Goal: Task Accomplishment & Management: Use online tool/utility

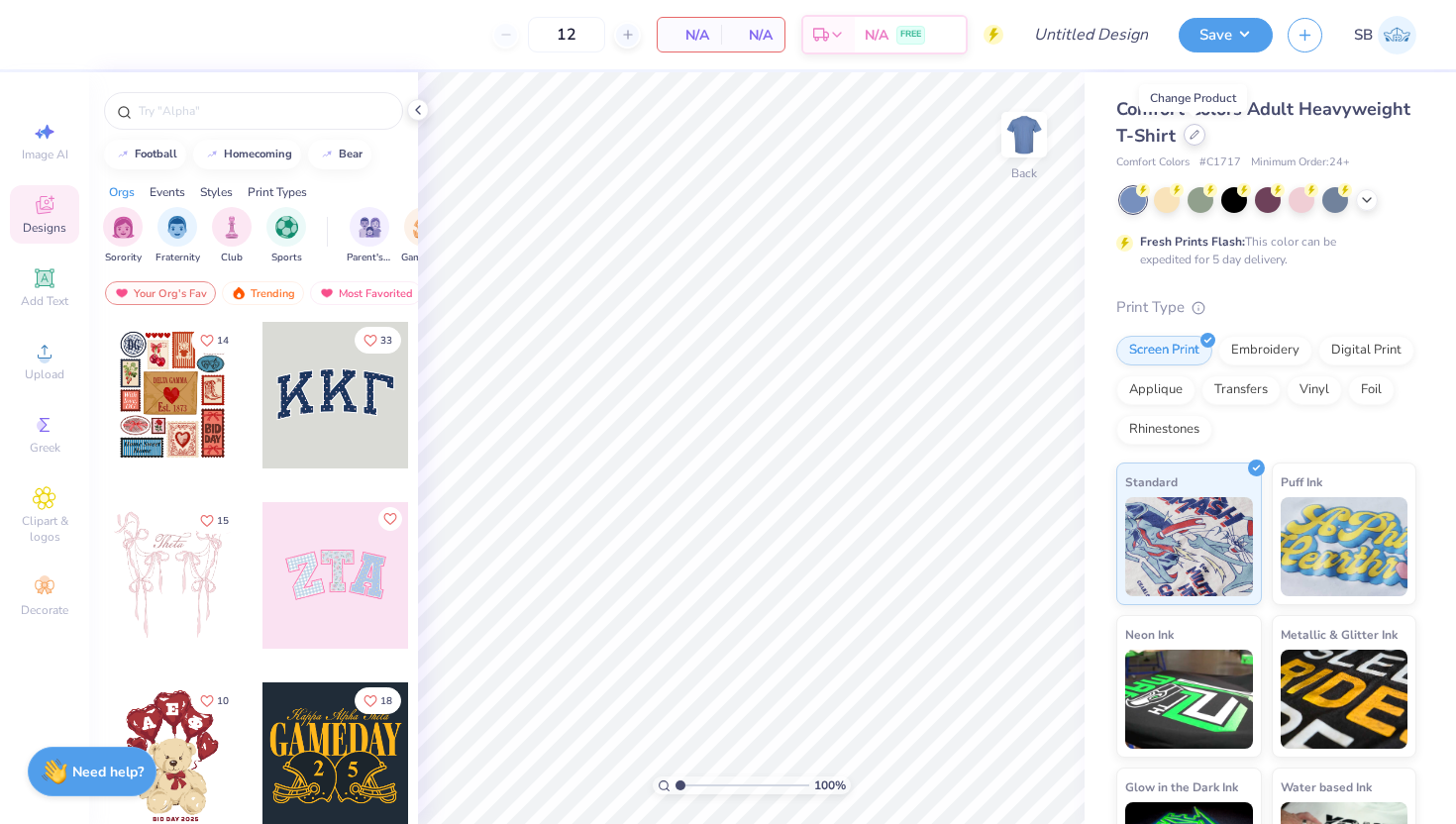
click at [1196, 140] on div at bounding box center [1195, 135] width 22 height 22
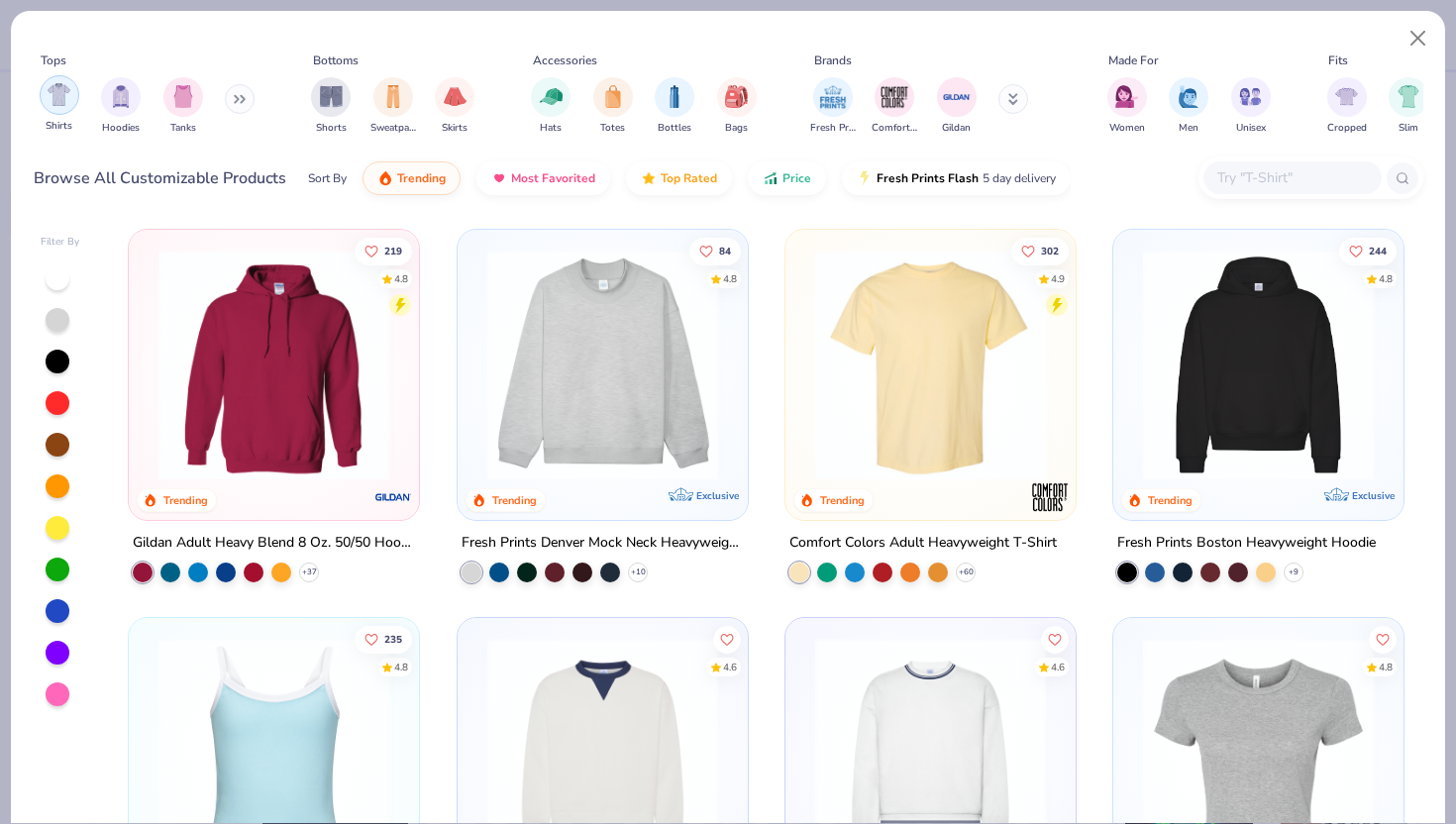
click at [68, 103] on img "filter for Shirts" at bounding box center [59, 94] width 23 height 23
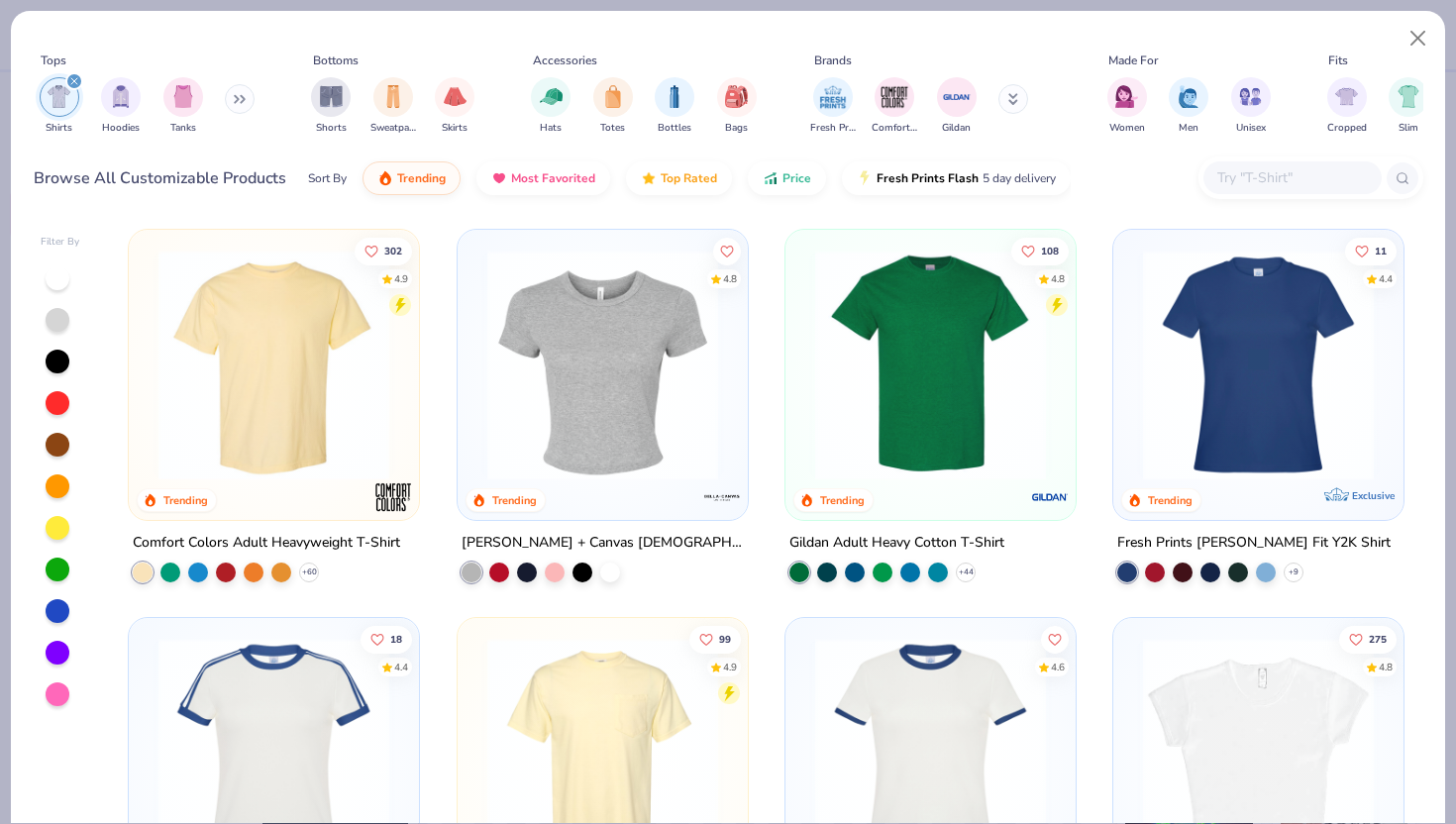
click at [280, 335] on img at bounding box center [274, 365] width 251 height 231
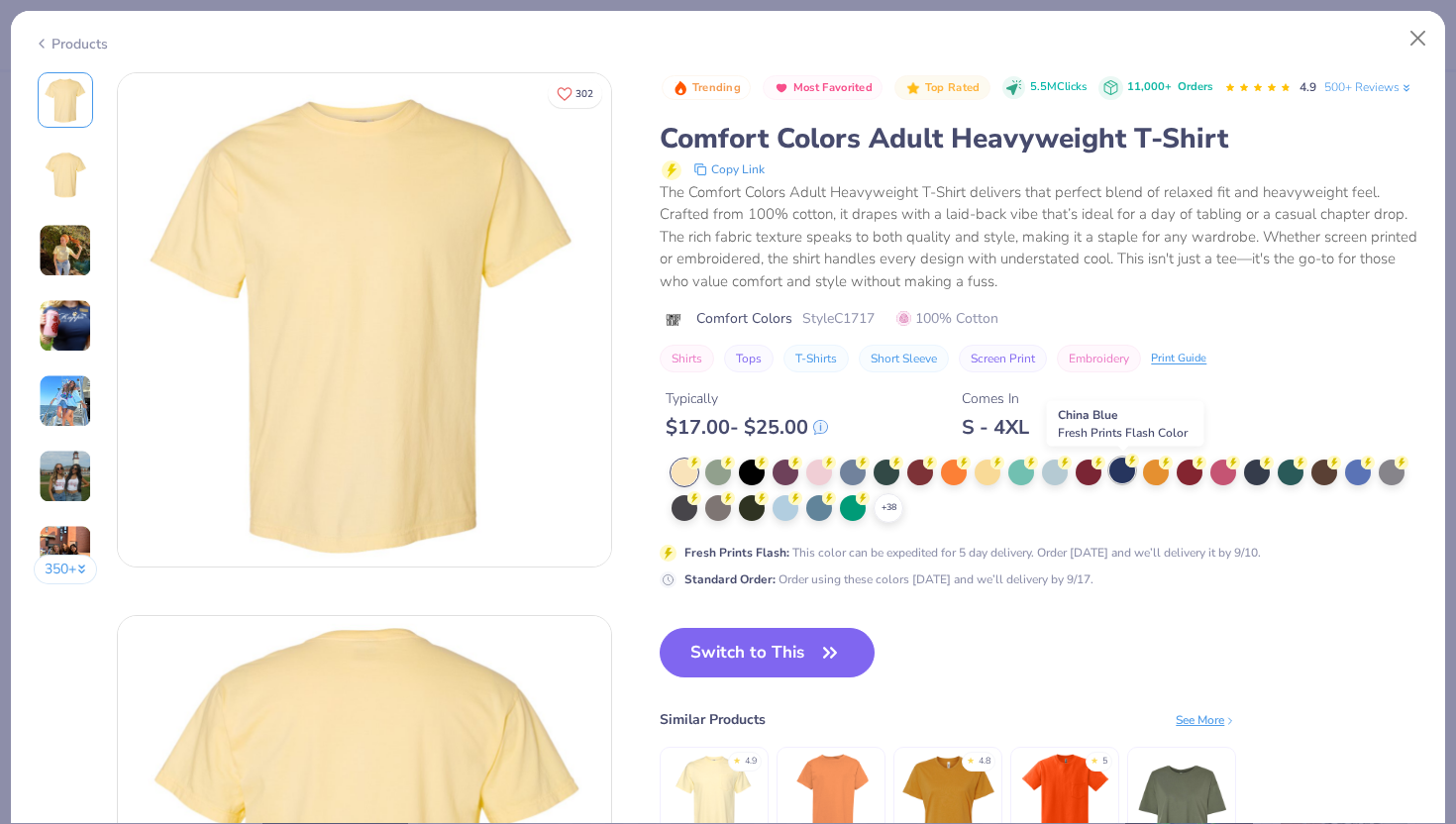
click at [1126, 475] on div at bounding box center [1122, 470] width 26 height 26
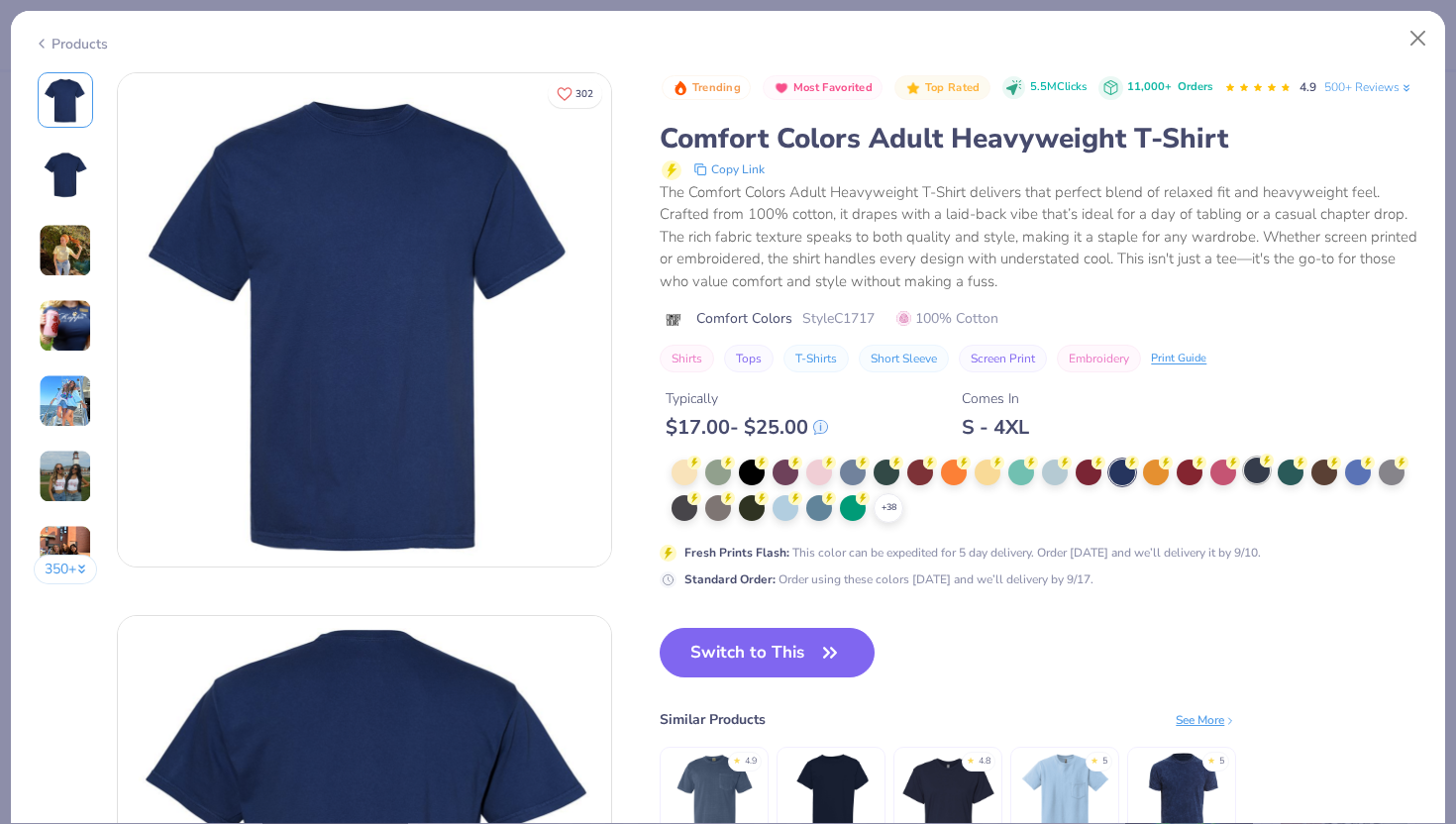
click at [1252, 474] on div at bounding box center [1257, 470] width 26 height 26
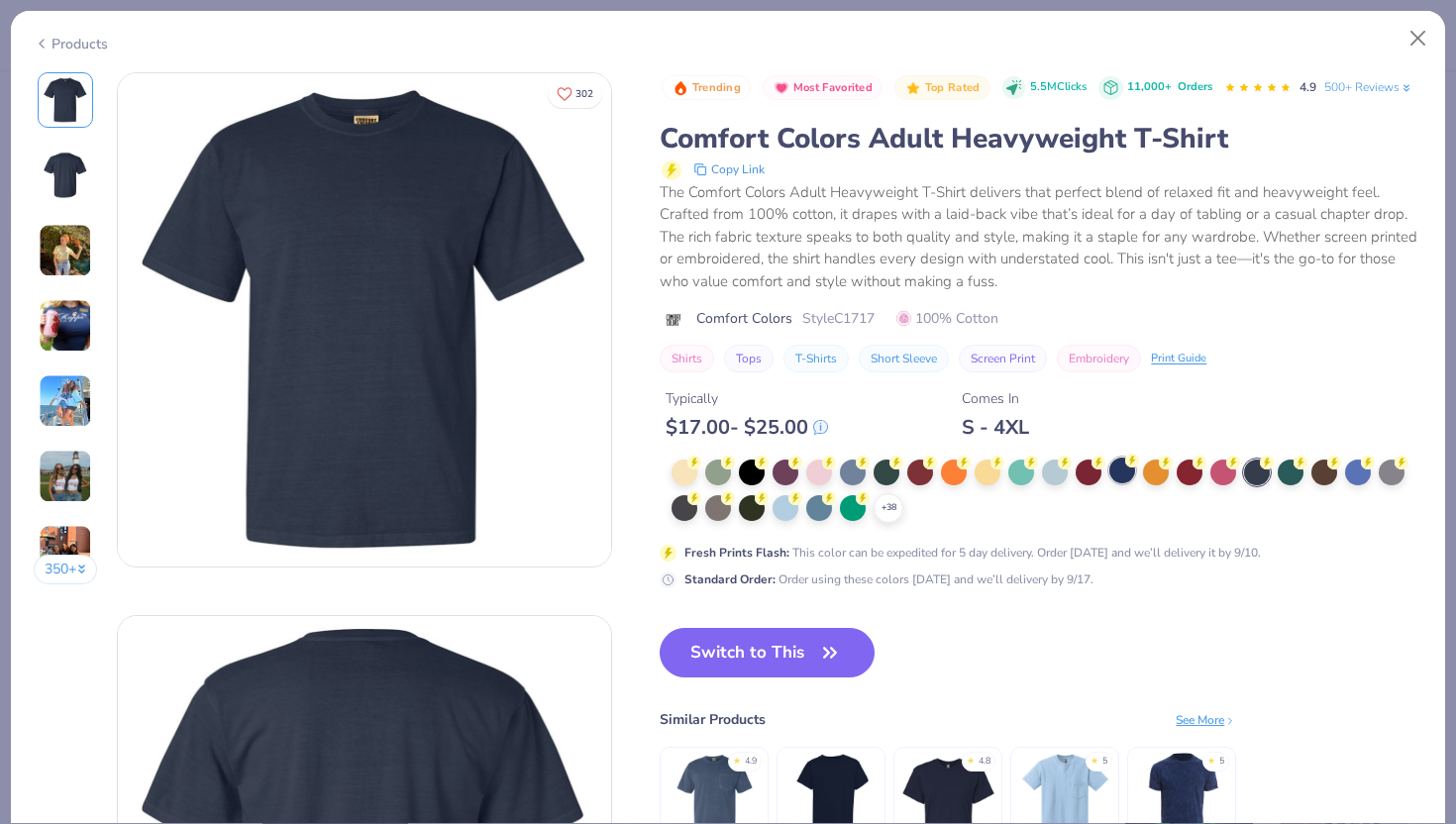
click at [1125, 474] on div at bounding box center [1122, 470] width 26 height 26
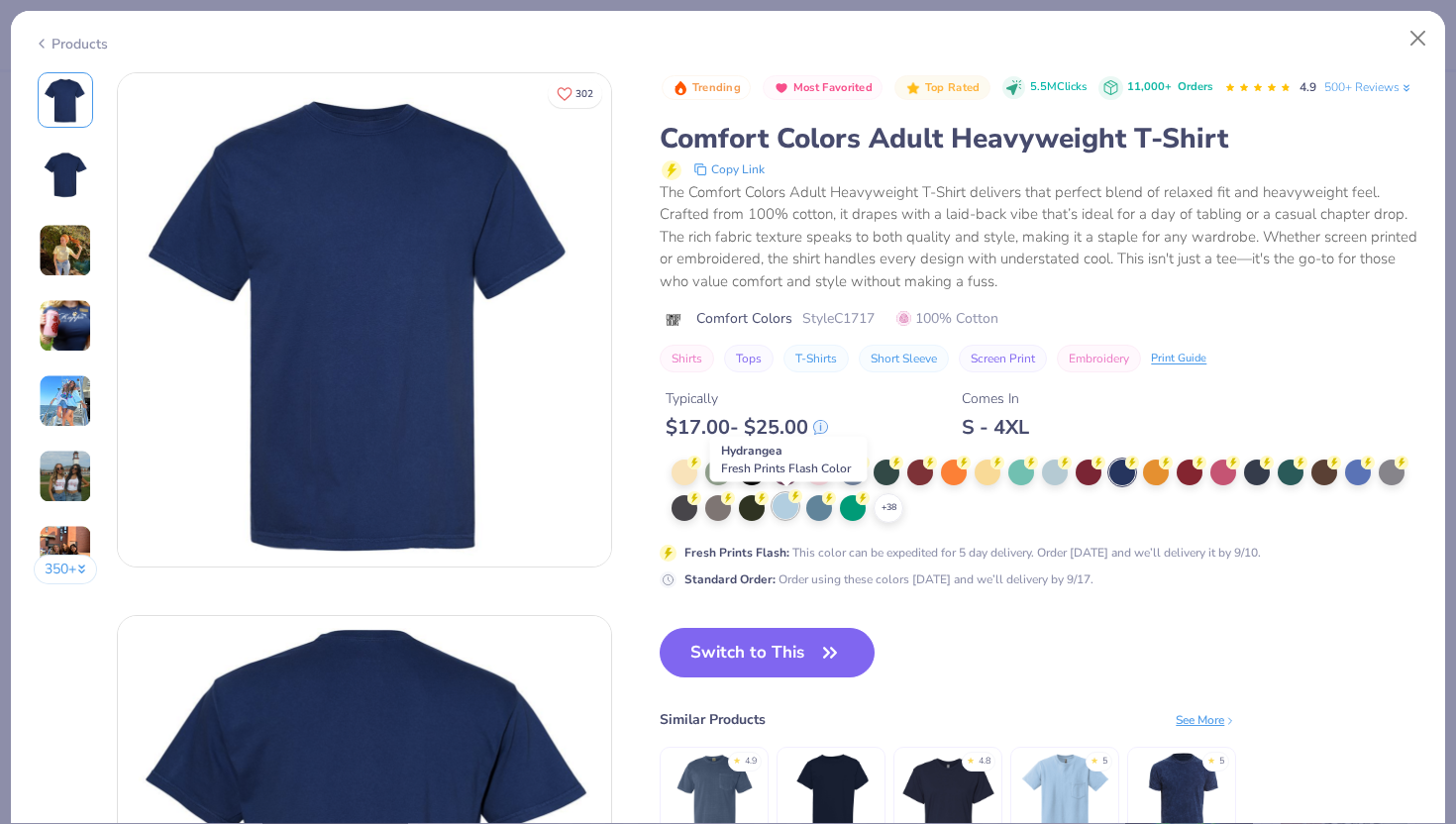
click at [781, 513] on div at bounding box center [785, 506] width 26 height 26
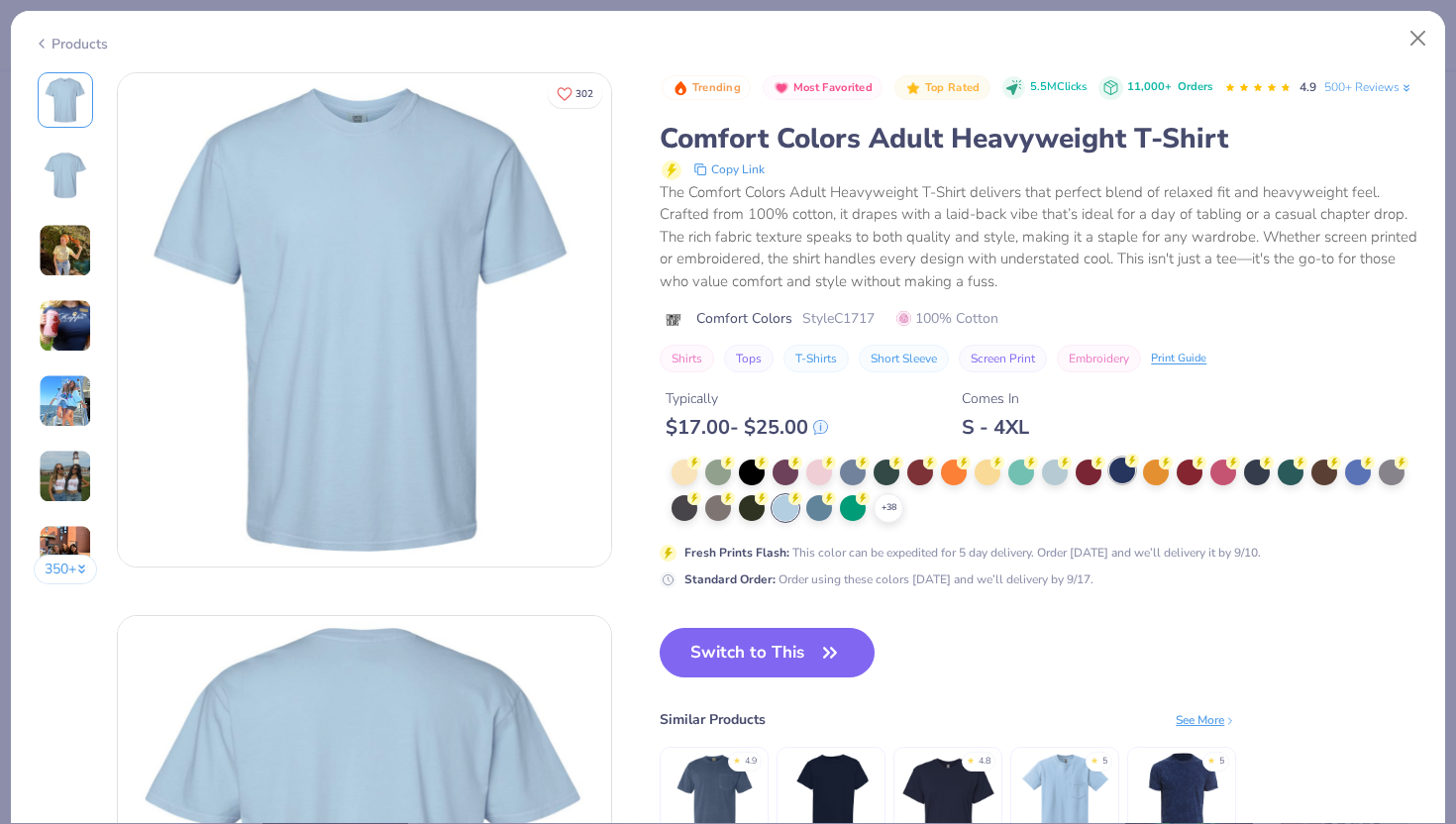
click at [1118, 470] on div at bounding box center [1122, 470] width 26 height 26
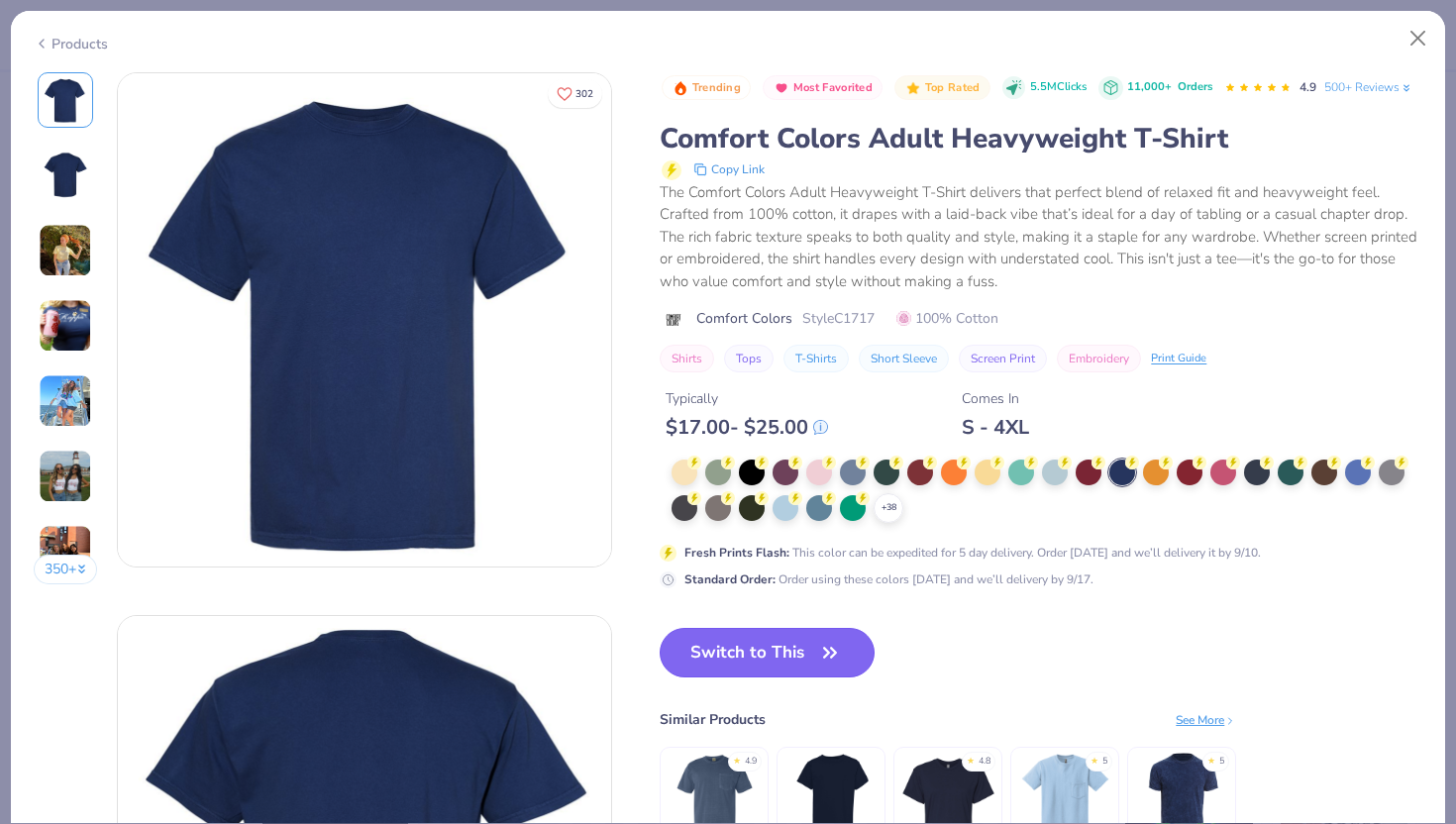
click at [747, 655] on button "Switch to This" at bounding box center [766, 653] width 215 height 50
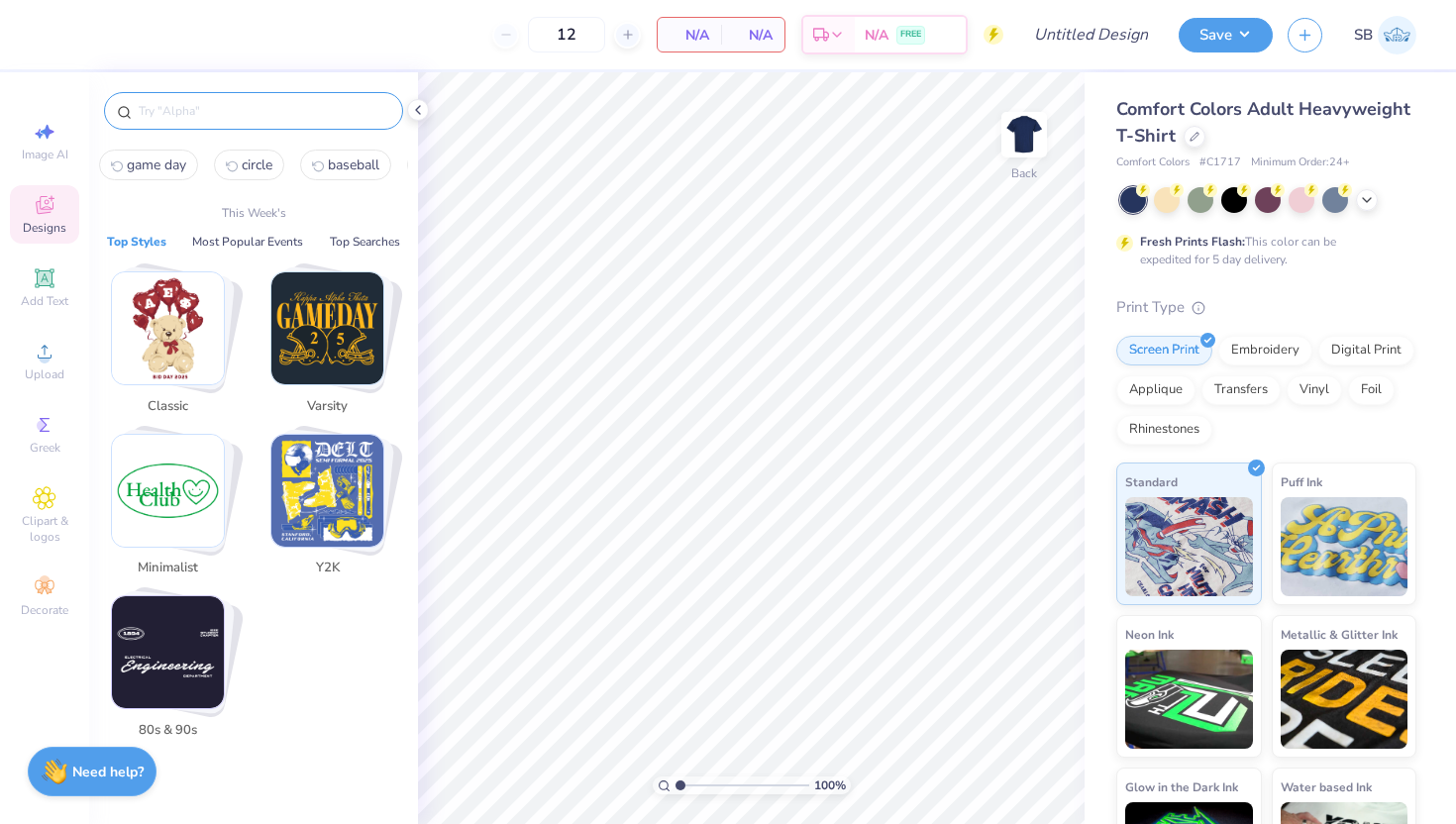
click at [224, 116] on input "text" at bounding box center [264, 111] width 254 height 20
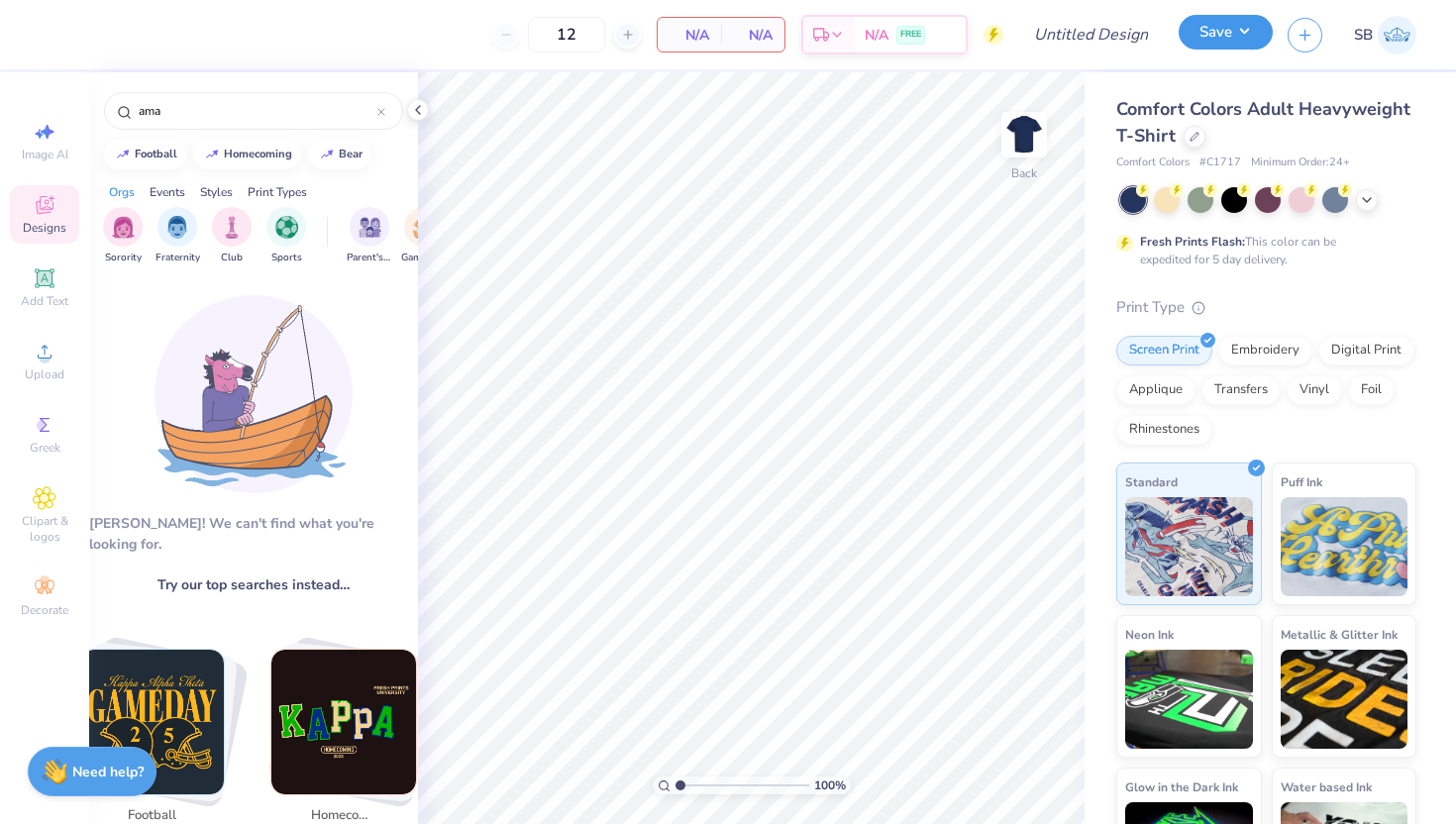
click at [1236, 33] on button "Save" at bounding box center [1226, 32] width 94 height 35
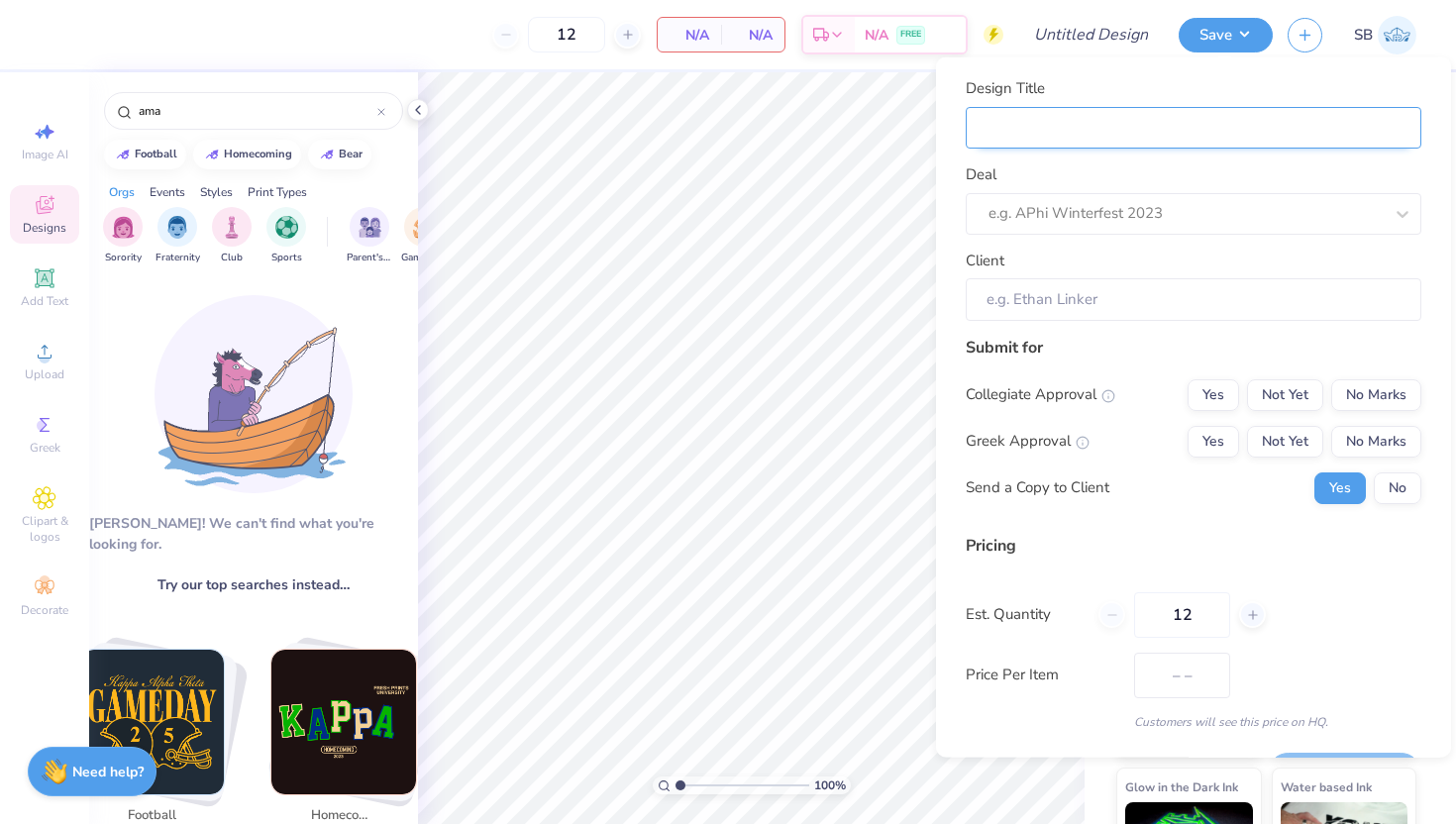
click at [1138, 132] on input "Design Title" at bounding box center [1194, 127] width 456 height 43
click at [959, 122] on div "Design Title Deal e.g. APhi Winterfest 2023 Client Submit for Collegiate Approv…" at bounding box center [1194, 408] width 516 height 700
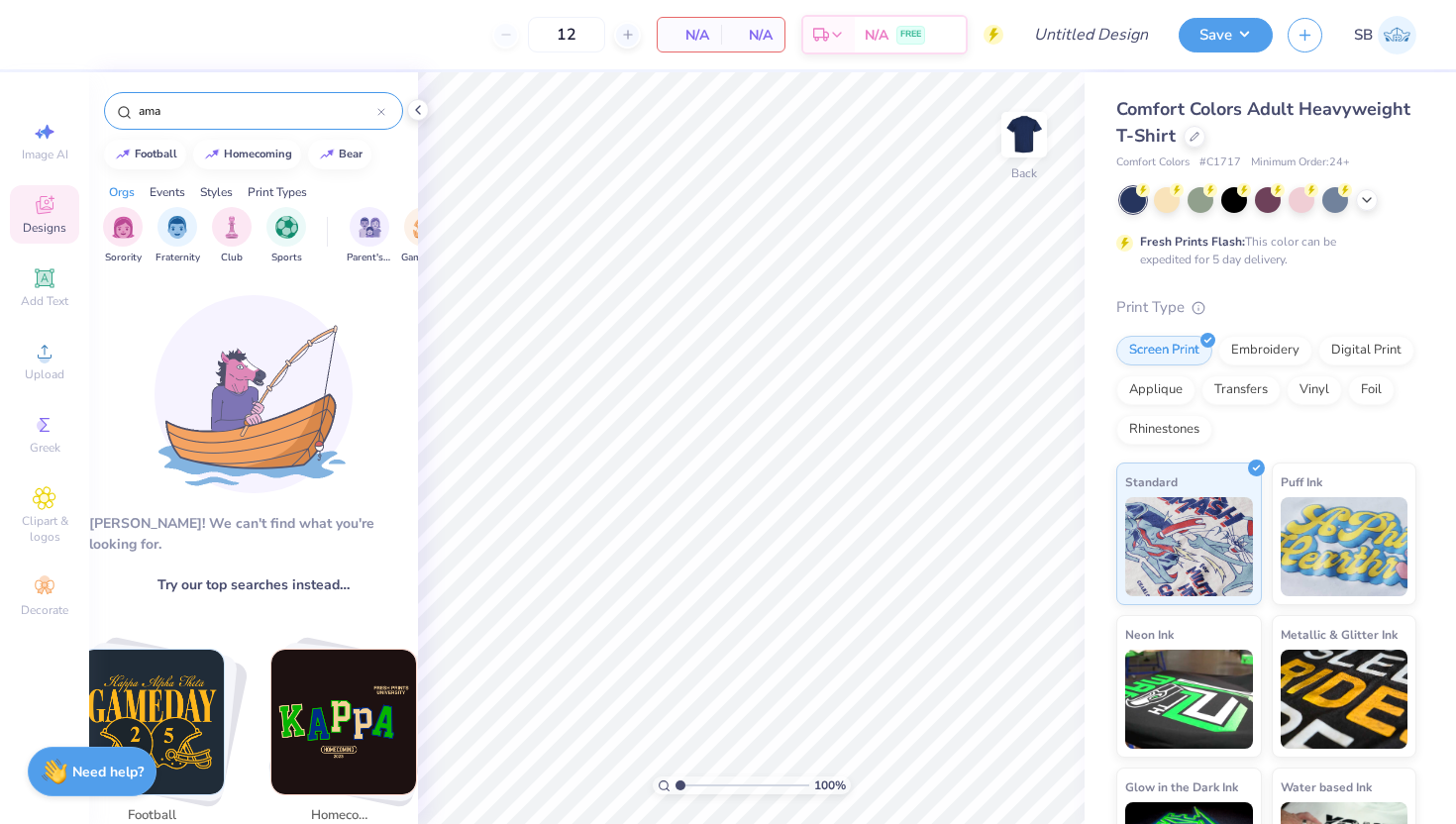
click at [230, 99] on div "ama" at bounding box center [253, 111] width 299 height 38
click at [246, 117] on input "ama" at bounding box center [257, 111] width 241 height 20
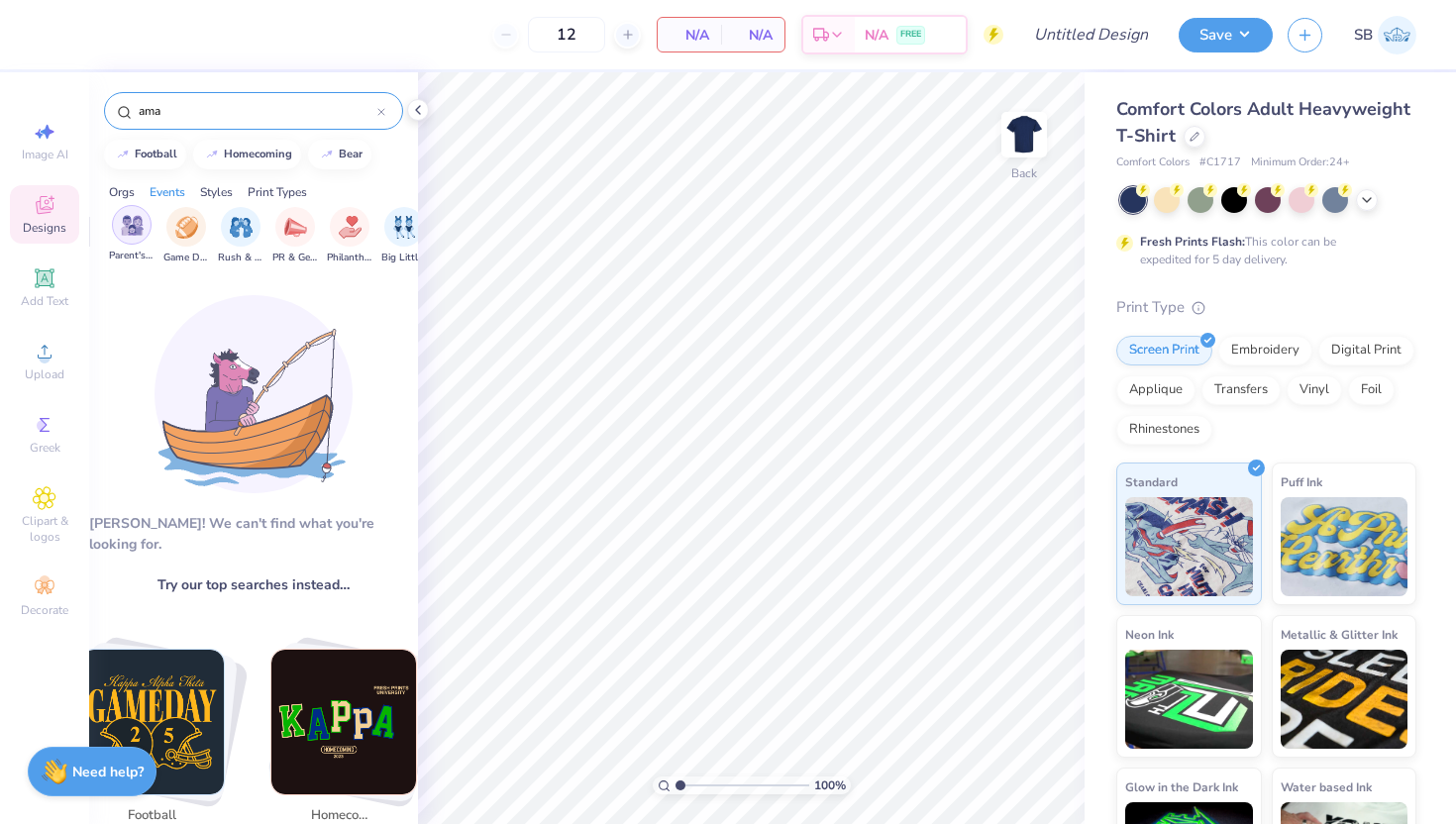
scroll to position [0, 245]
click at [1399, 42] on img at bounding box center [1397, 35] width 39 height 39
click at [214, 103] on input "ama" at bounding box center [257, 111] width 241 height 20
type input "a"
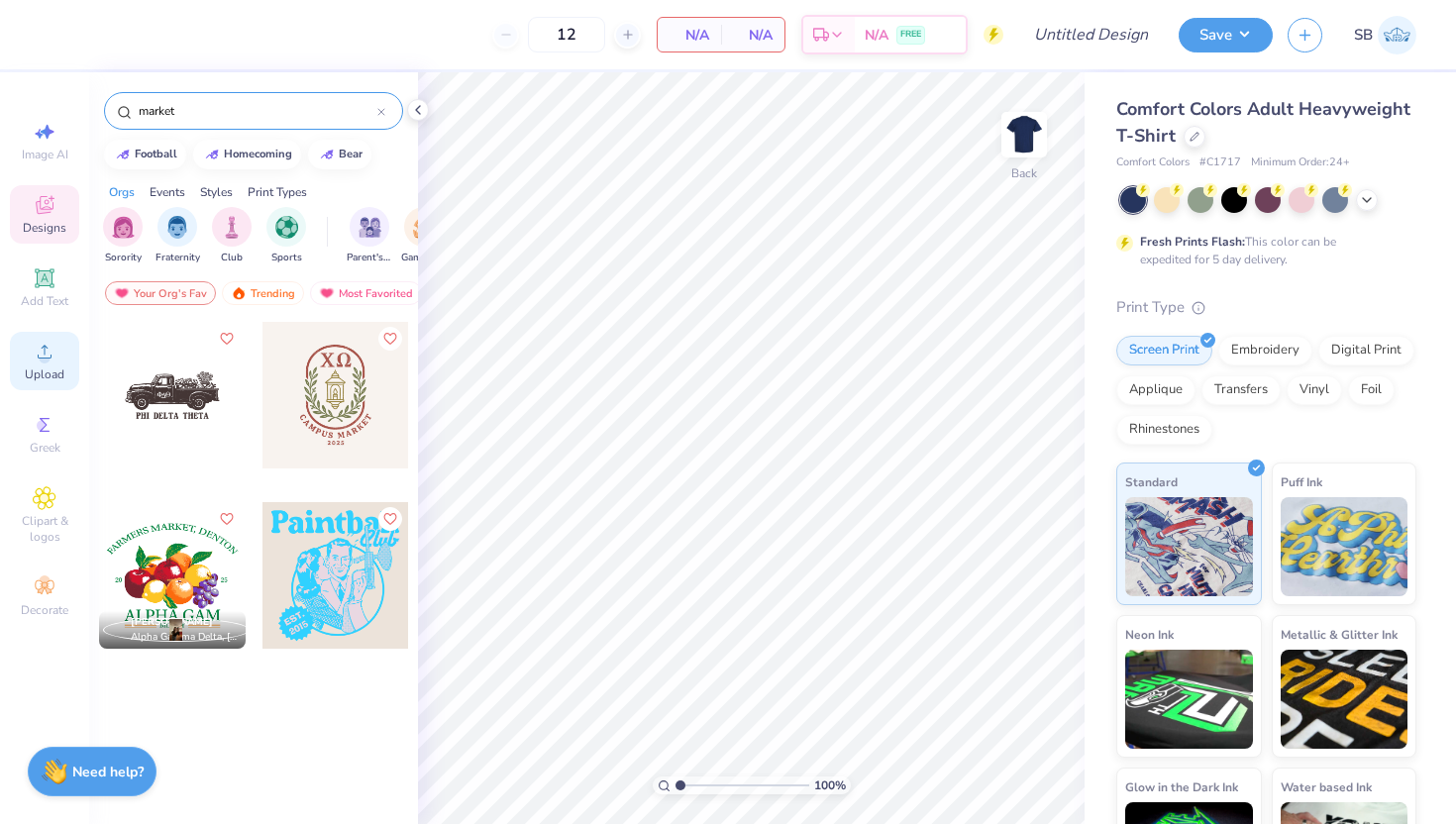
type input "market"
click at [52, 365] on div "Upload" at bounding box center [44, 361] width 69 height 58
click at [1191, 142] on div at bounding box center [1195, 135] width 22 height 22
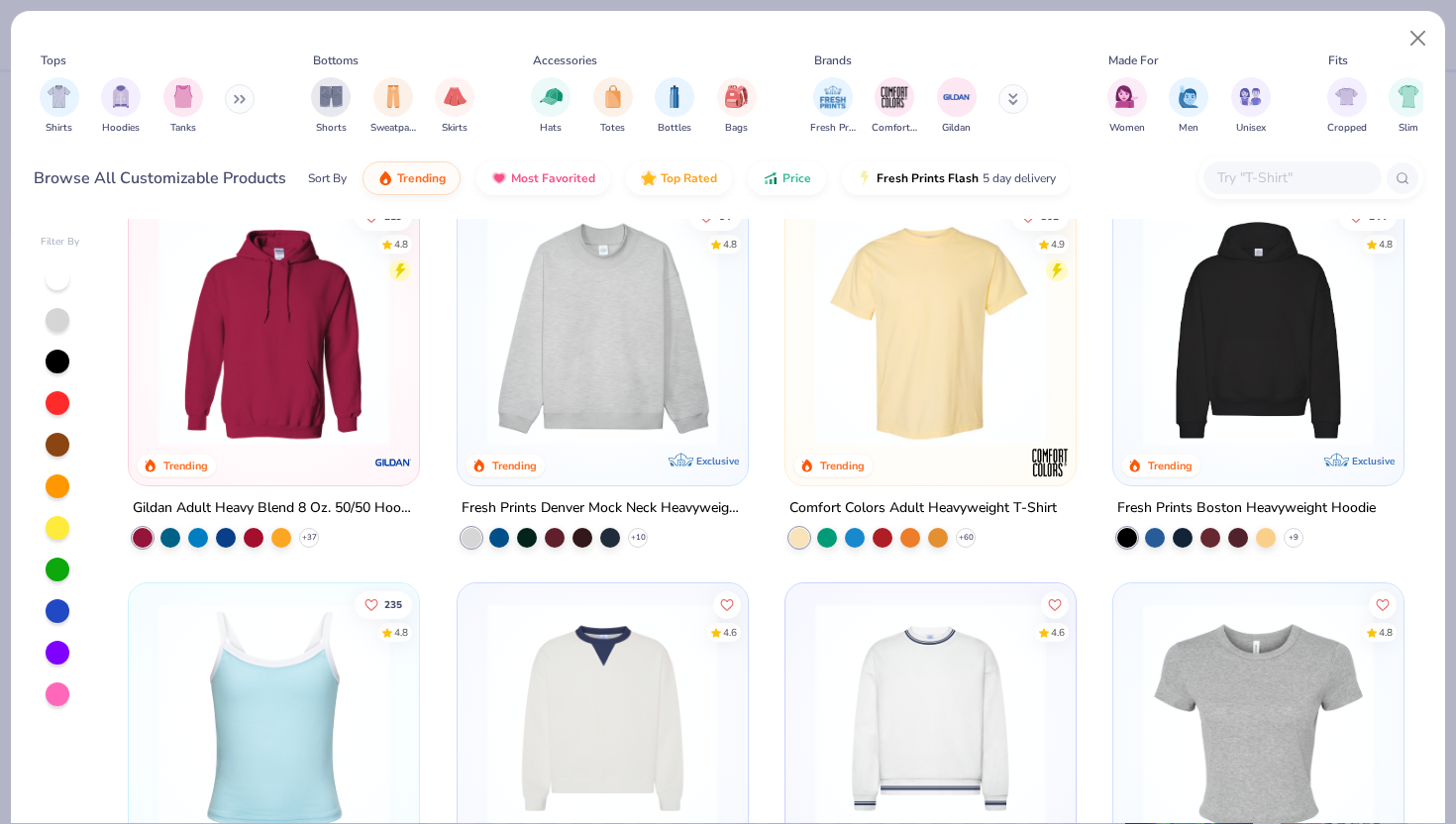
scroll to position [31, 0]
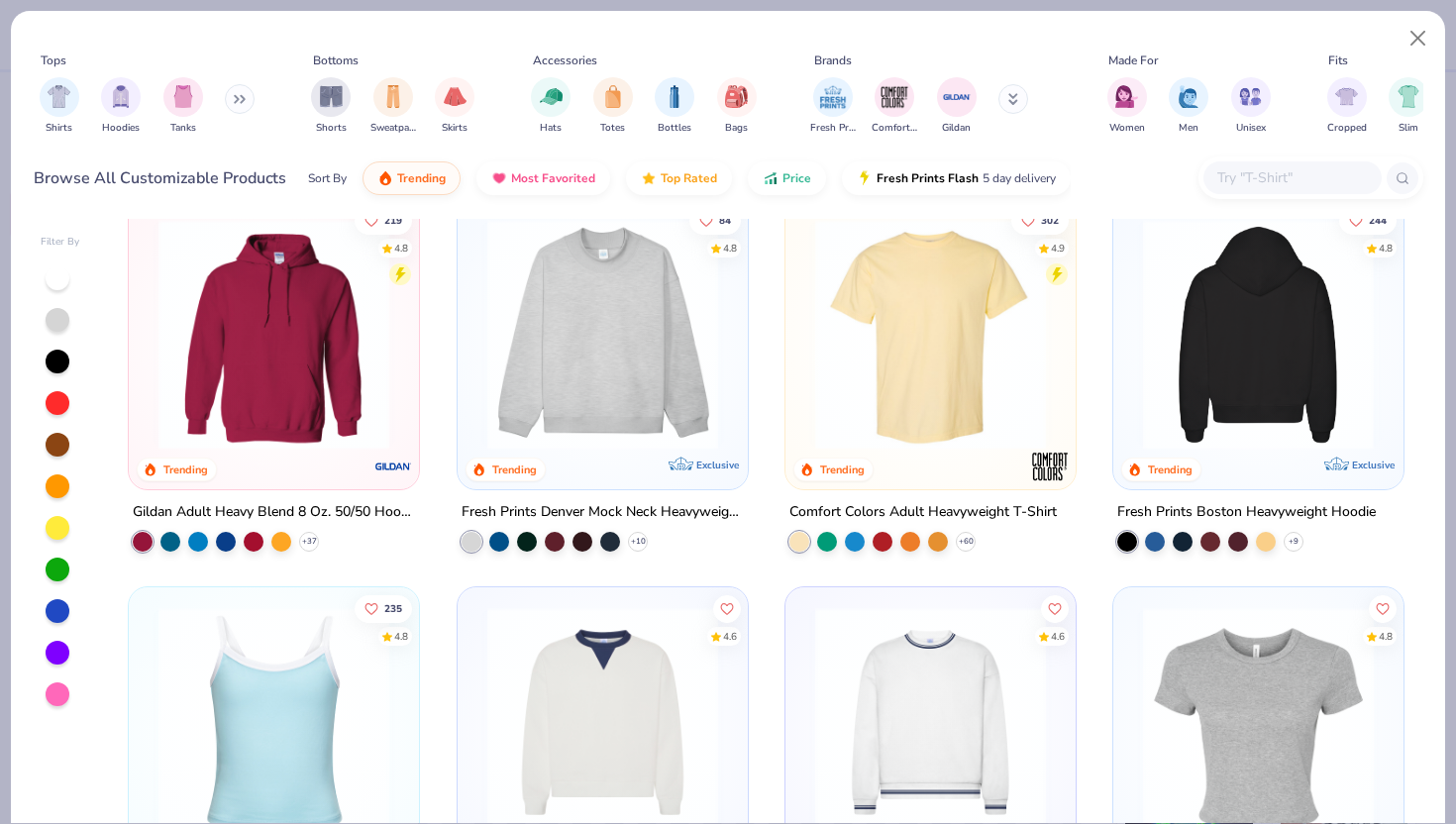
click at [1250, 344] on div at bounding box center [1258, 334] width 752 height 231
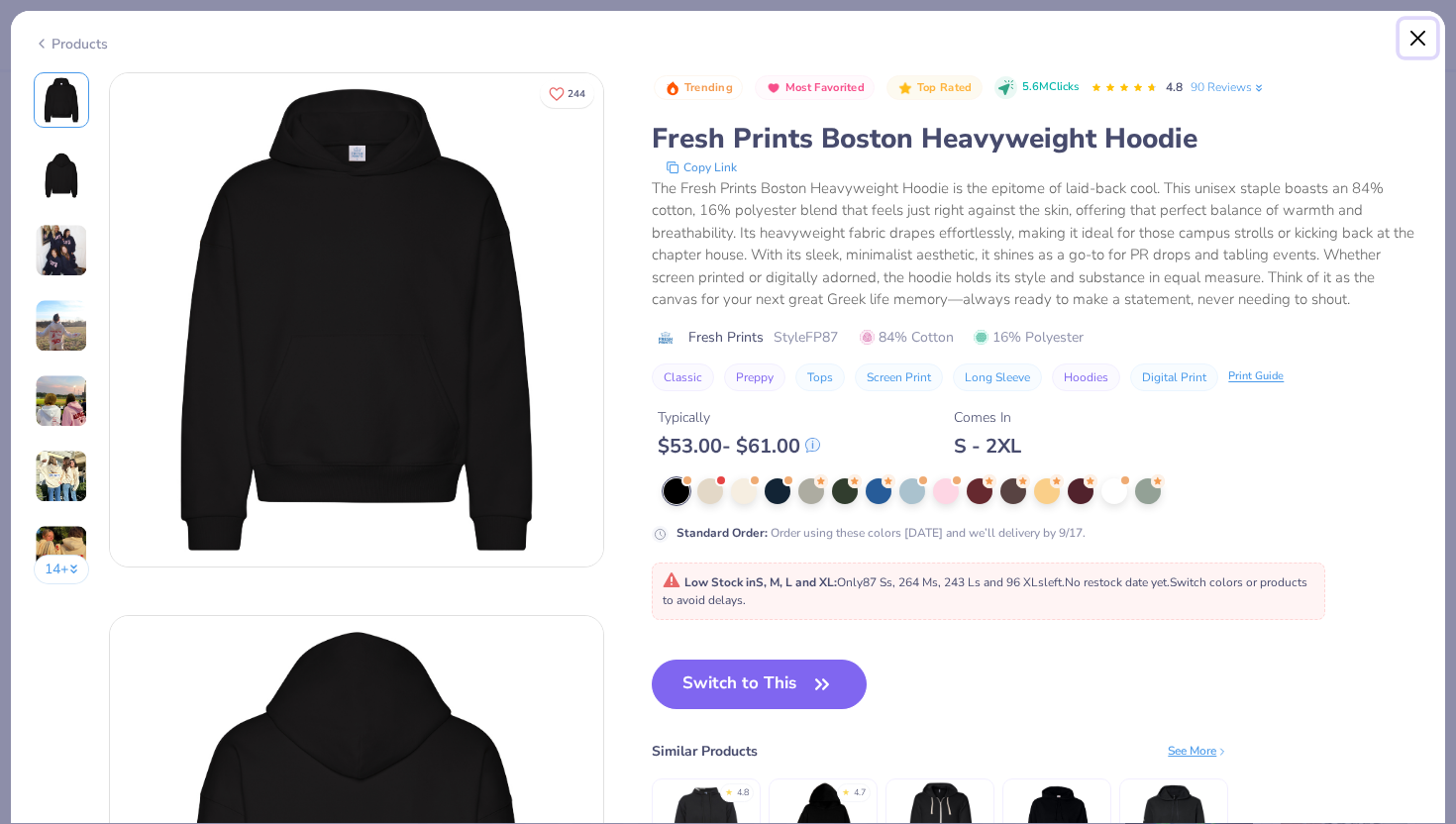
click at [1411, 37] on button "Close" at bounding box center [1419, 39] width 38 height 38
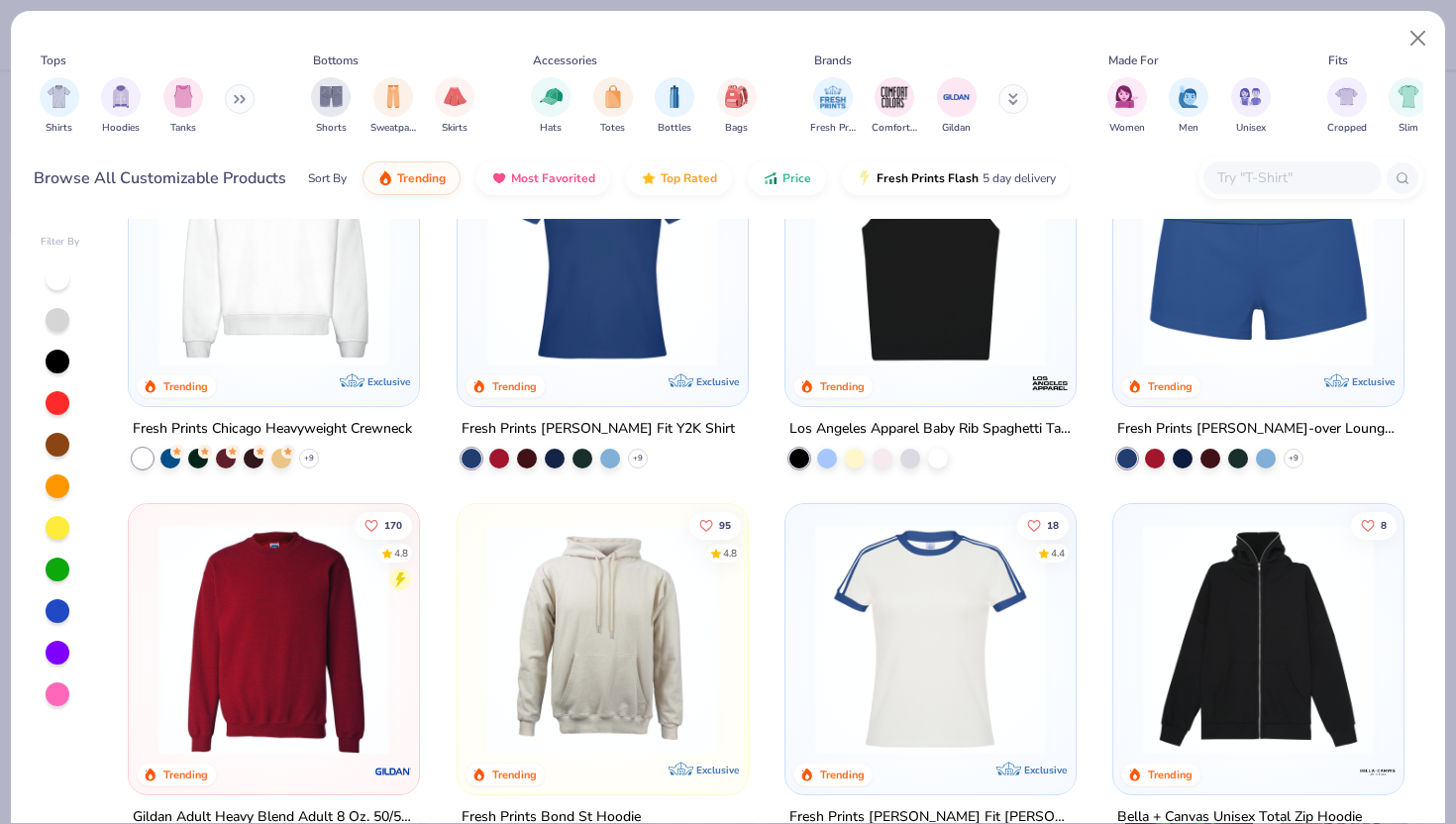
scroll to position [1345, 0]
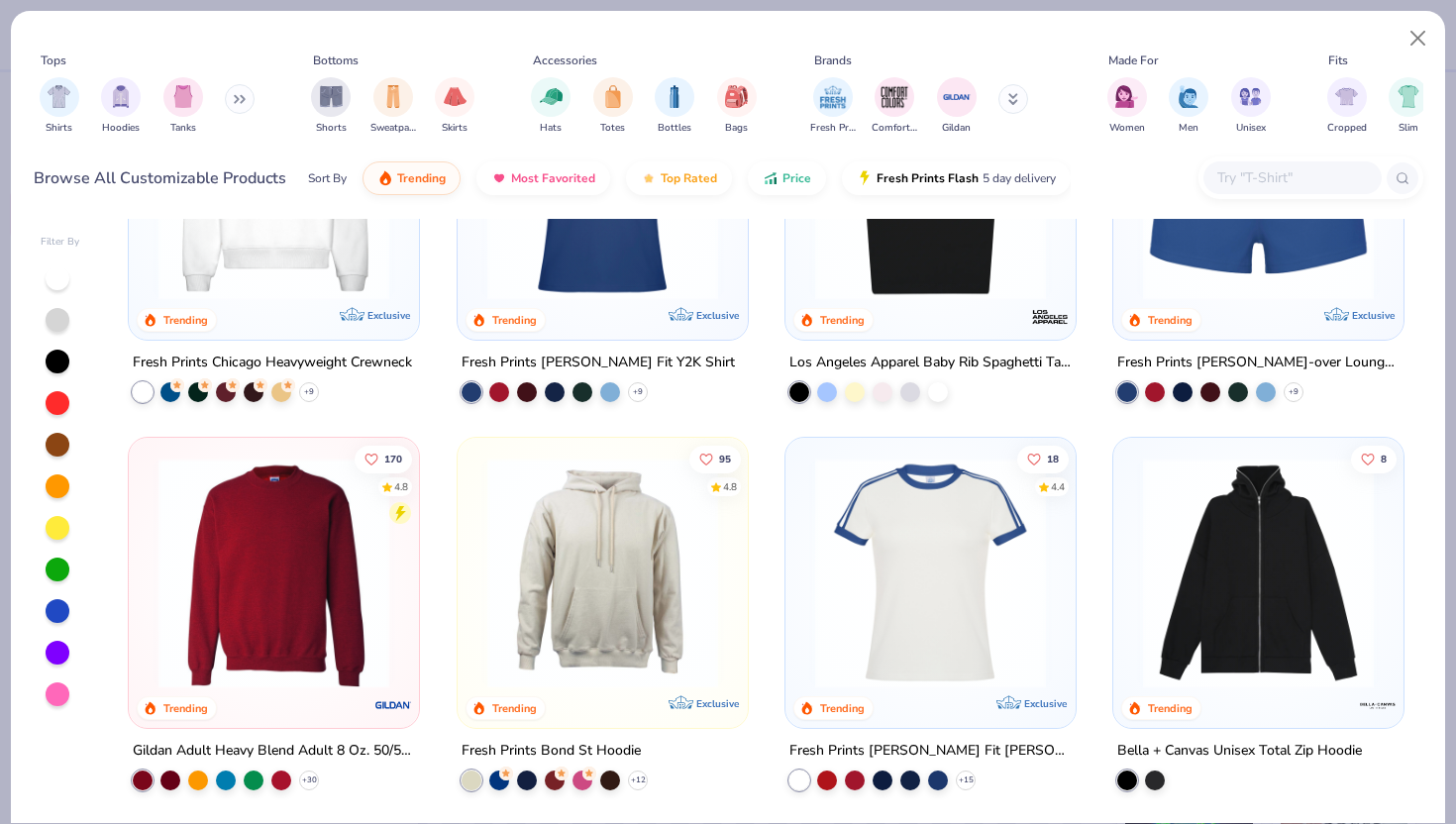
click at [577, 538] on img at bounding box center [603, 572] width 251 height 231
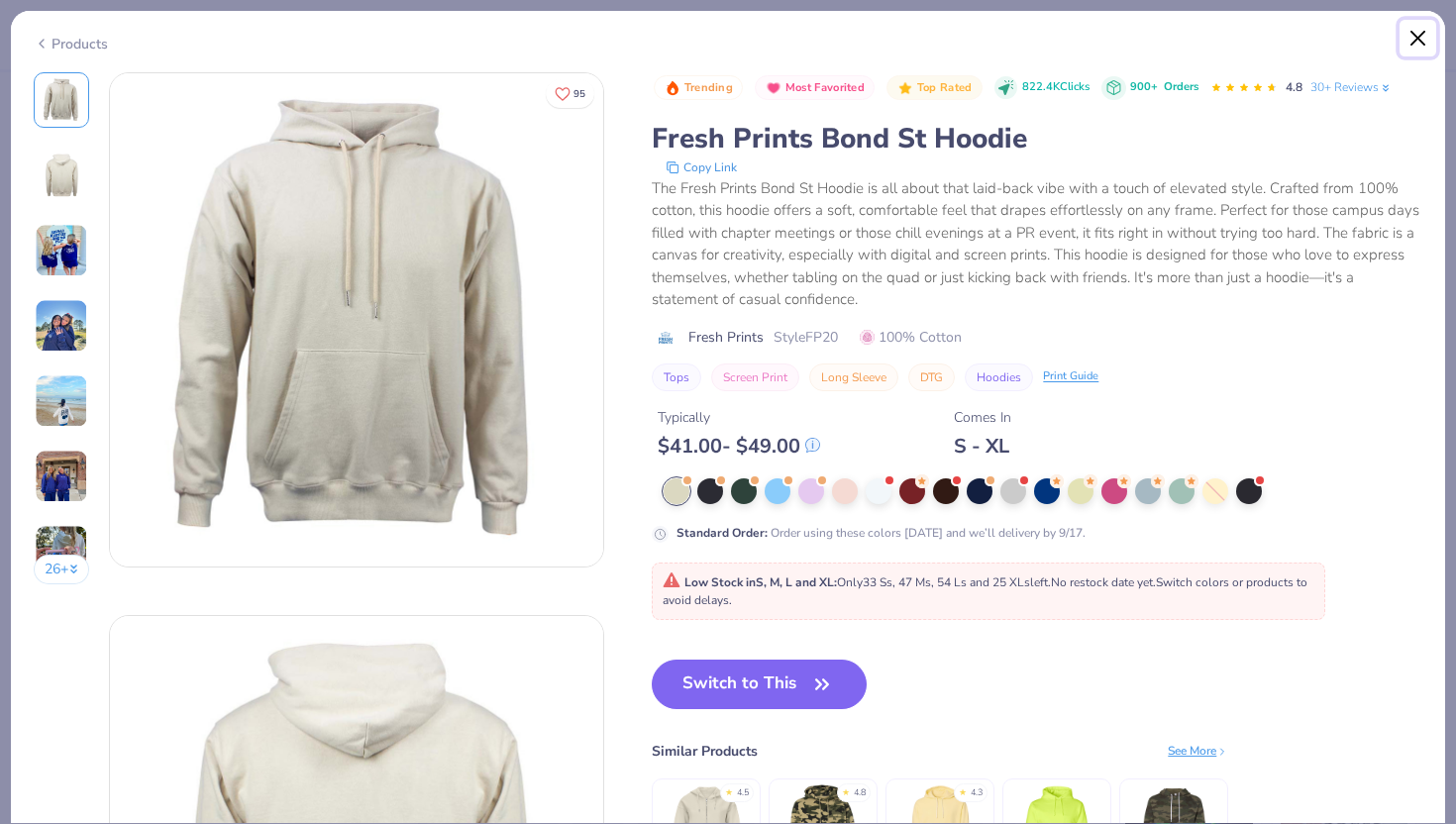
click at [1429, 33] on button "Close" at bounding box center [1419, 39] width 38 height 38
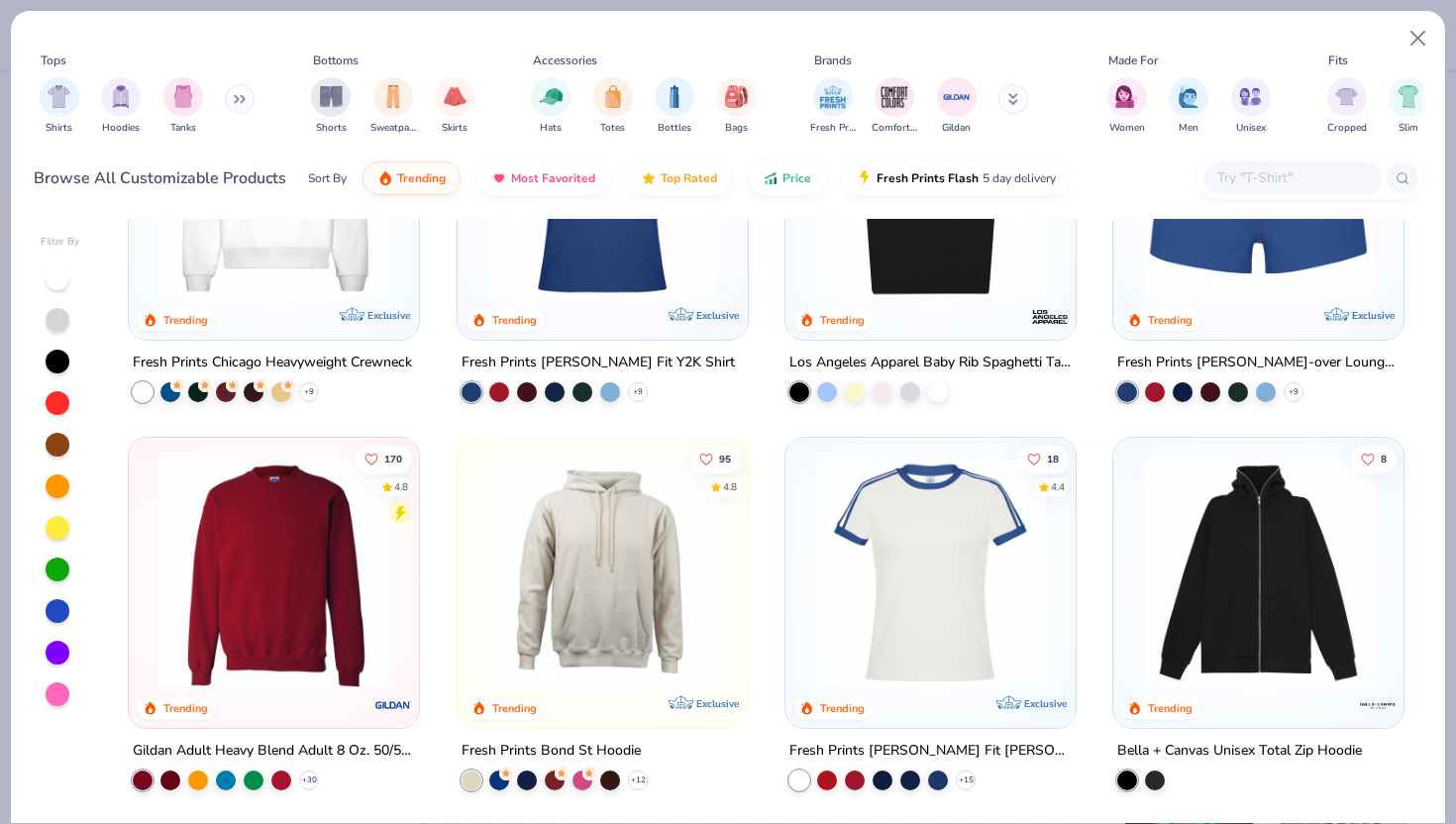
click at [282, 297] on div at bounding box center [274, 189] width 271 height 261
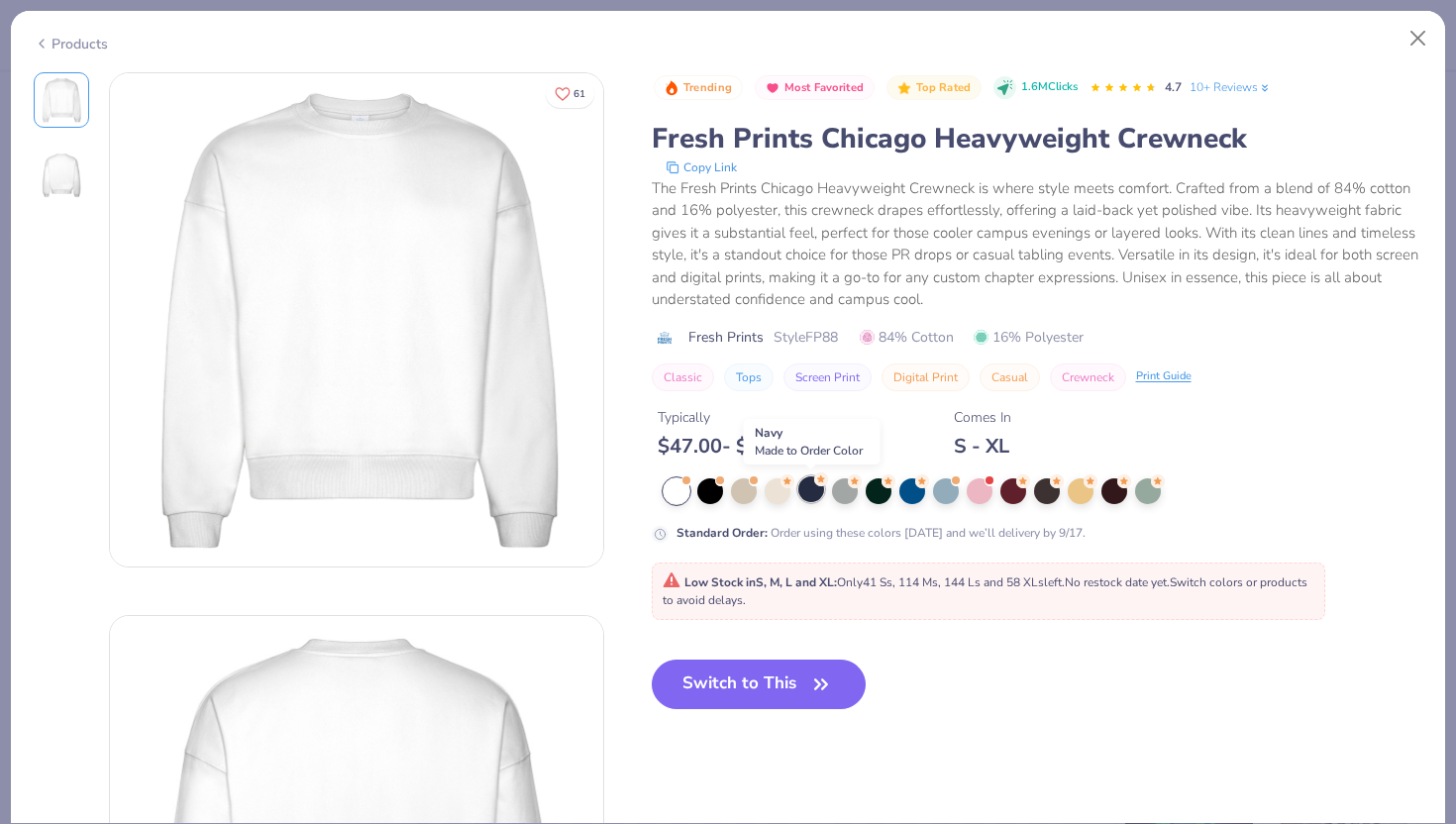
click at [812, 490] on div at bounding box center [811, 489] width 26 height 26
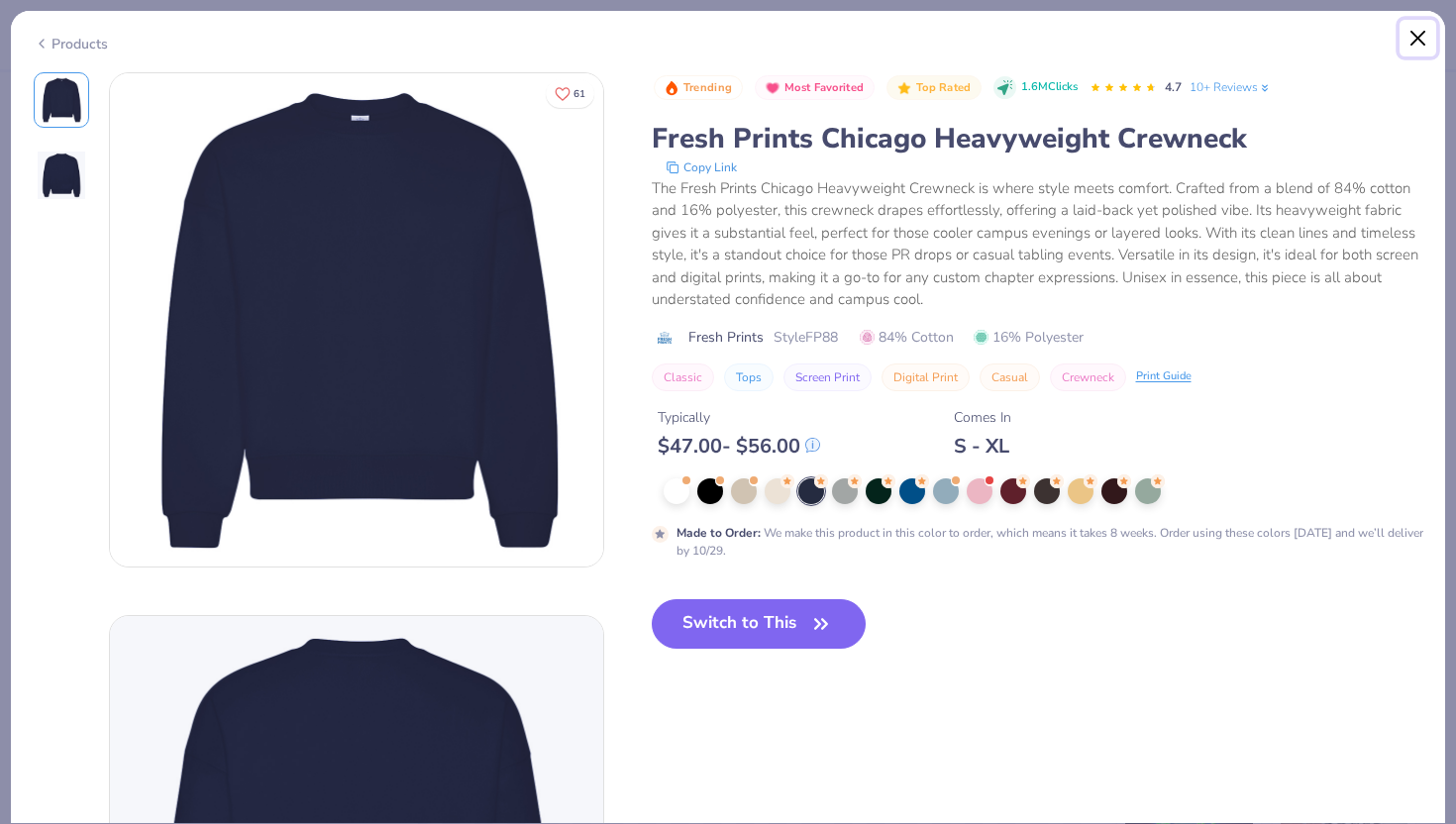
click at [1411, 35] on button "Close" at bounding box center [1419, 39] width 38 height 38
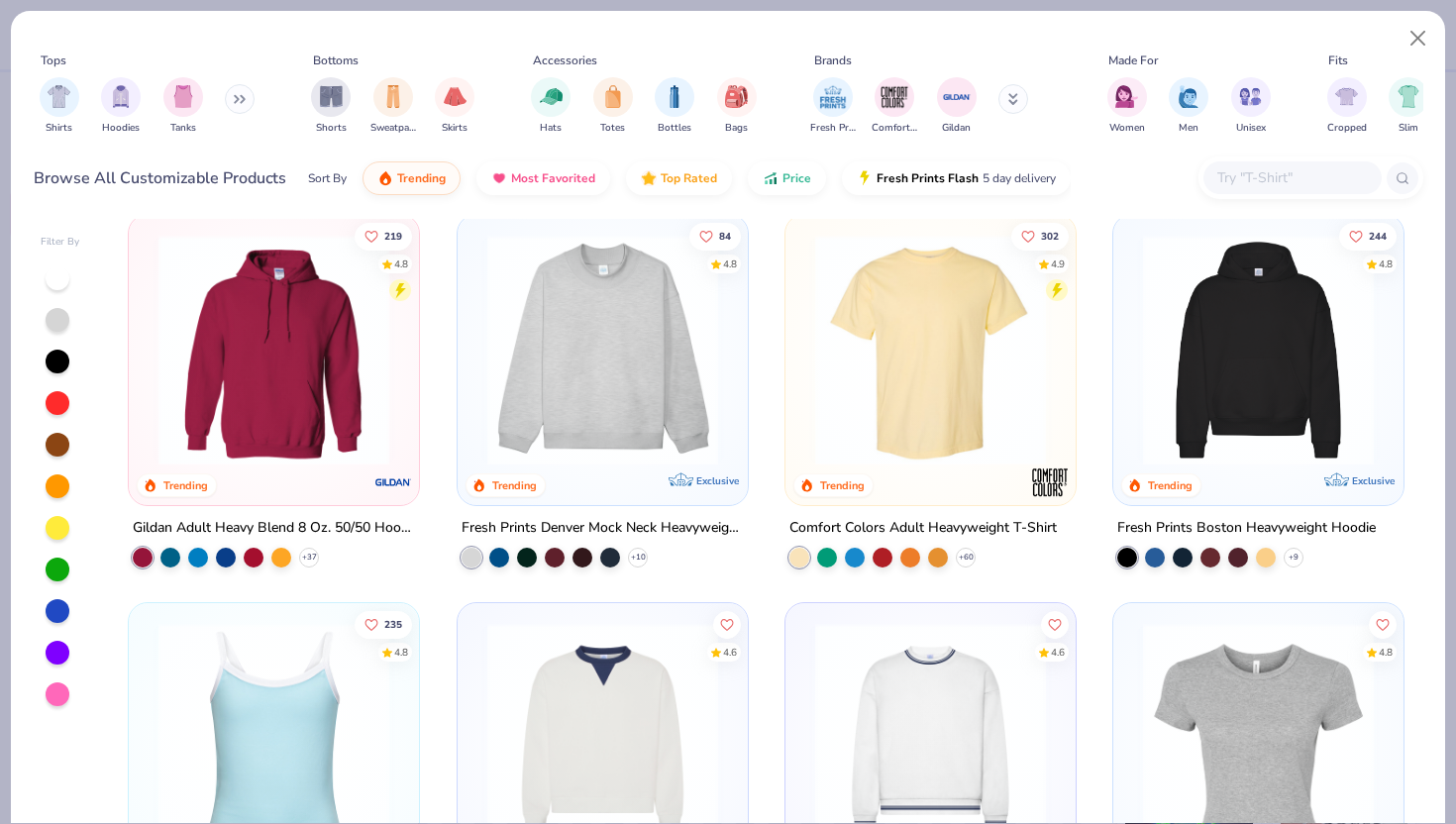
scroll to position [17, 0]
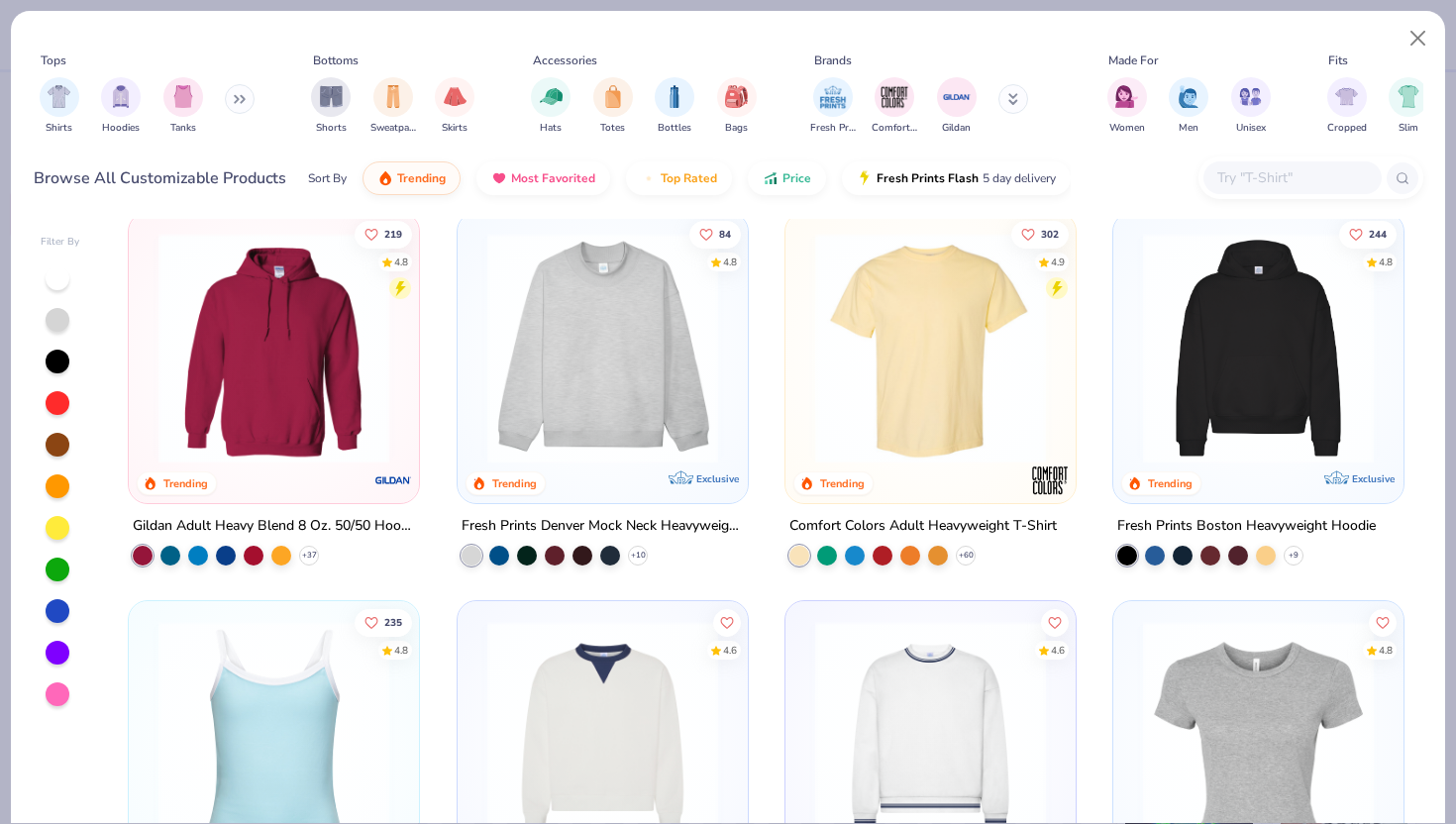
click at [311, 400] on img at bounding box center [274, 348] width 251 height 231
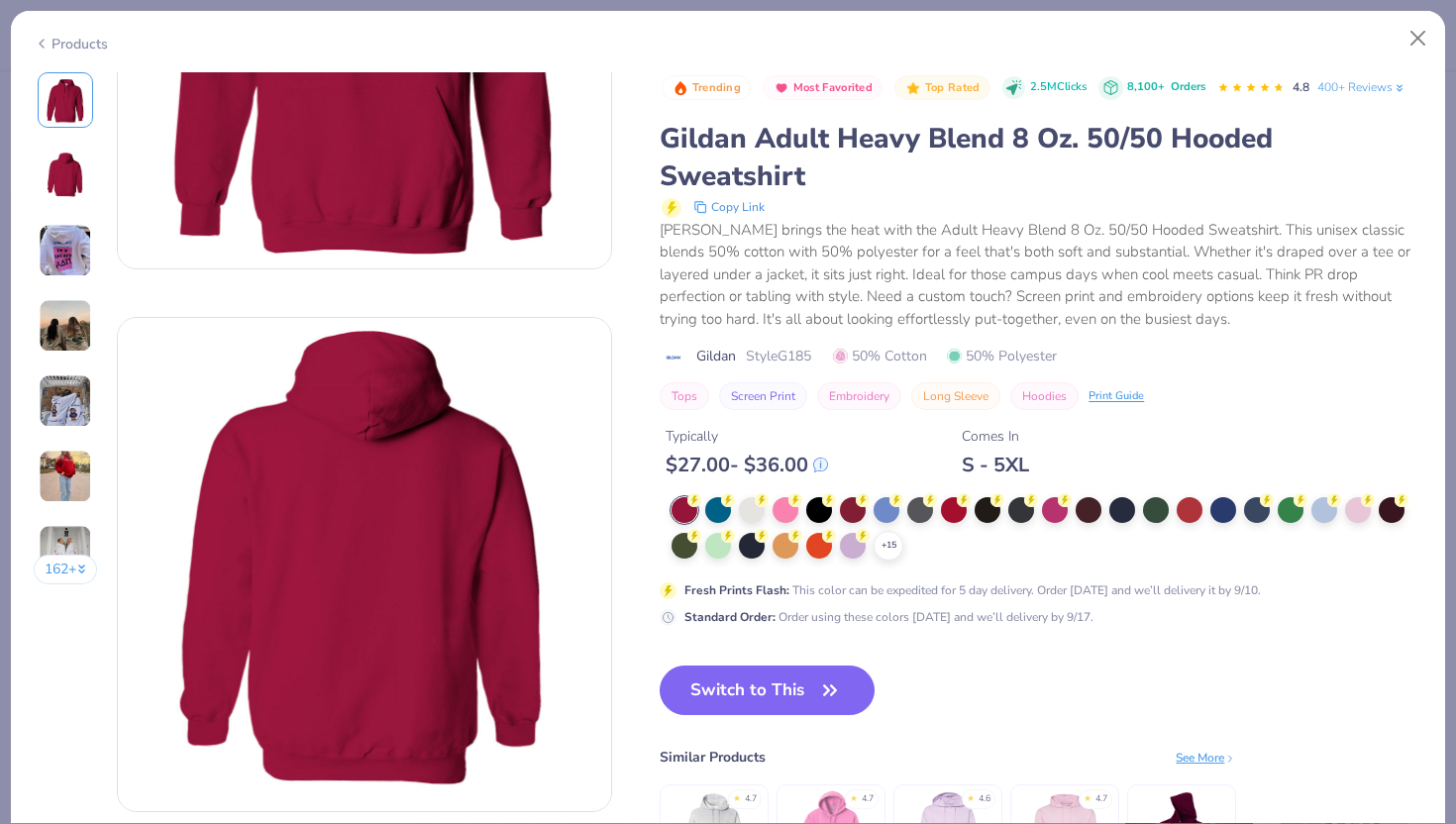
scroll to position [563, 0]
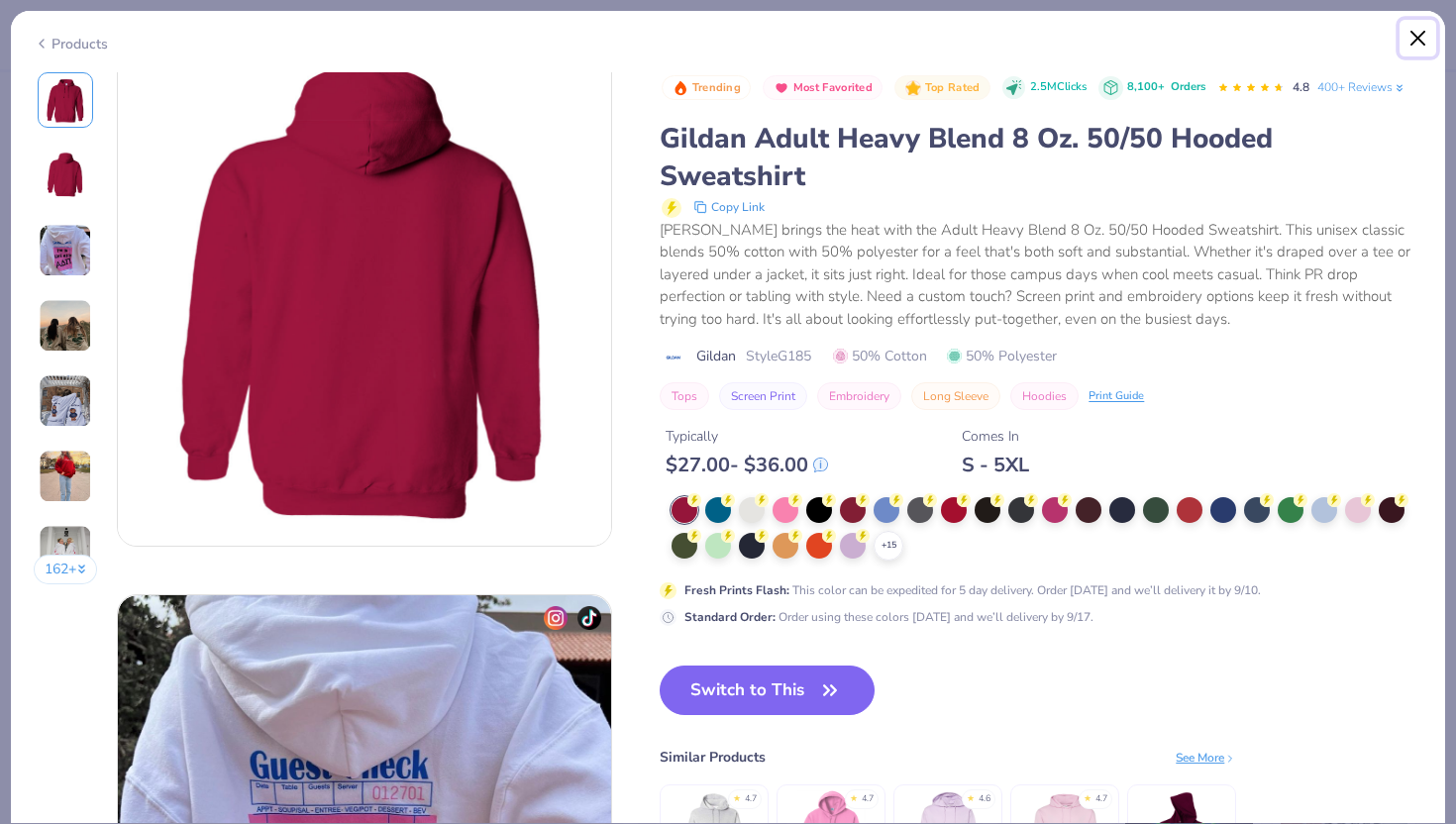
click at [1418, 34] on button "Close" at bounding box center [1419, 39] width 38 height 38
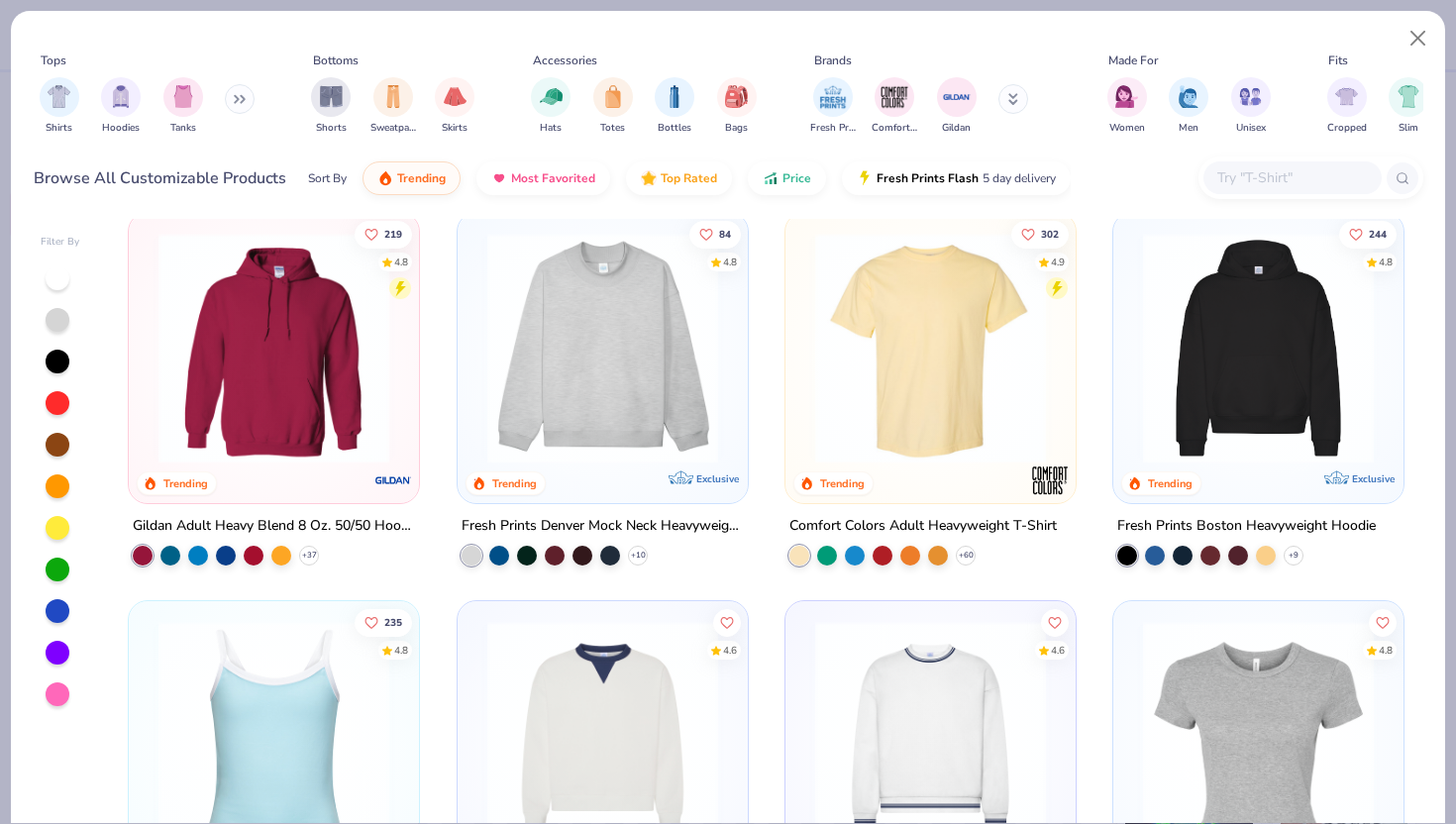
scroll to position [30, 0]
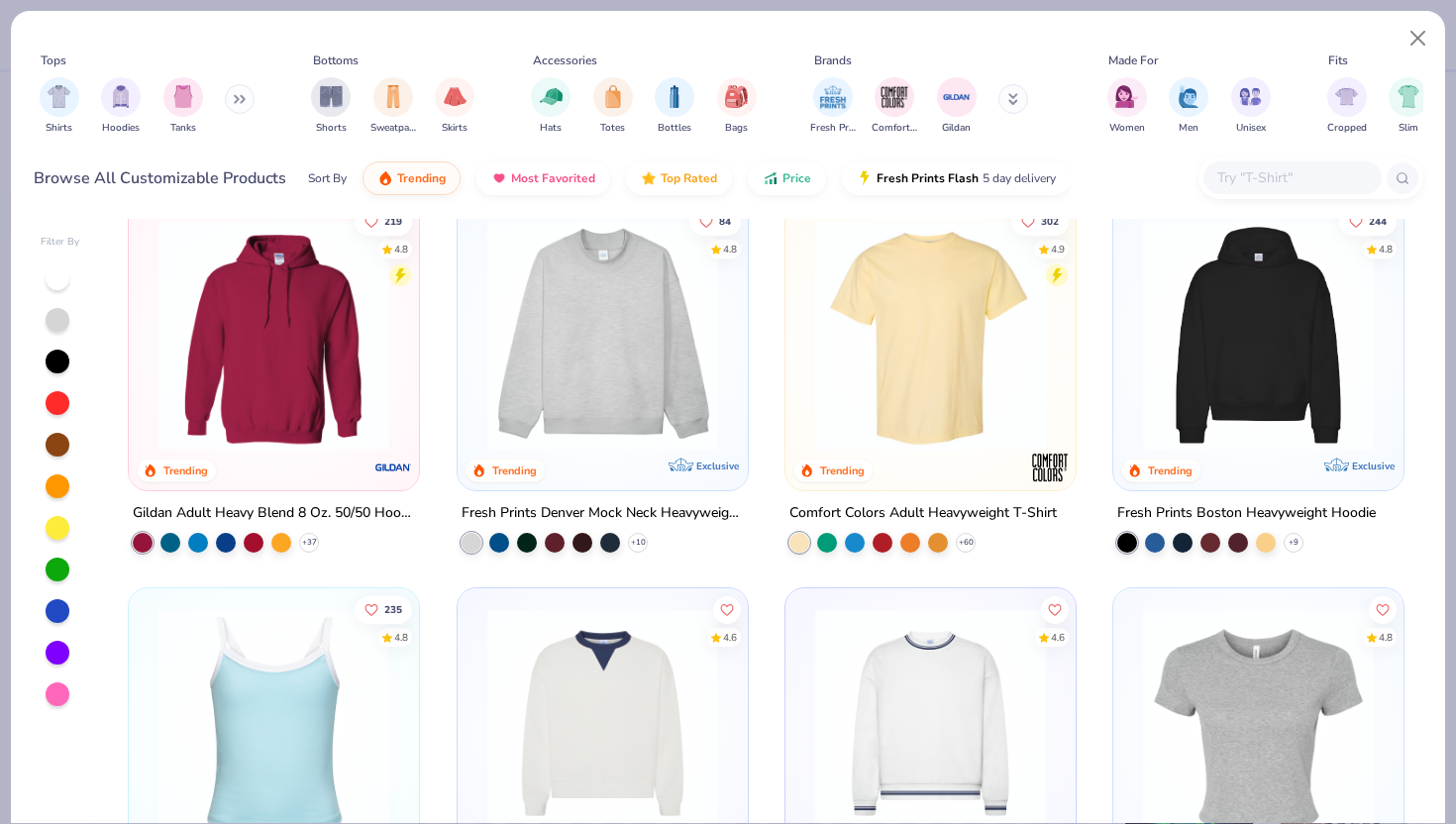
click at [1245, 397] on img at bounding box center [1258, 335] width 251 height 231
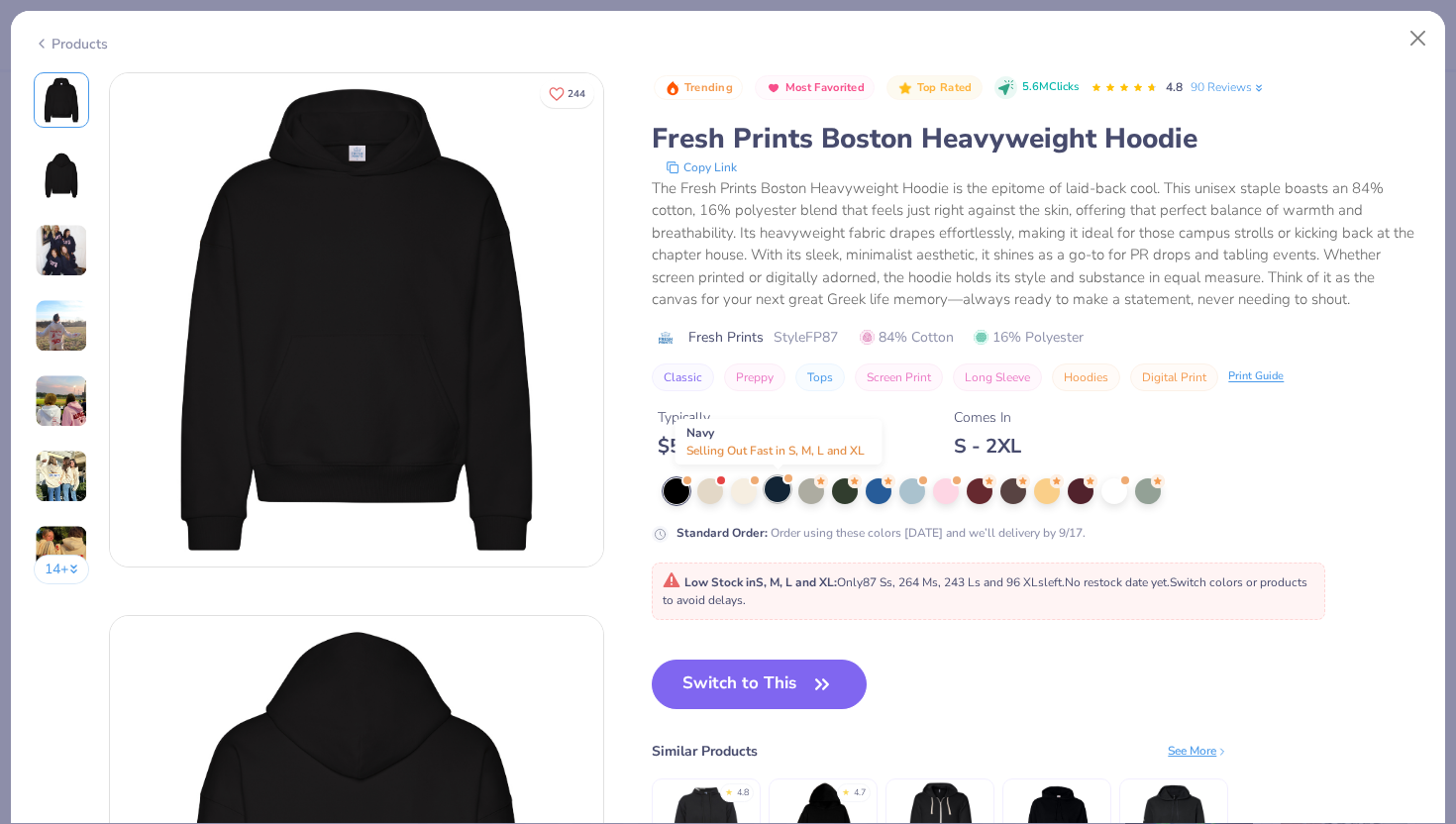
click at [780, 486] on div at bounding box center [777, 489] width 26 height 26
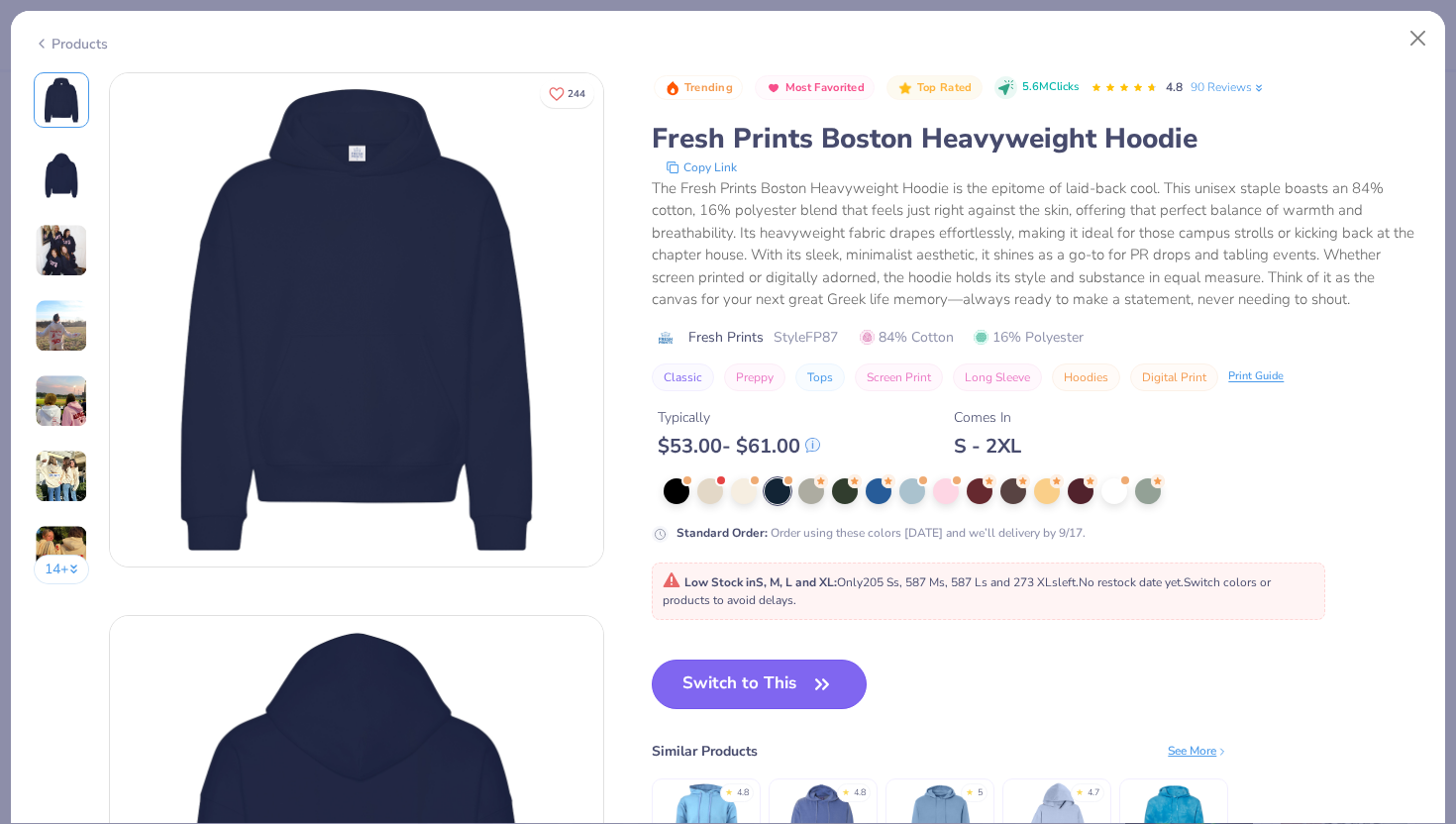
click at [751, 677] on button "Switch to This" at bounding box center [758, 684] width 215 height 50
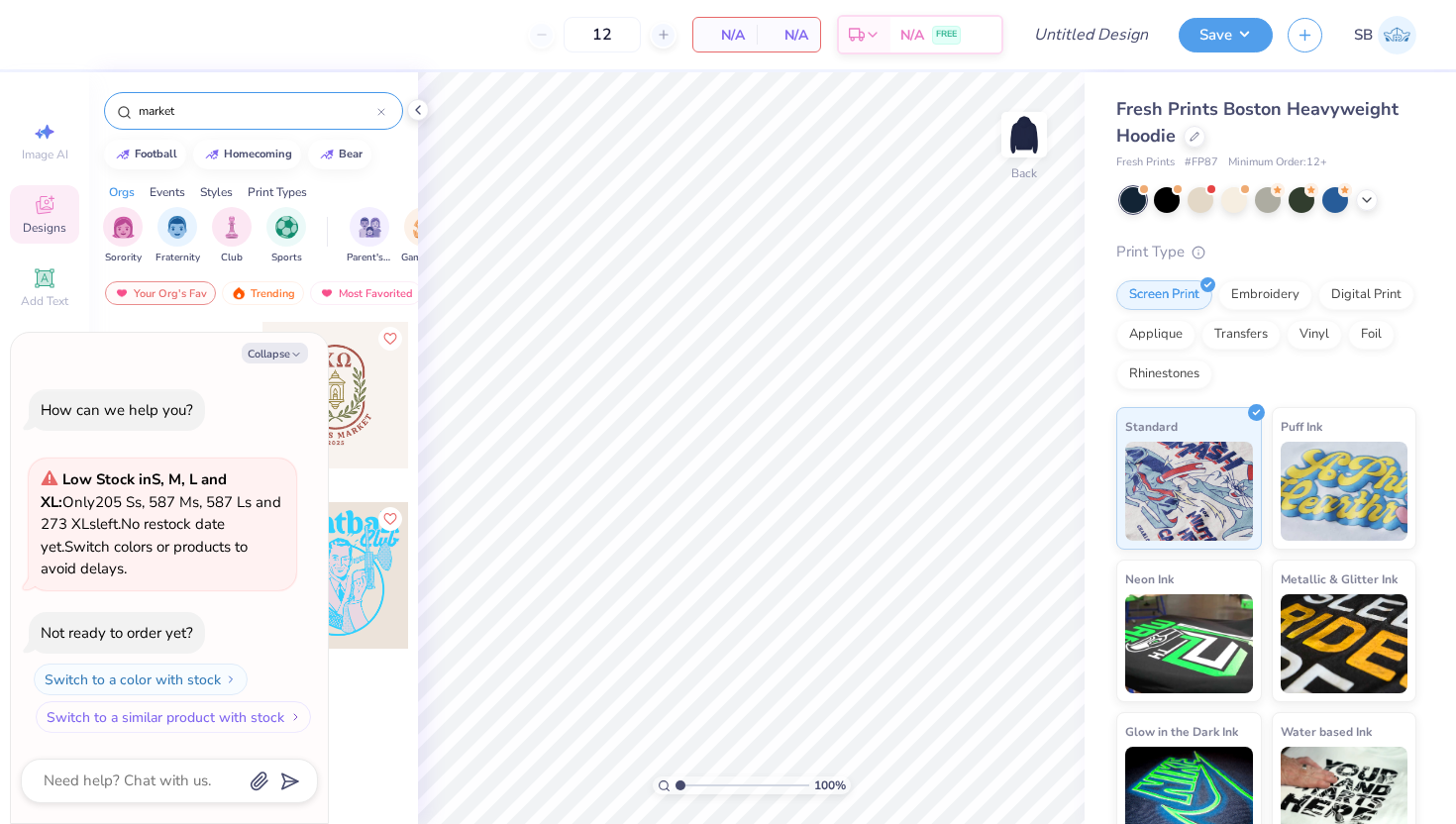
click at [236, 713] on button "Switch to a similar product with stock" at bounding box center [174, 717] width 276 height 32
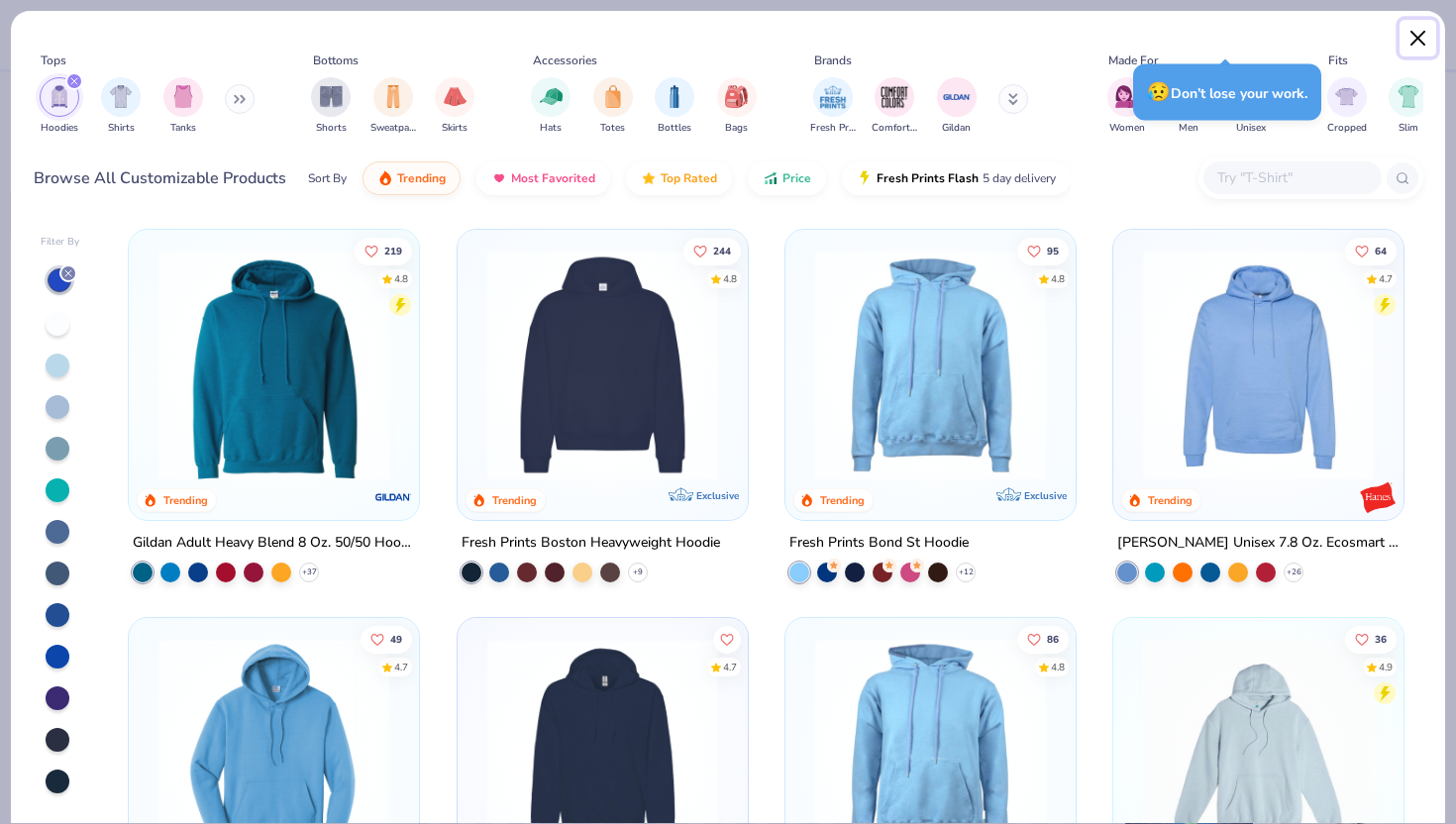
click at [1420, 30] on button "Close" at bounding box center [1419, 39] width 38 height 38
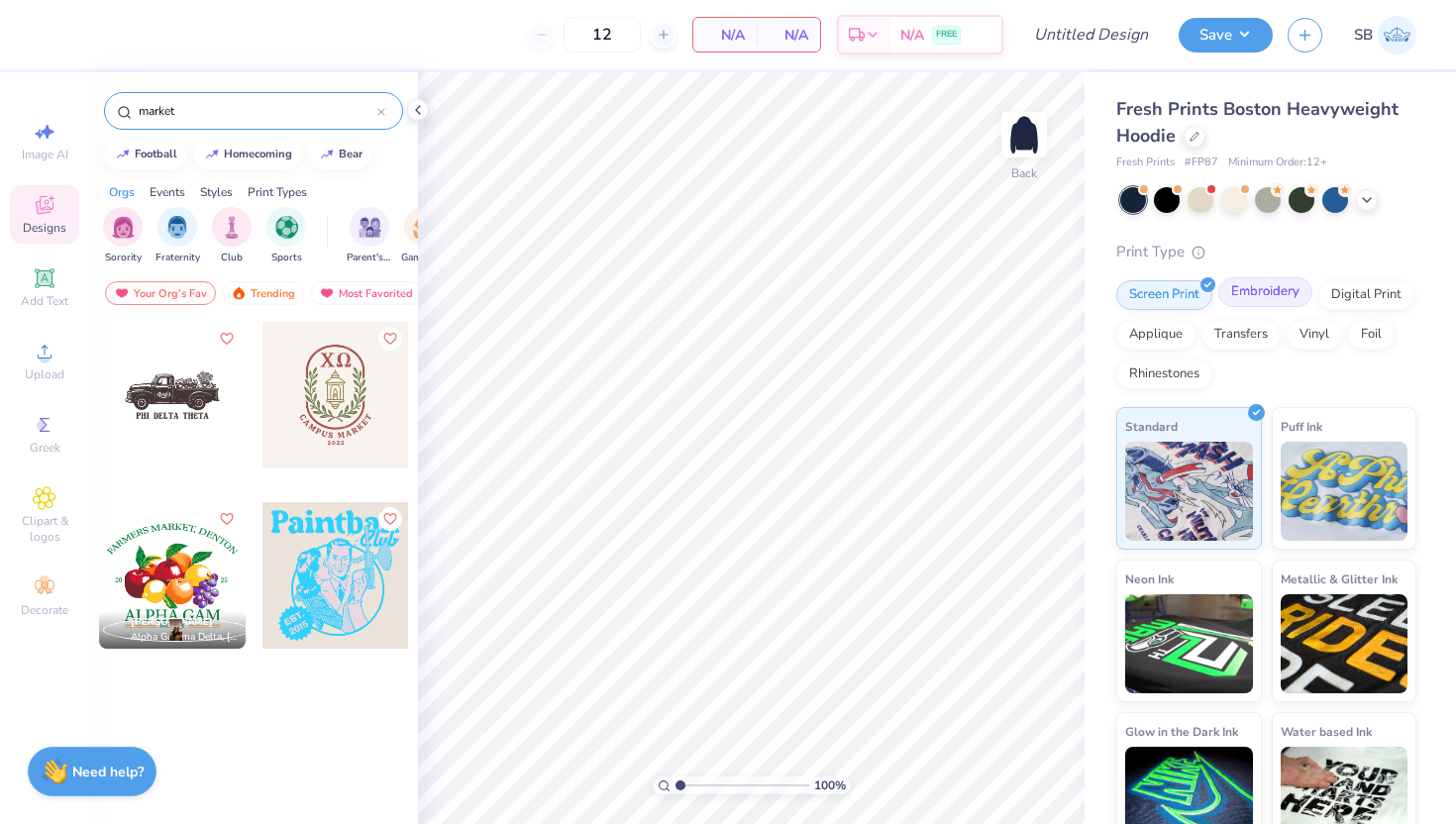
click at [1271, 287] on div "Embroidery" at bounding box center [1265, 293] width 94 height 30
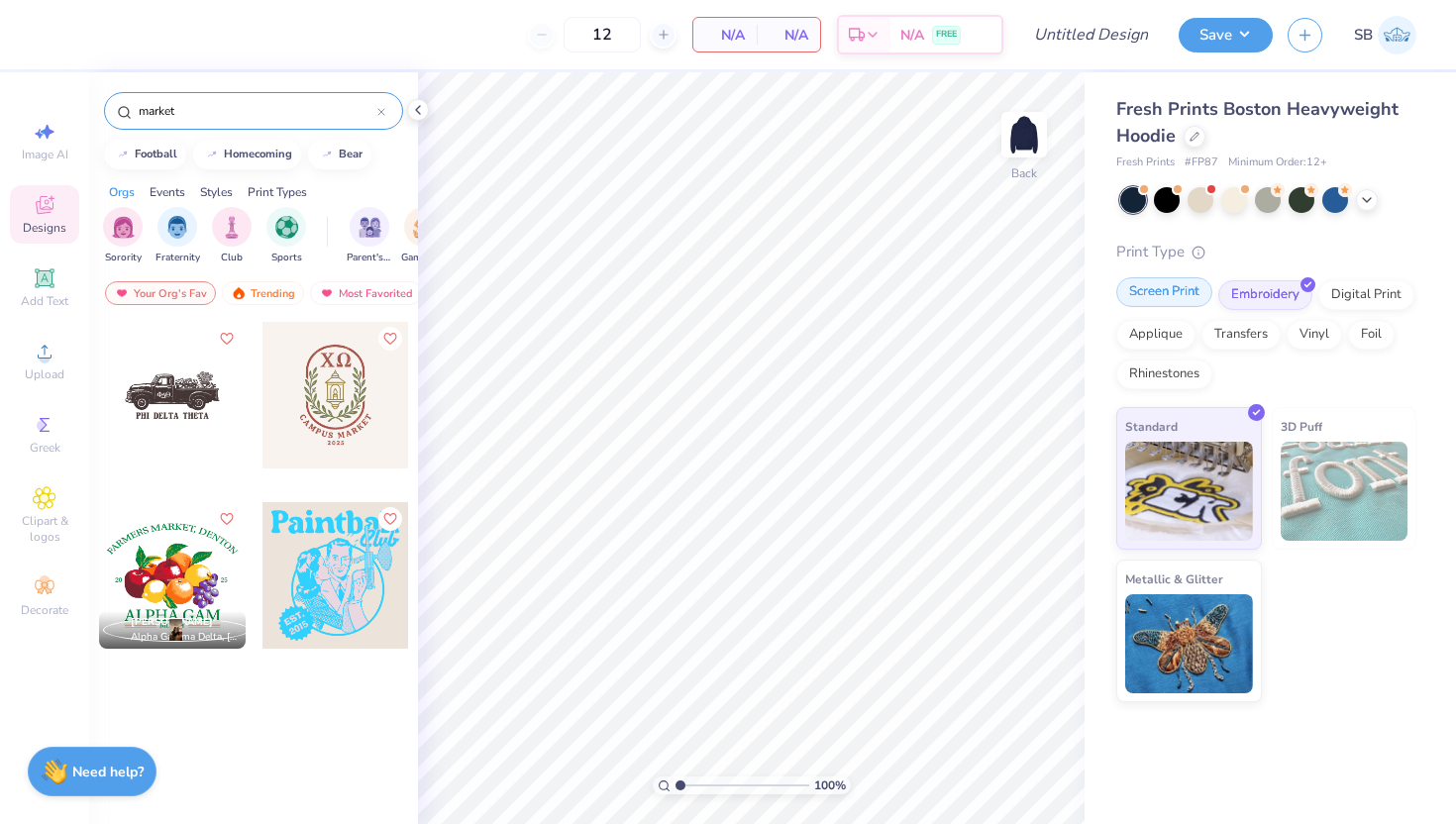
click at [1157, 298] on div "Screen Print" at bounding box center [1164, 293] width 96 height 30
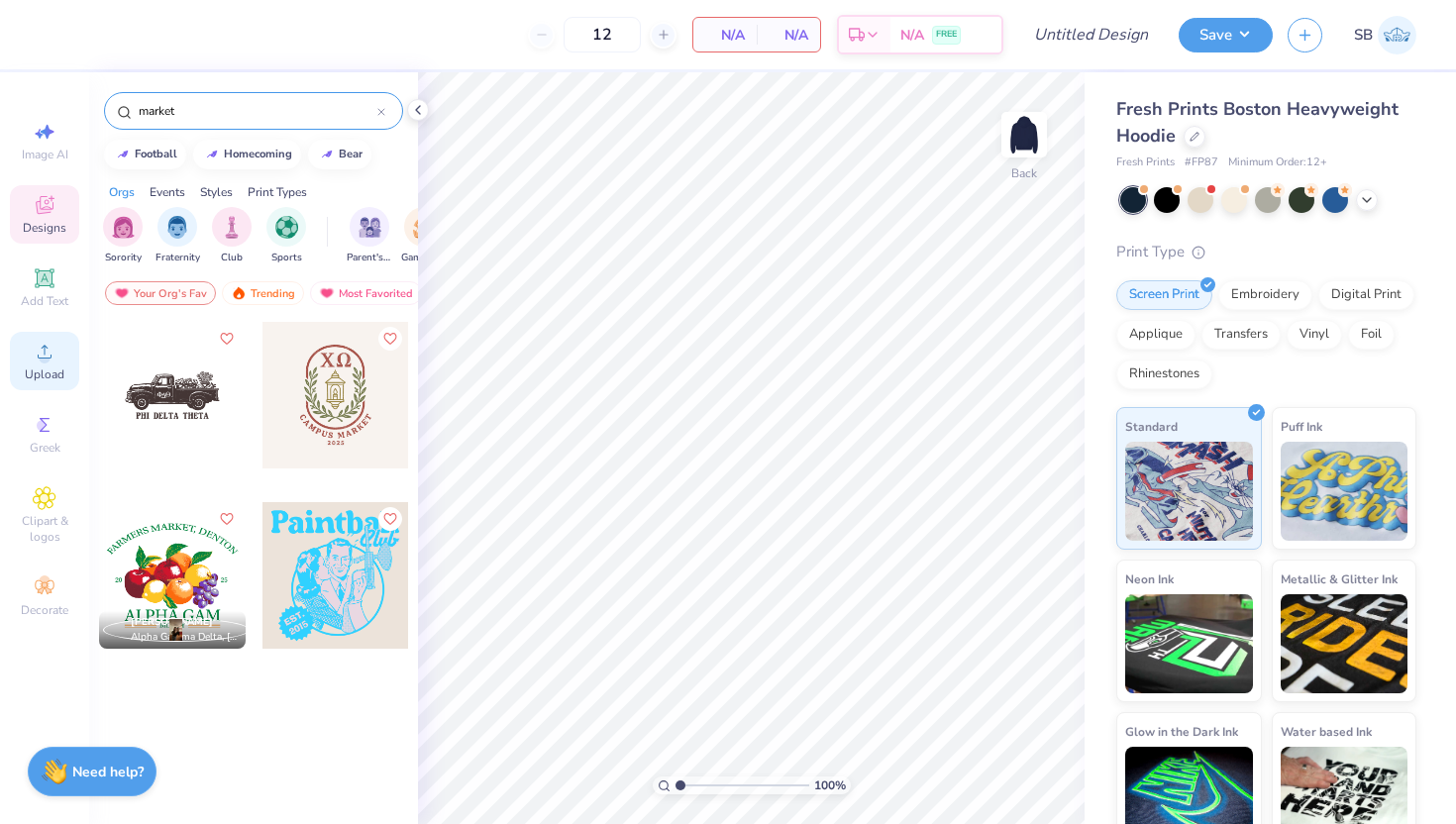
click at [36, 357] on icon at bounding box center [45, 352] width 24 height 24
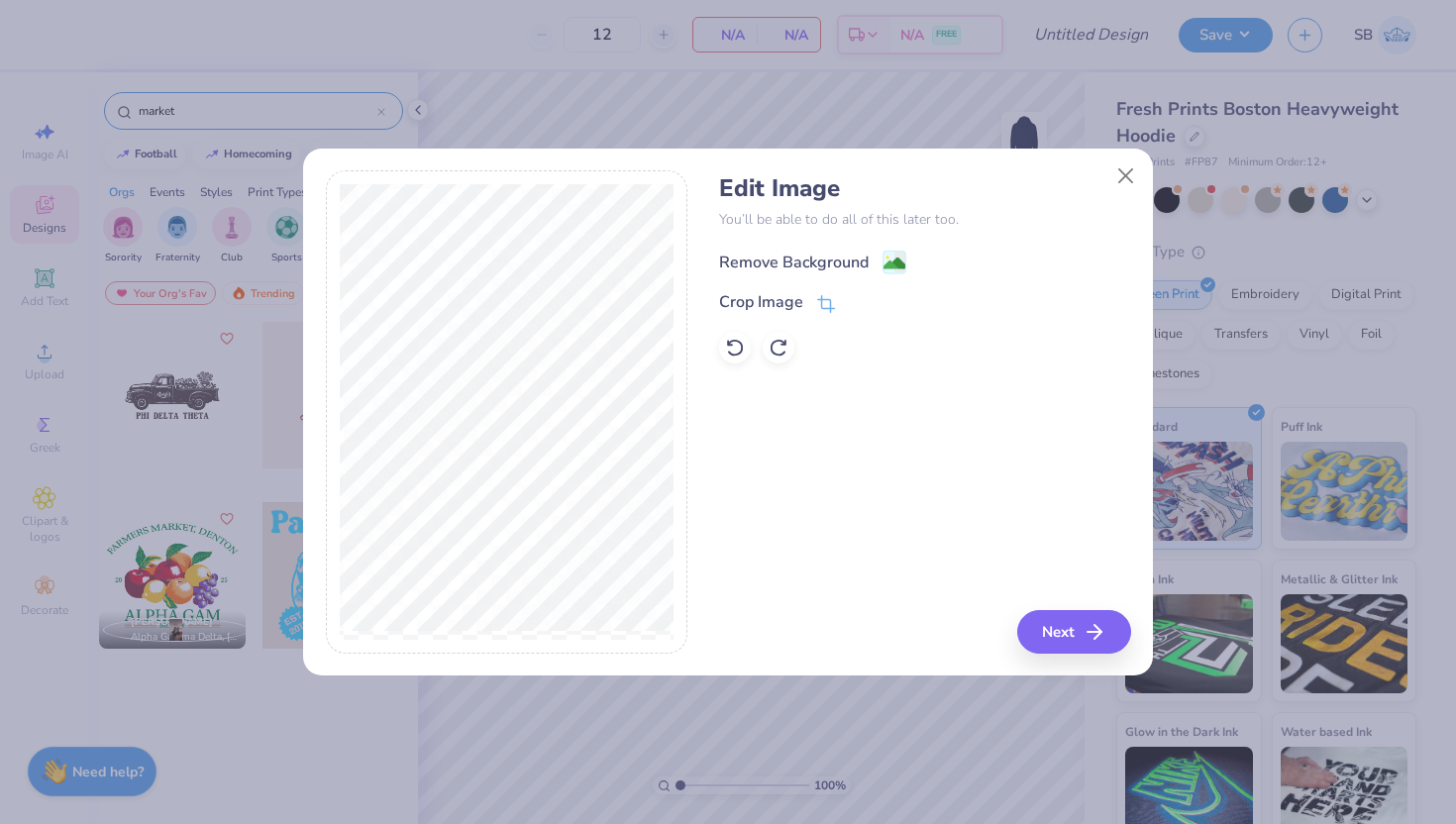
click at [793, 265] on div "Remove Background" at bounding box center [794, 263] width 150 height 24
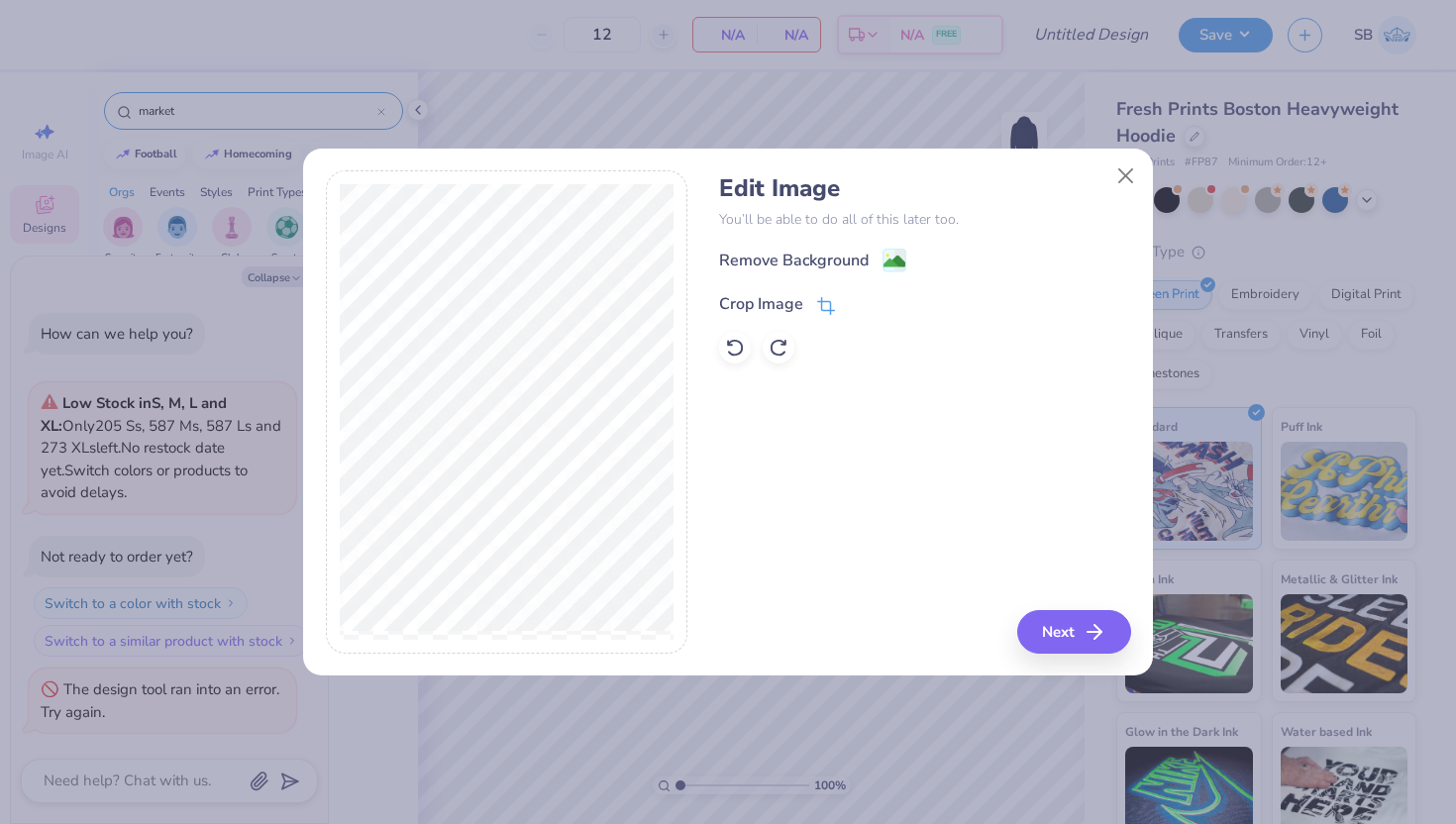
click at [828, 301] on icon at bounding box center [824, 307] width 13 height 13
click at [961, 526] on div "Edit Image You’ll be able to do all of this later too. Remove Background Crop I…" at bounding box center [924, 412] width 411 height 483
click at [855, 300] on icon at bounding box center [860, 302] width 12 height 12
click at [826, 302] on icon at bounding box center [826, 306] width 18 height 18
click at [854, 290] on div at bounding box center [874, 302] width 50 height 24
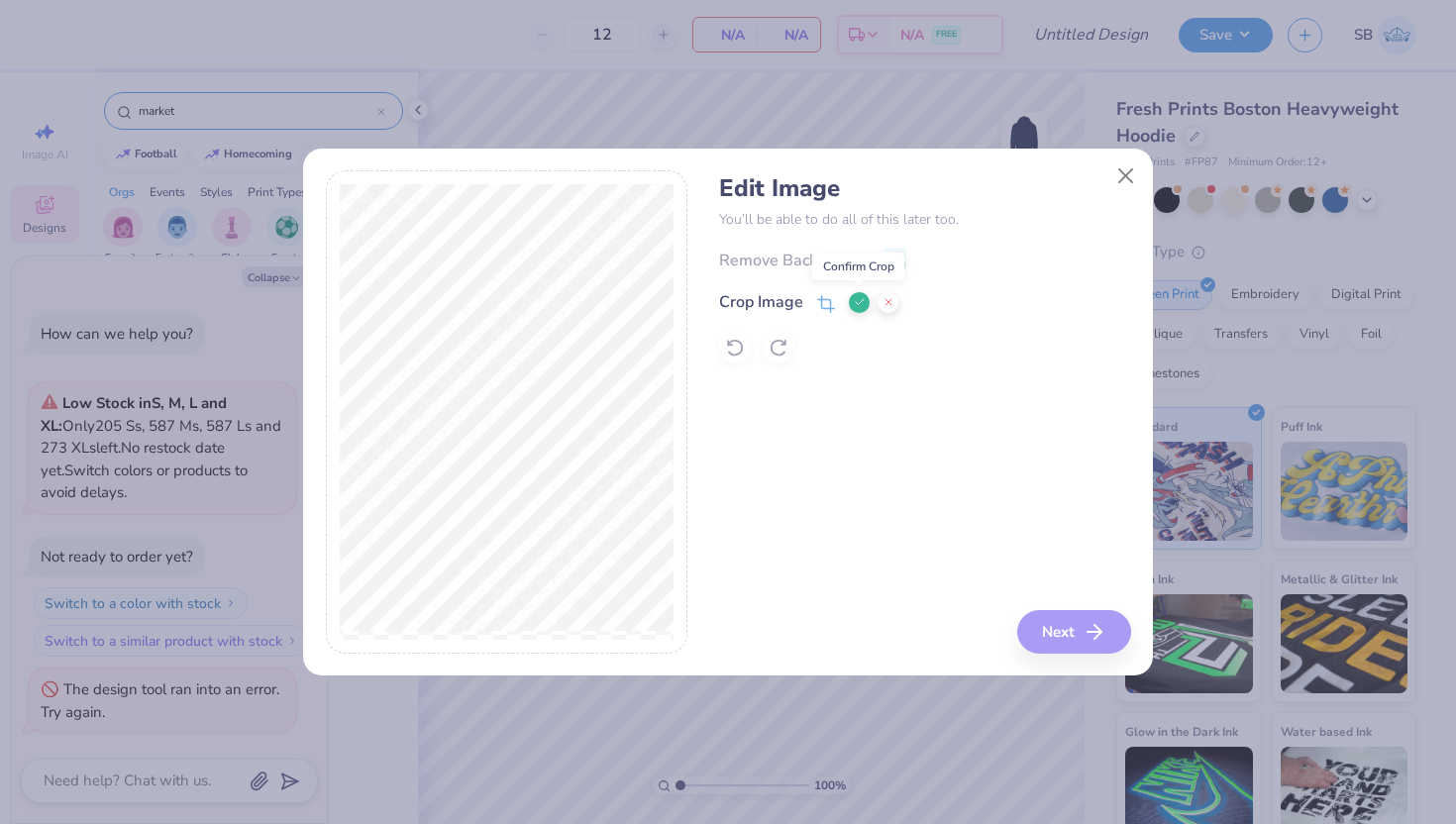
click at [857, 300] on icon at bounding box center [860, 302] width 12 height 12
click at [1074, 631] on button "Next" at bounding box center [1077, 632] width 114 height 44
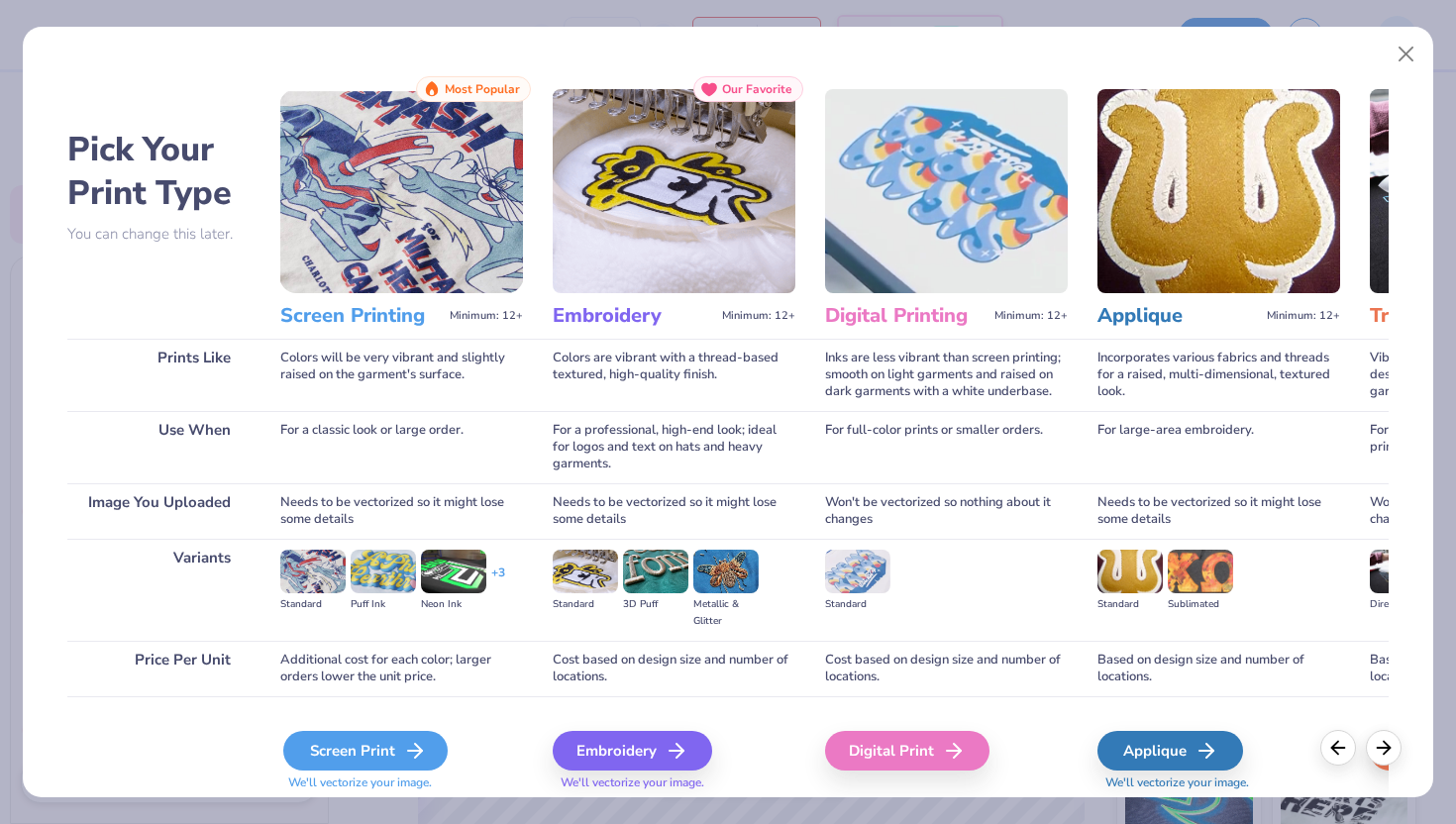
click at [383, 751] on div "Screen Print" at bounding box center [366, 751] width 165 height 40
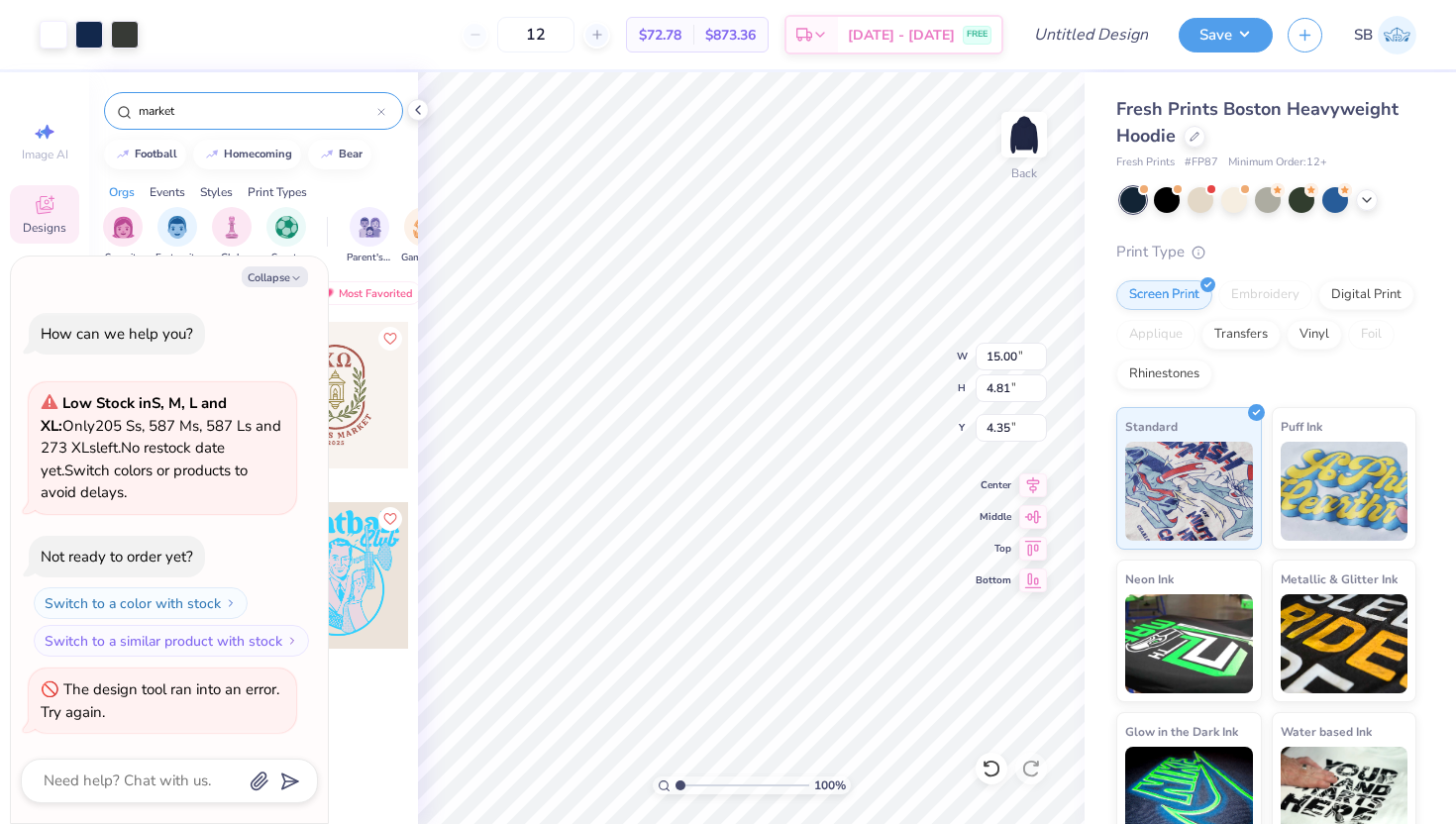
type textarea "x"
type input "3.77"
type textarea "x"
type input "12.23"
type input "3.92"
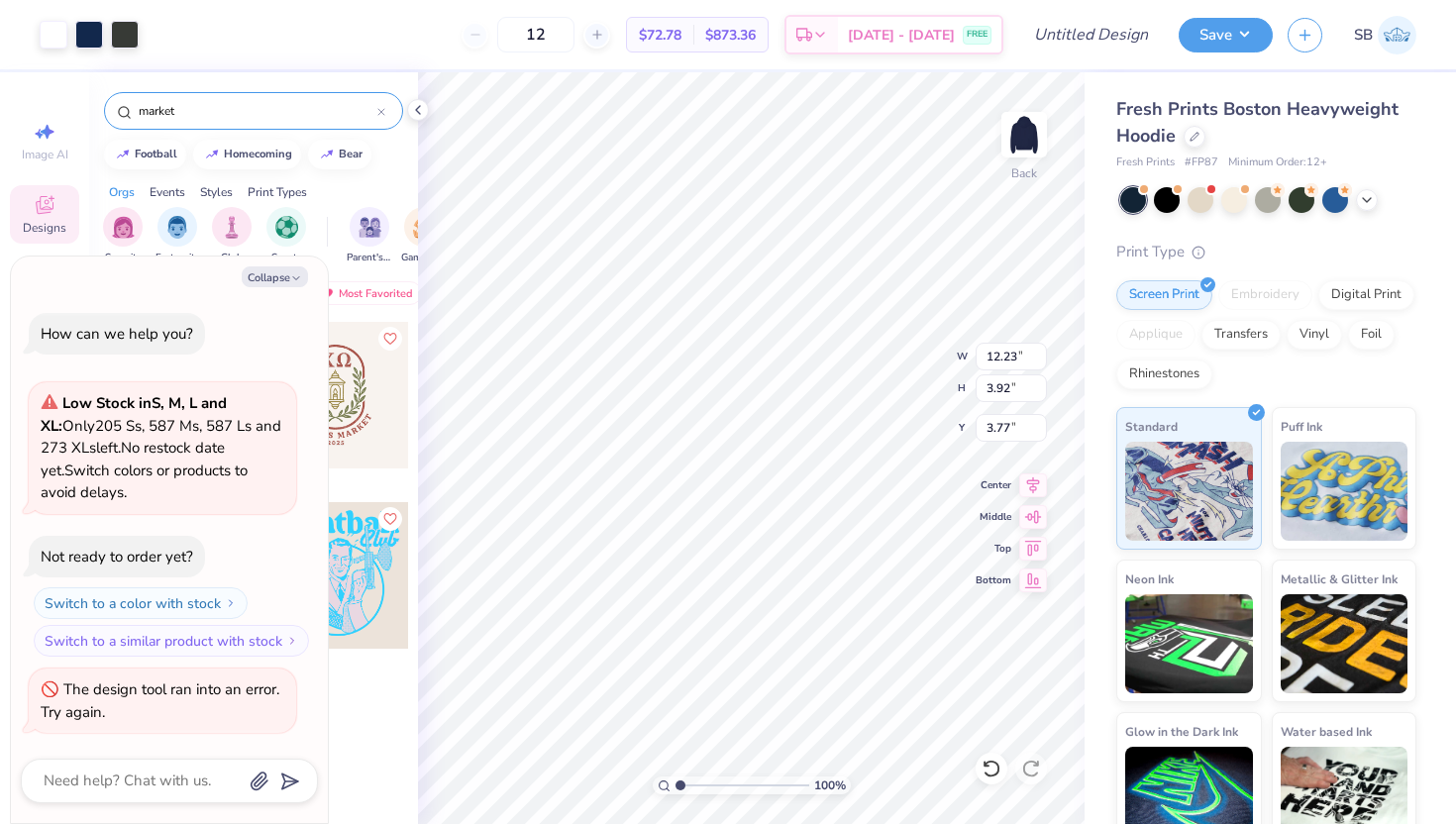
type textarea "x"
type input "3.96"
type textarea "x"
type input "3.99"
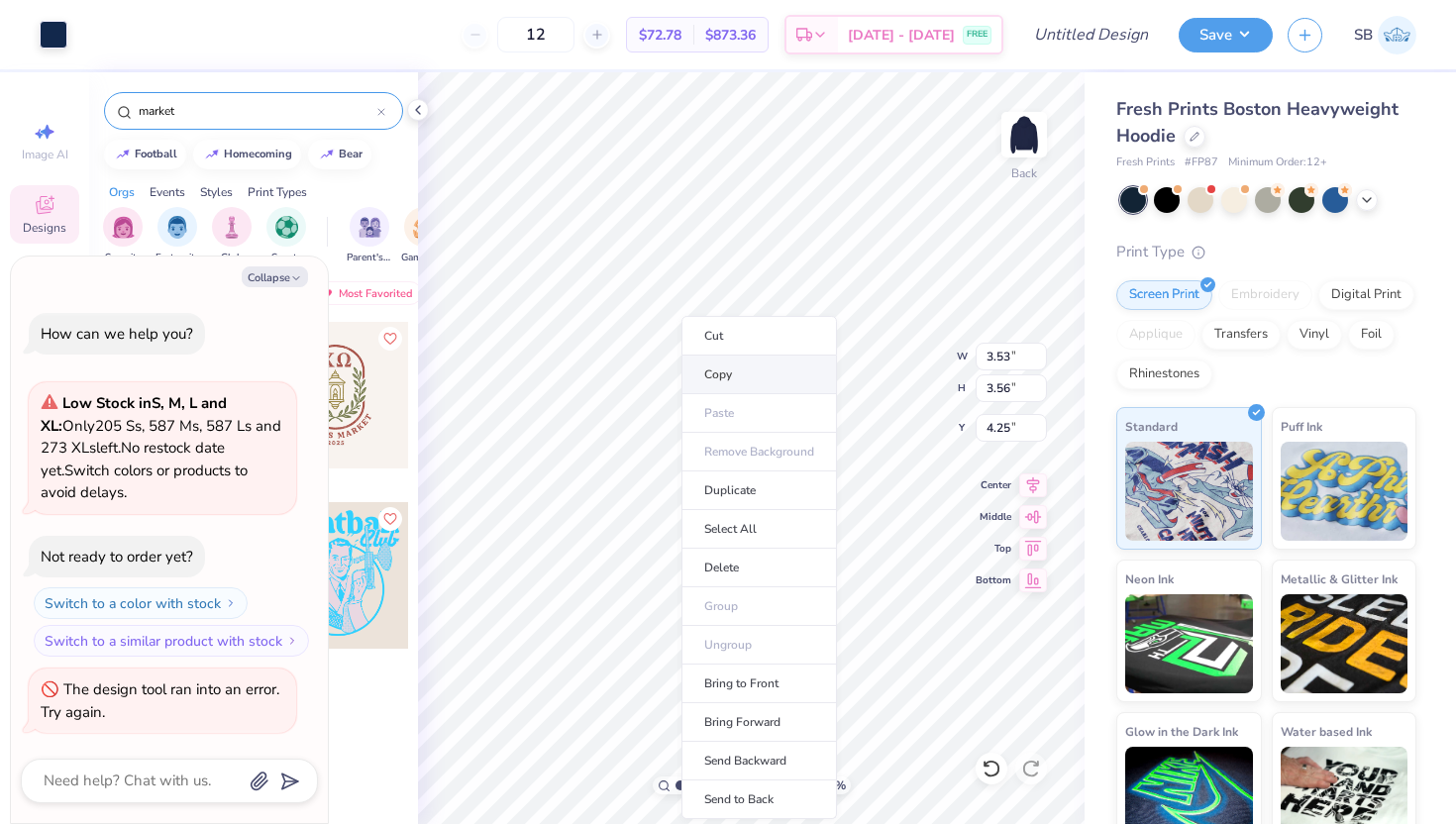
type textarea "x"
type input "12.22"
type input "3.90"
type input "4.00"
type textarea "x"
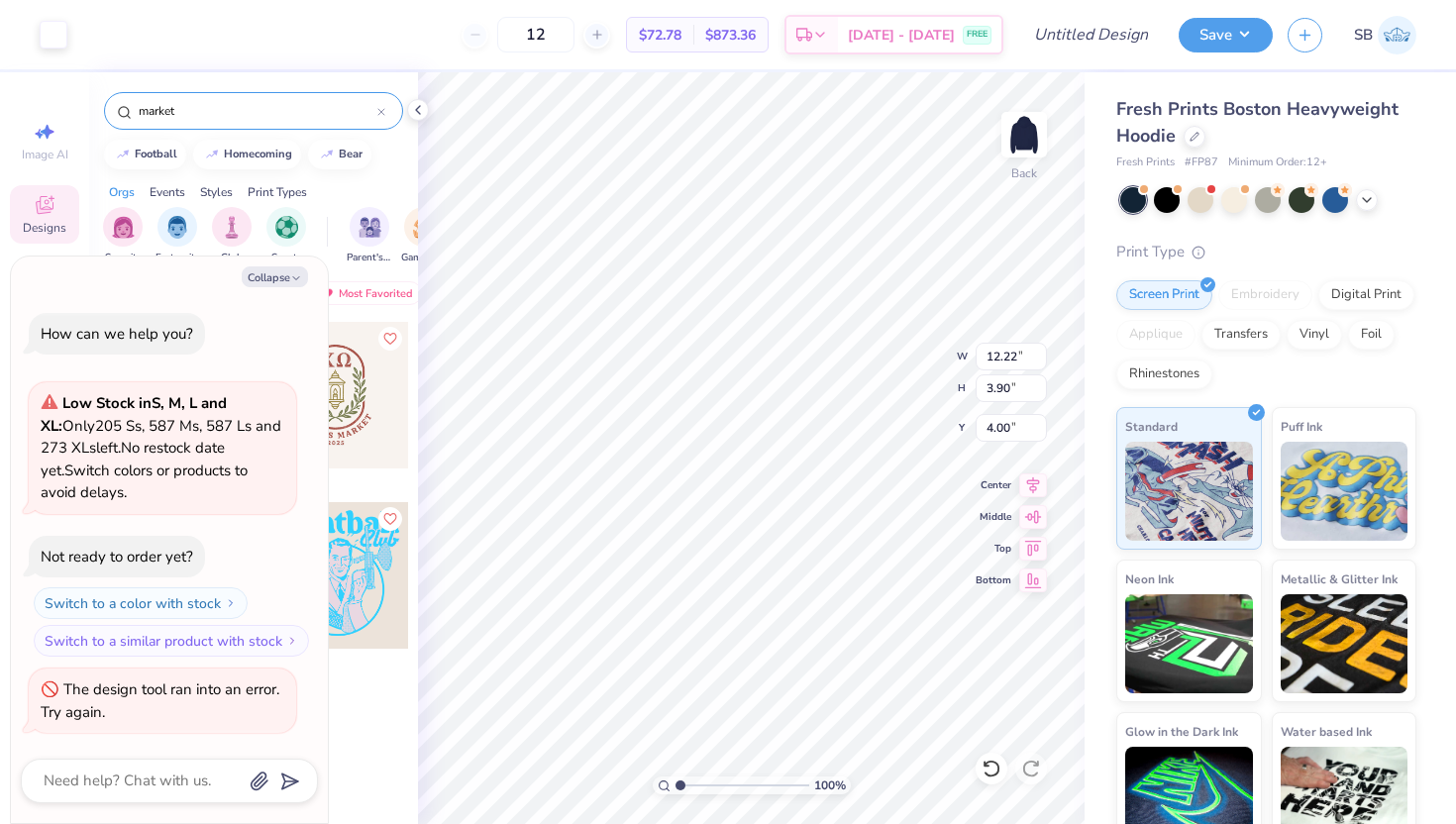
type input "3.53"
type input "3.56"
type input "4.25"
type textarea "x"
type input "3.55"
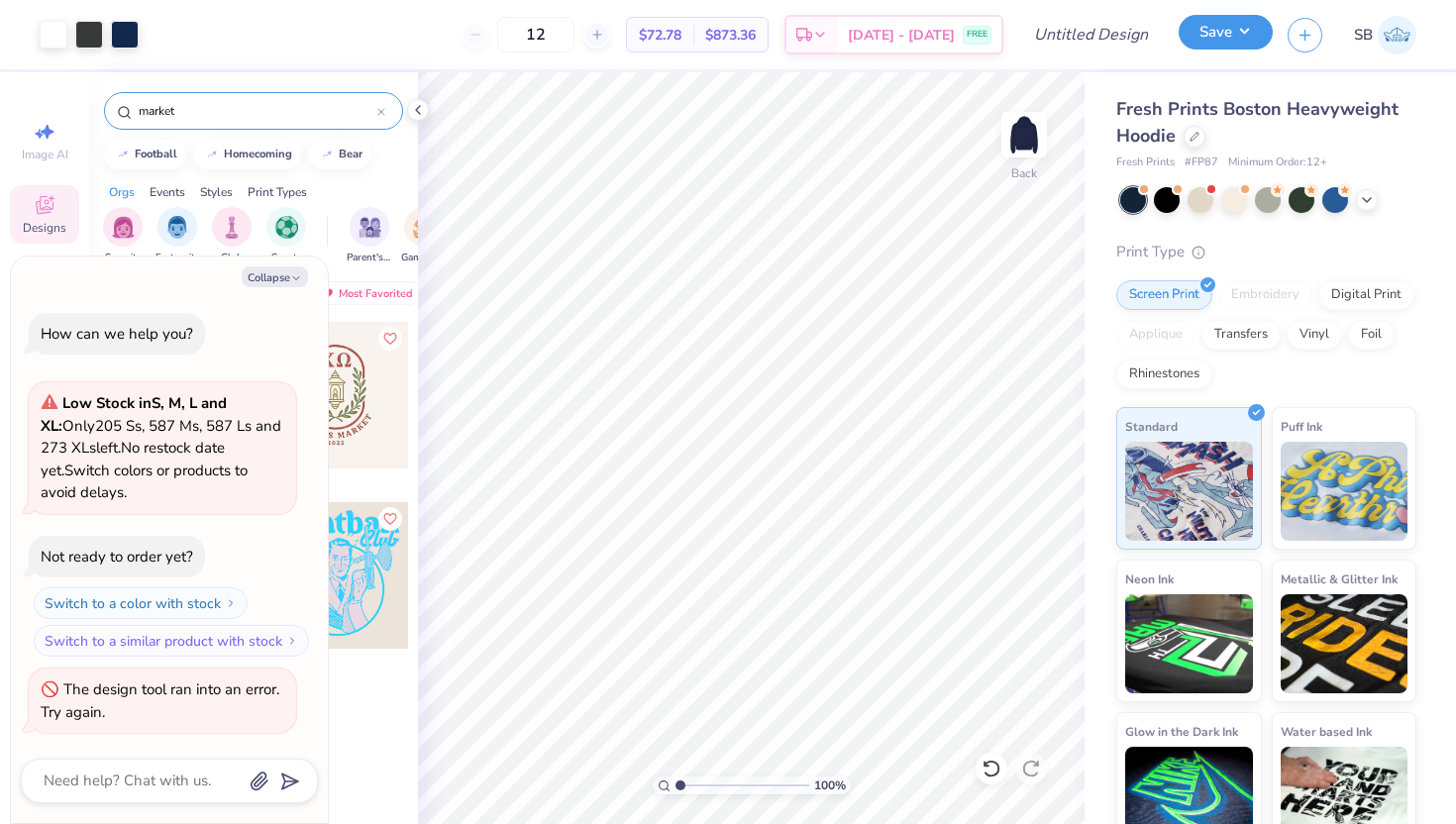
click at [1212, 32] on button "Save" at bounding box center [1226, 32] width 94 height 35
type textarea "x"
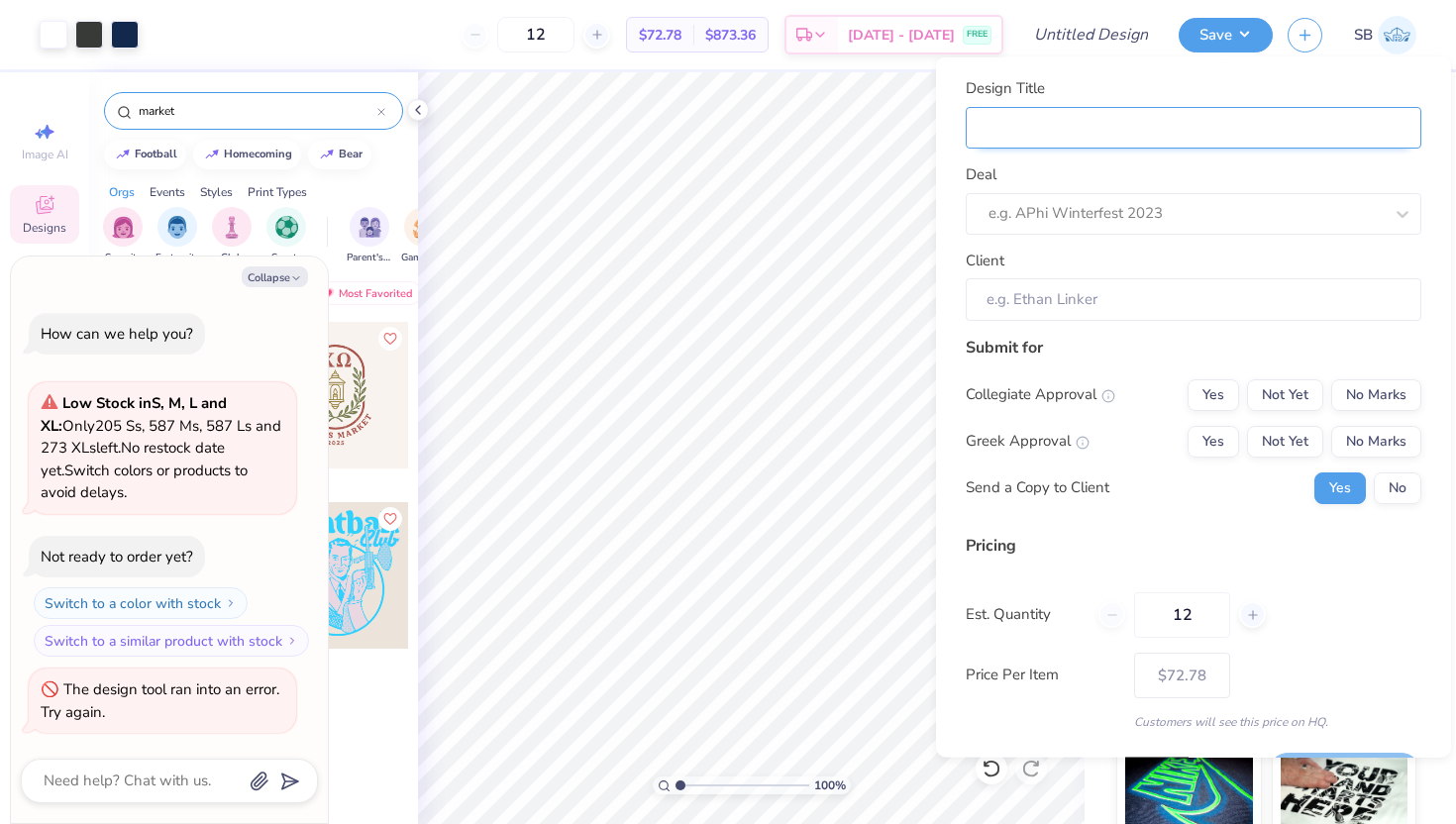
click at [1099, 143] on input "Design Title" at bounding box center [1194, 127] width 456 height 43
type input "A"
type textarea "x"
type input "A"
type input "AM"
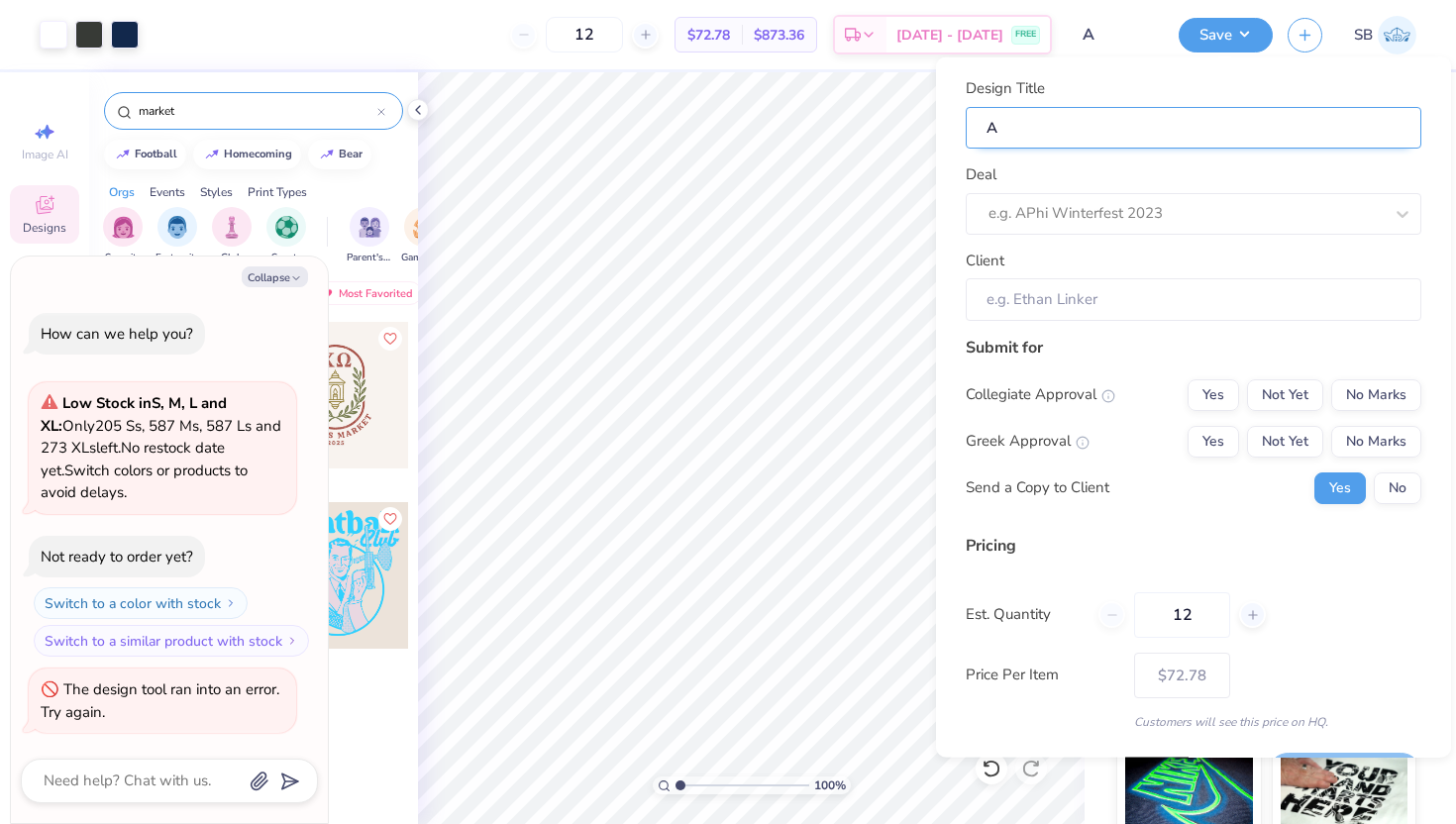
type textarea "x"
type input "AM"
type input "AMA"
type textarea "x"
type input "AMA"
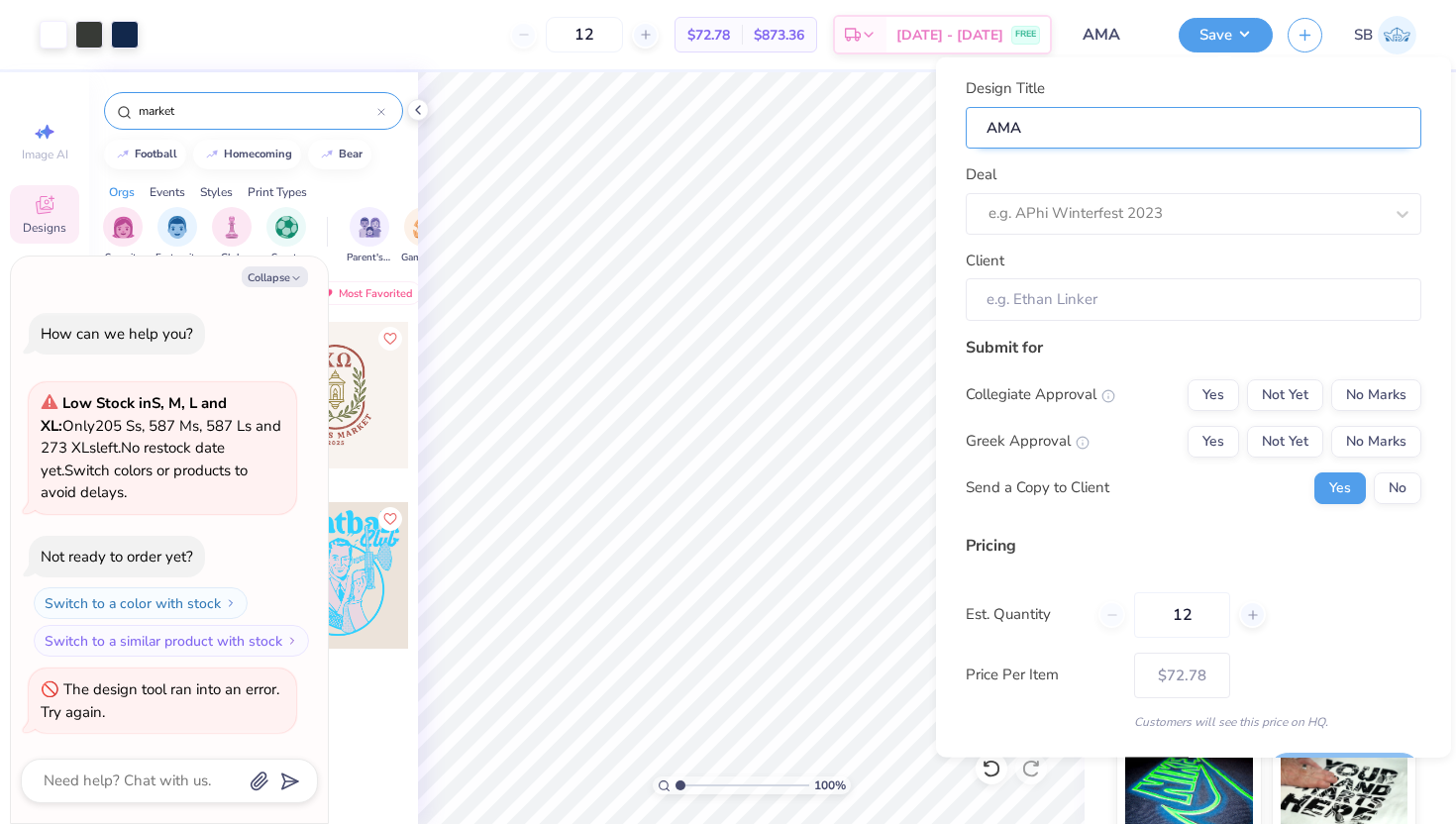
type input "AMA"
type textarea "x"
type input "AMA"
type input "AMA F"
type textarea "x"
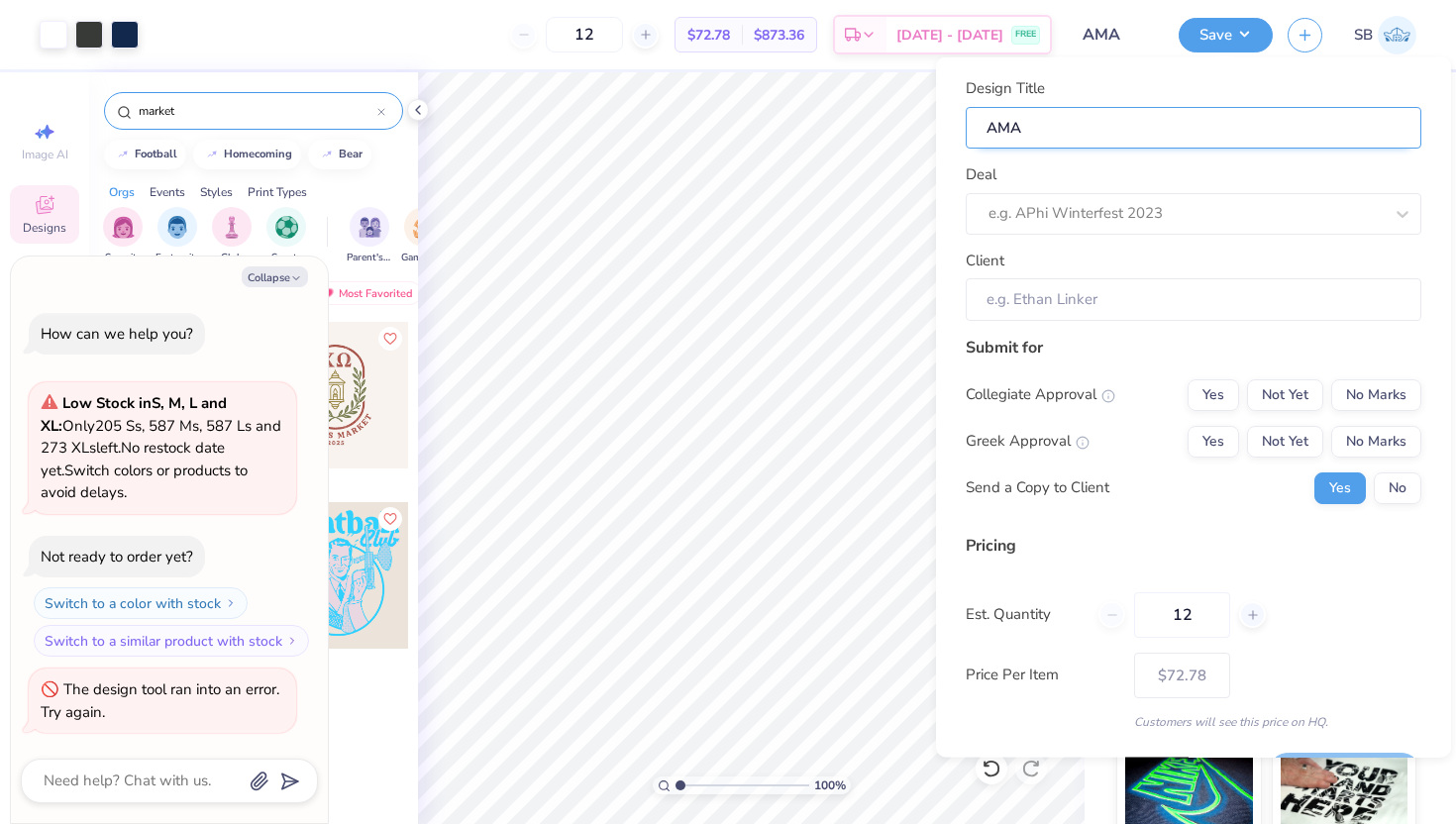
type input "AMA F"
type input "AMA Fa"
type textarea "x"
type input "AMA Fa"
type input "AMA Fal"
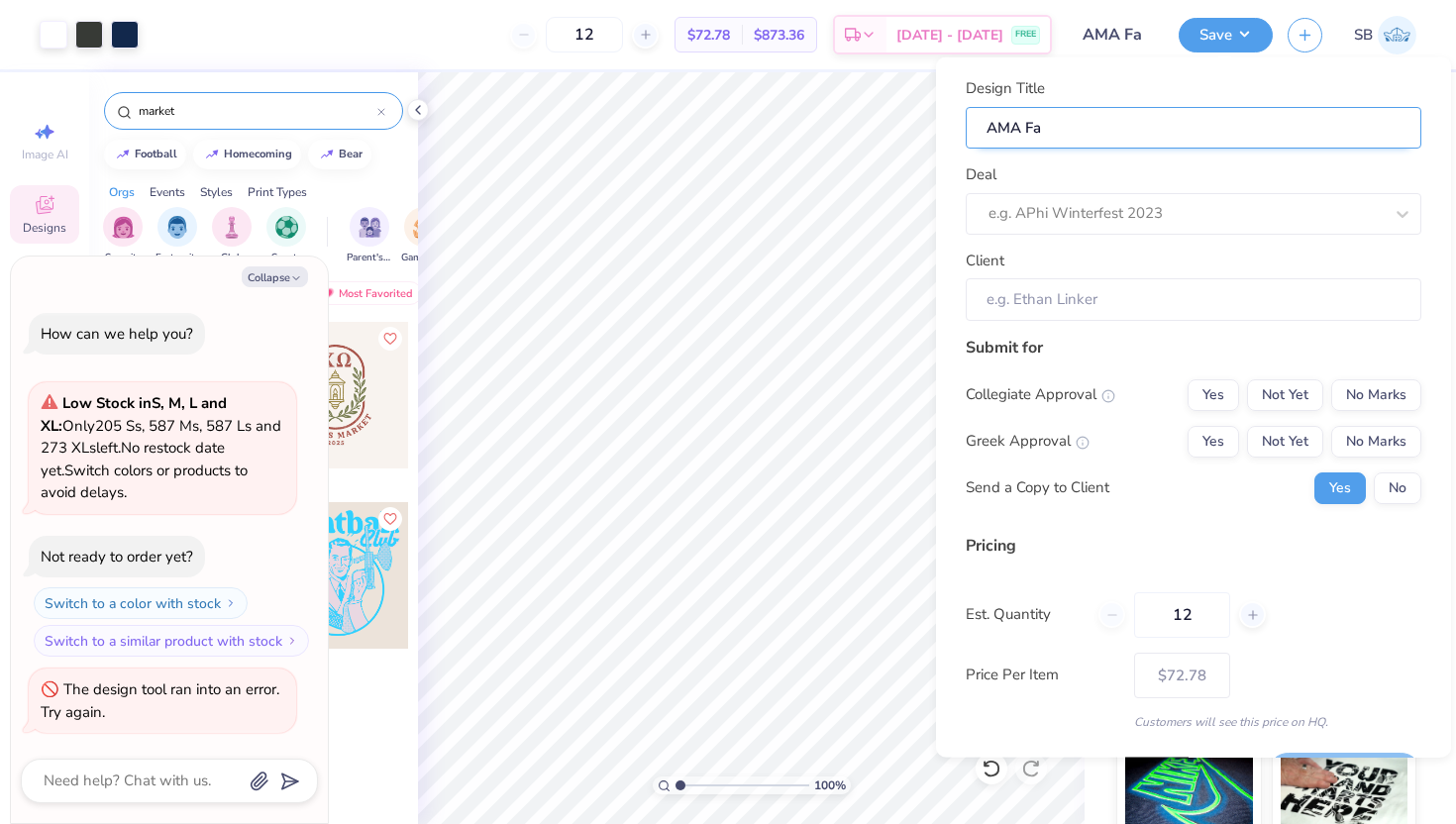
type textarea "x"
type input "AMA Fal"
type input "AMA Fall"
type textarea "x"
type input "AMA Fall"
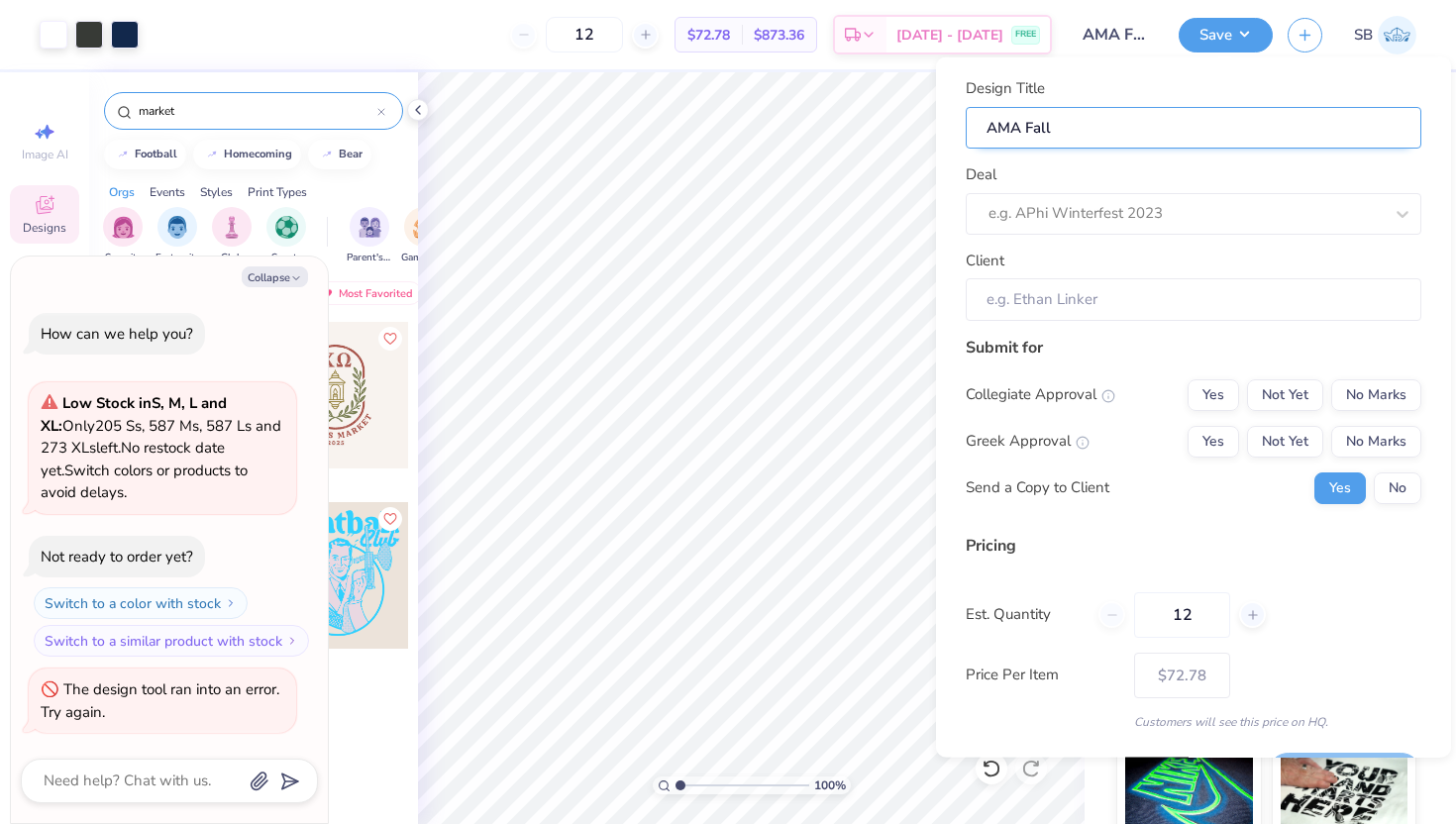
type input "AMA Fall"
type textarea "x"
type input "AMA Fall"
type input "AMA Fall M"
type textarea "x"
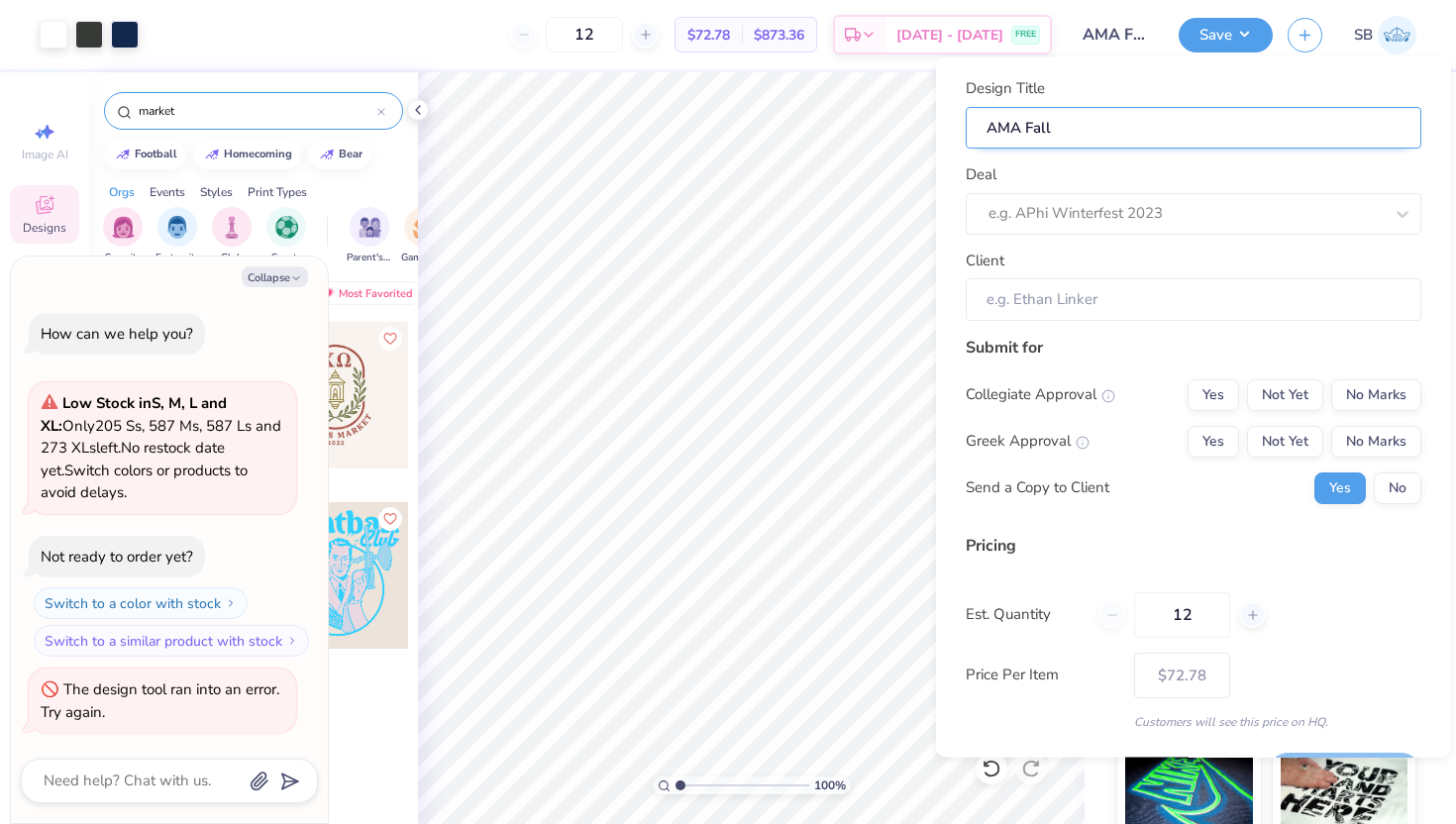
type input "AMA Fall M"
type input "AMA Fall Me"
type textarea "x"
type input "AMA Fall Me"
type input "AMA Fall Mer"
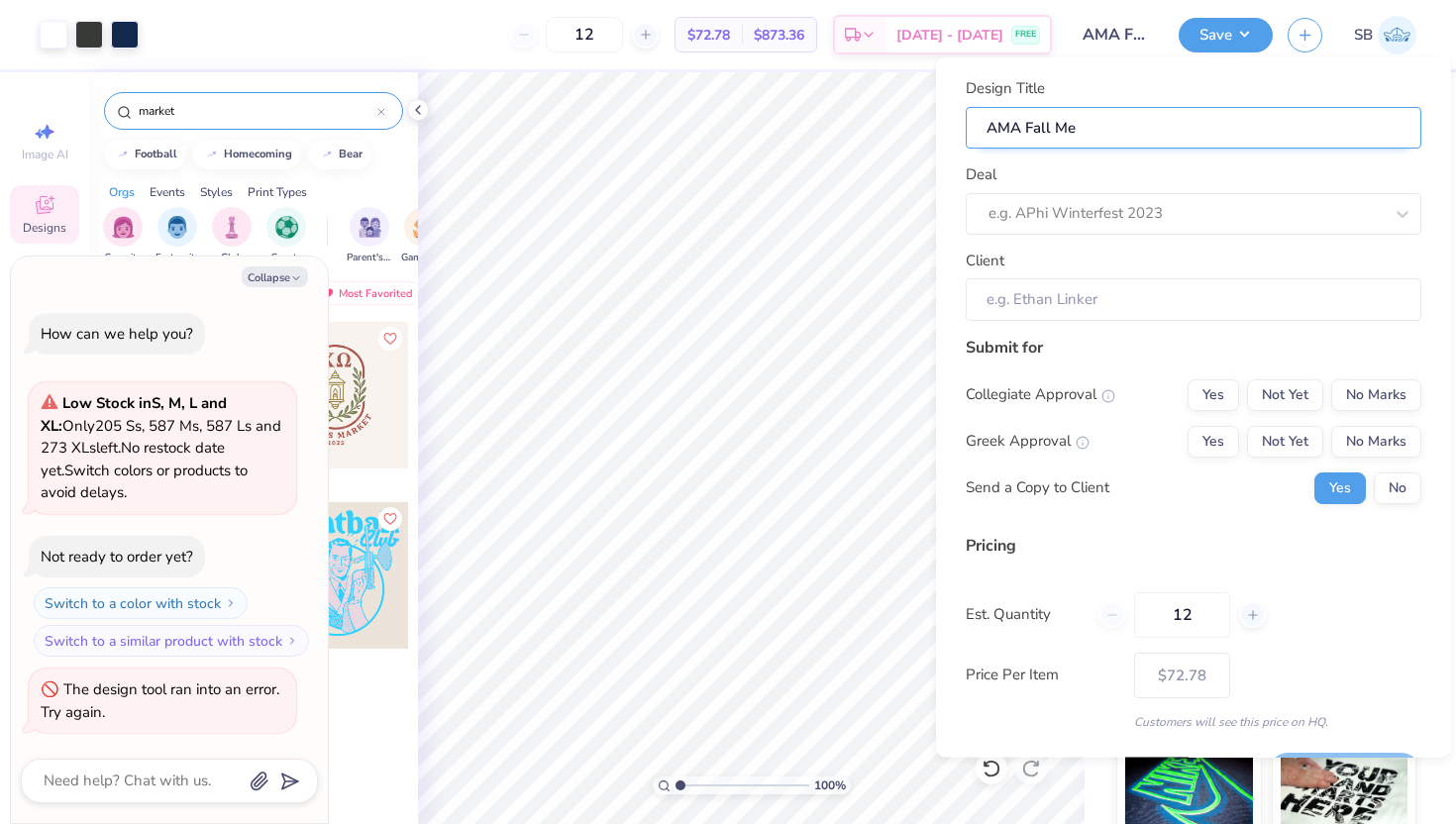
type textarea "x"
type input "AMA Fall Mer"
type input "AMA Fall Merc"
type textarea "x"
type input "AMA Fall Merc"
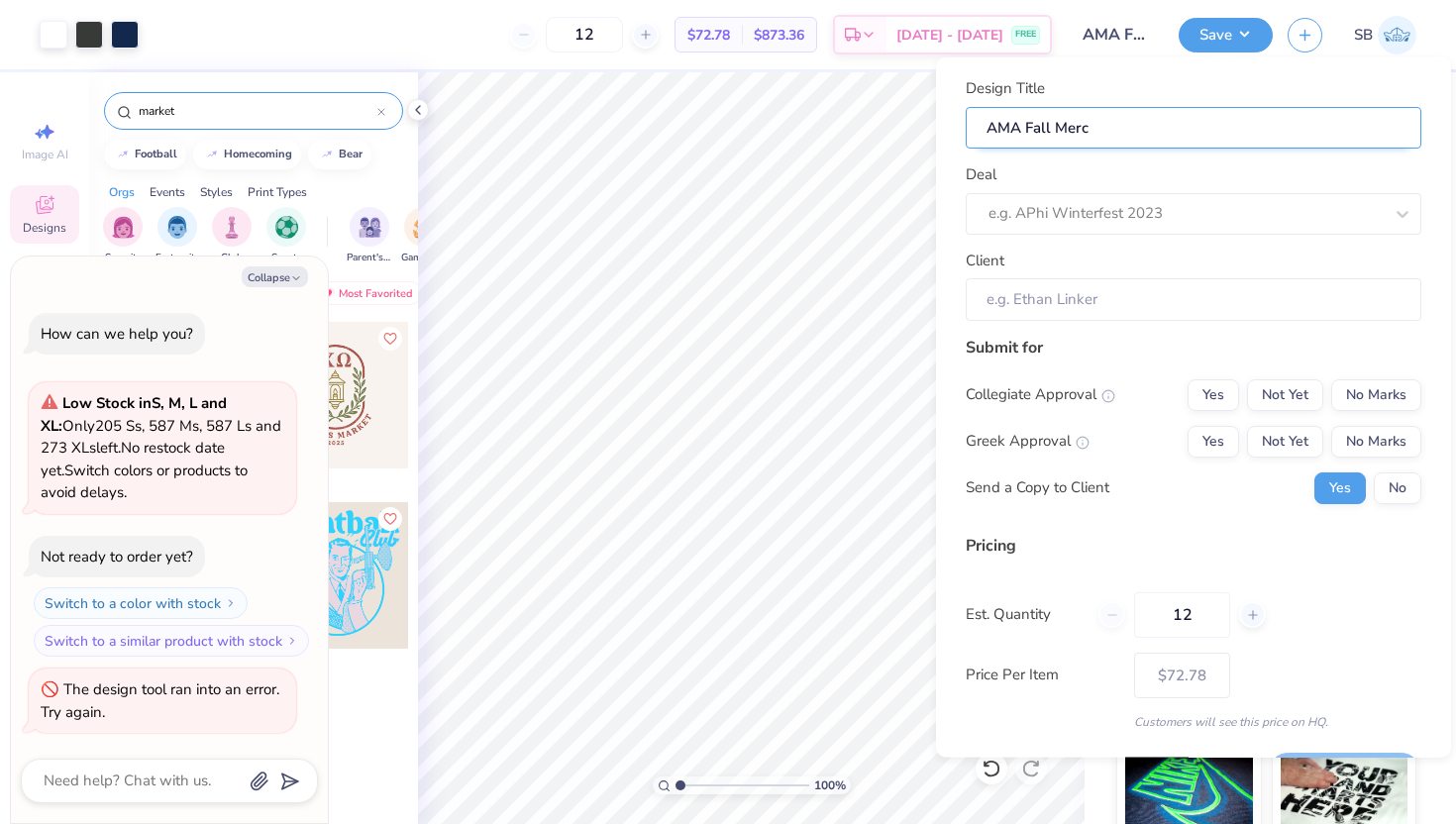
type input "AMA Fall Merch"
type textarea "x"
type input "AMA Fall Merch"
type textarea "x"
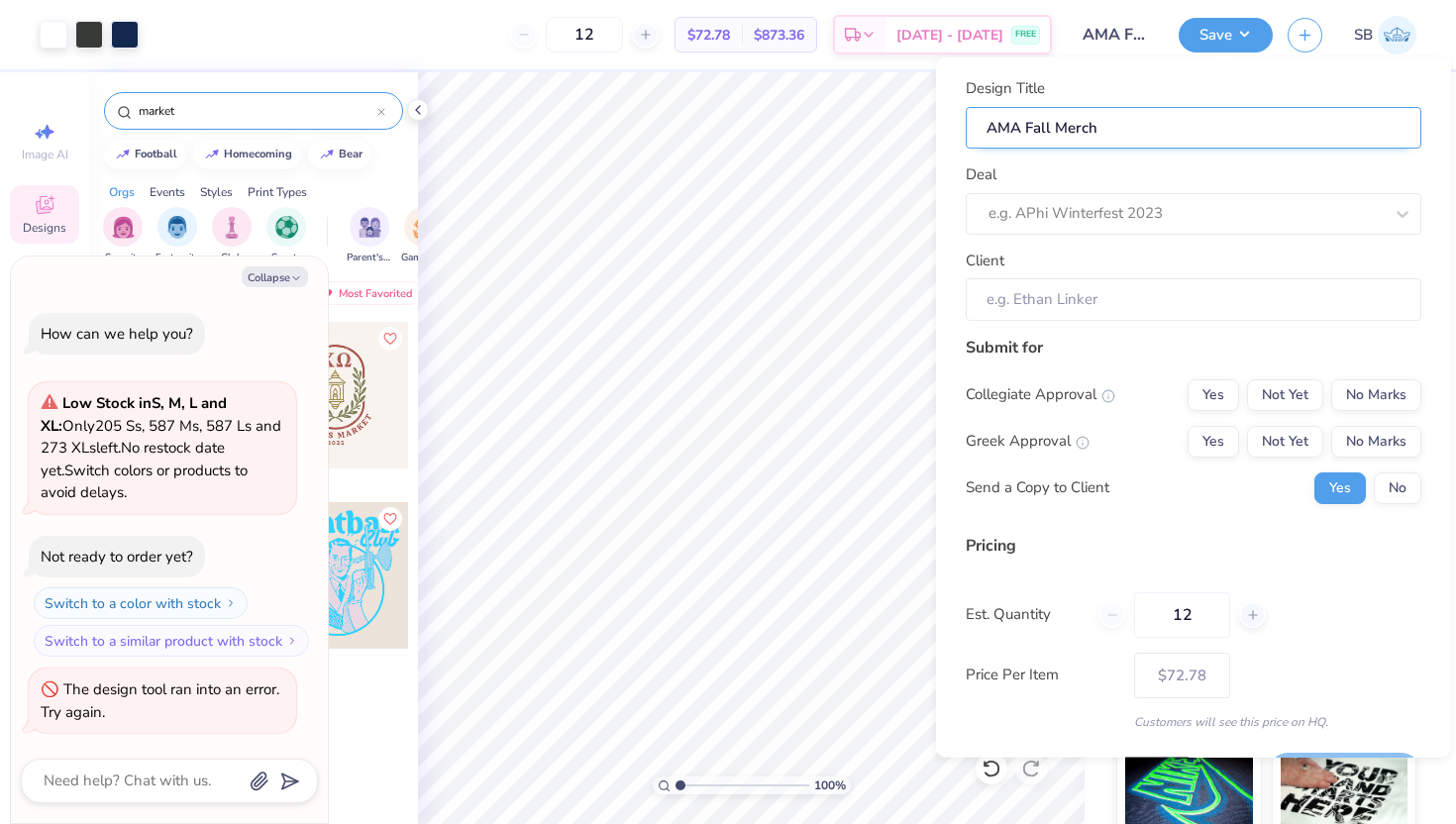
type input "AMA Fall Merch"
type input "AMA Fall Merch H"
type textarea "x"
type input "AMA Fall Merch H"
type input "AMA Fall Merch Ho"
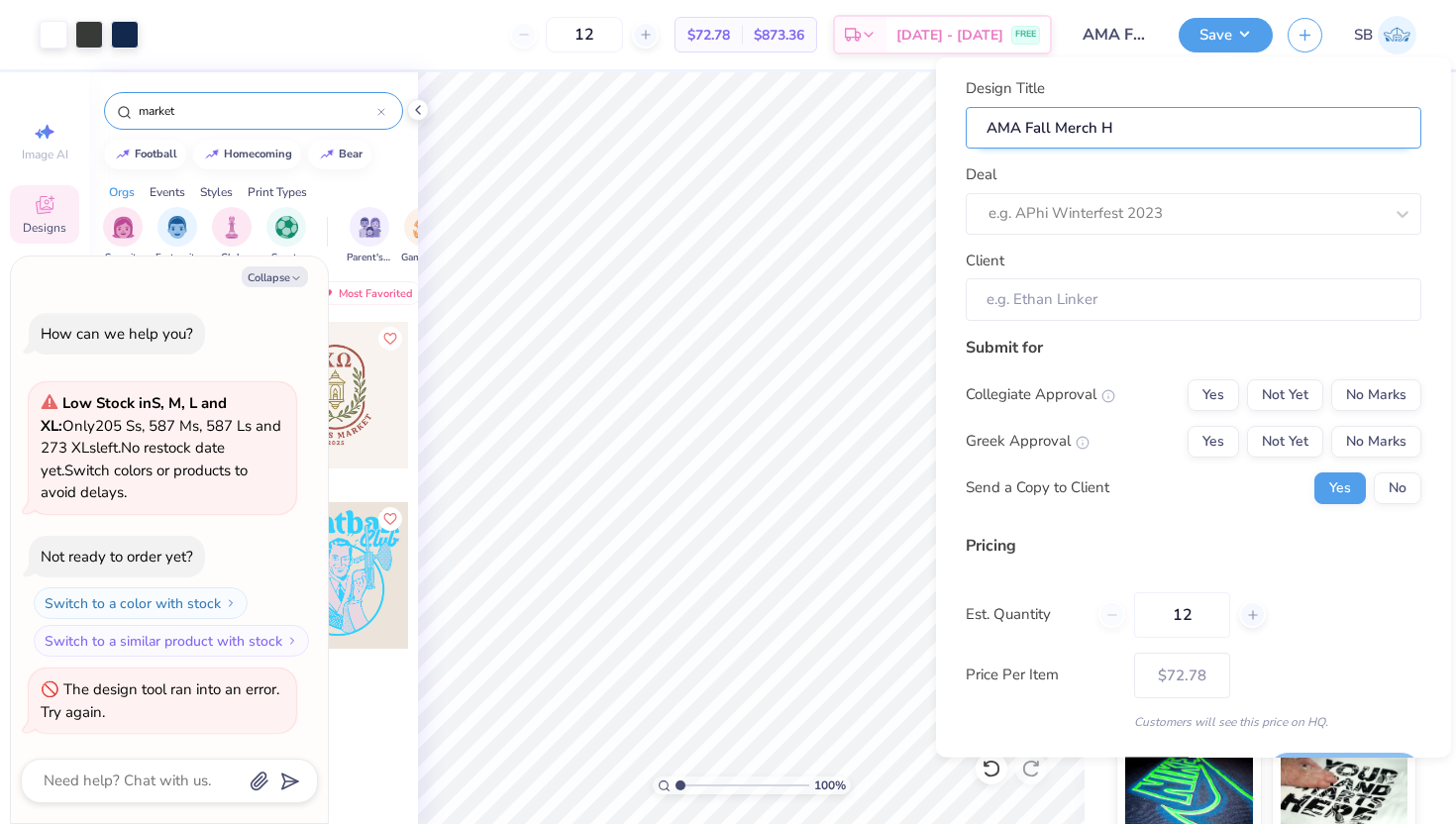
type textarea "x"
type input "AMA Fall Merch Ho"
type input "AMA Fall Merch Hoo"
type textarea "x"
type input "AMA Fall Merch Hoo"
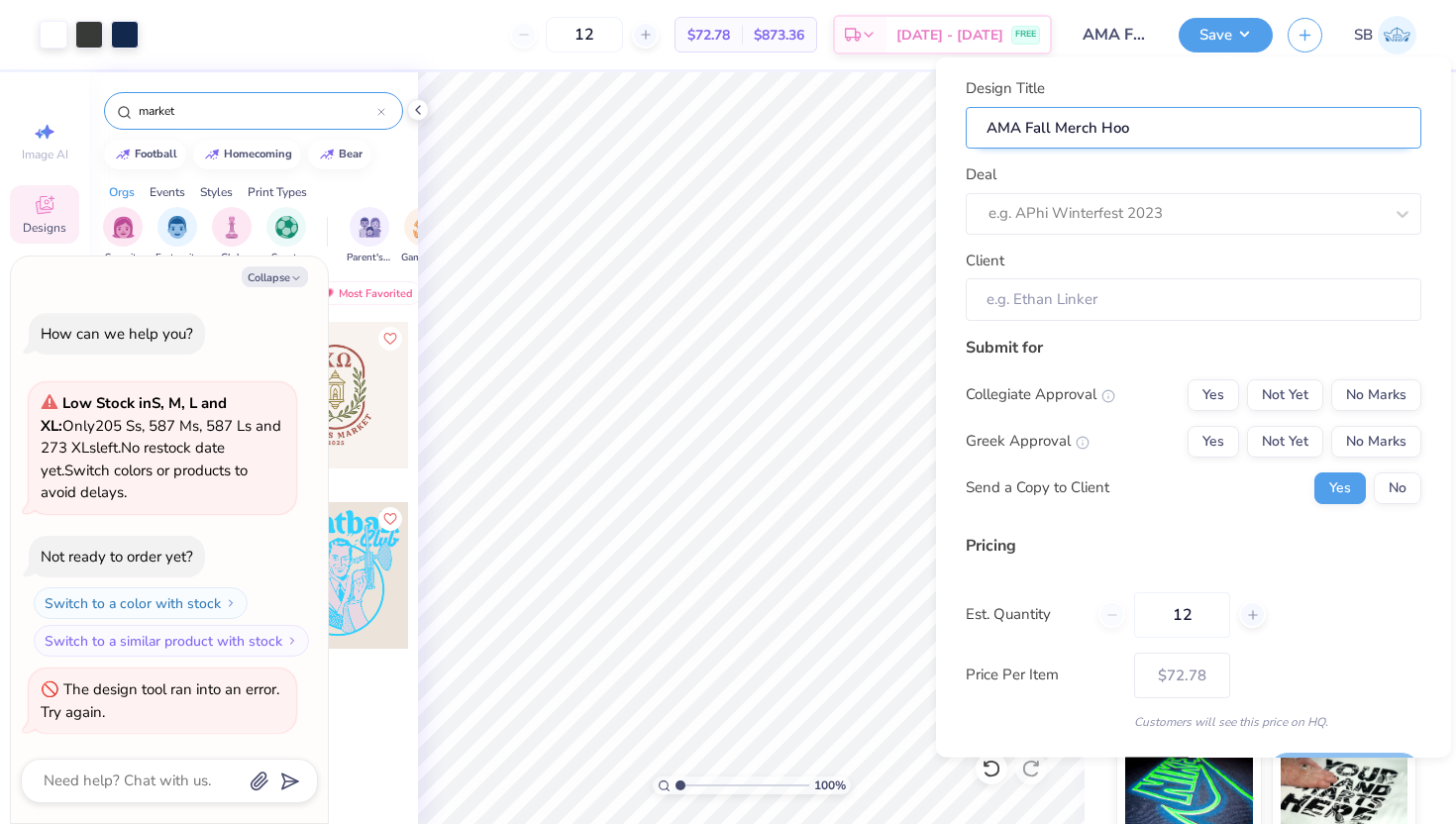
type input "AMA Fall Merch Hood"
type textarea "x"
type input "AMA Fall Merch Hood"
type input "AMA Fall Merch Hoodi"
type textarea "x"
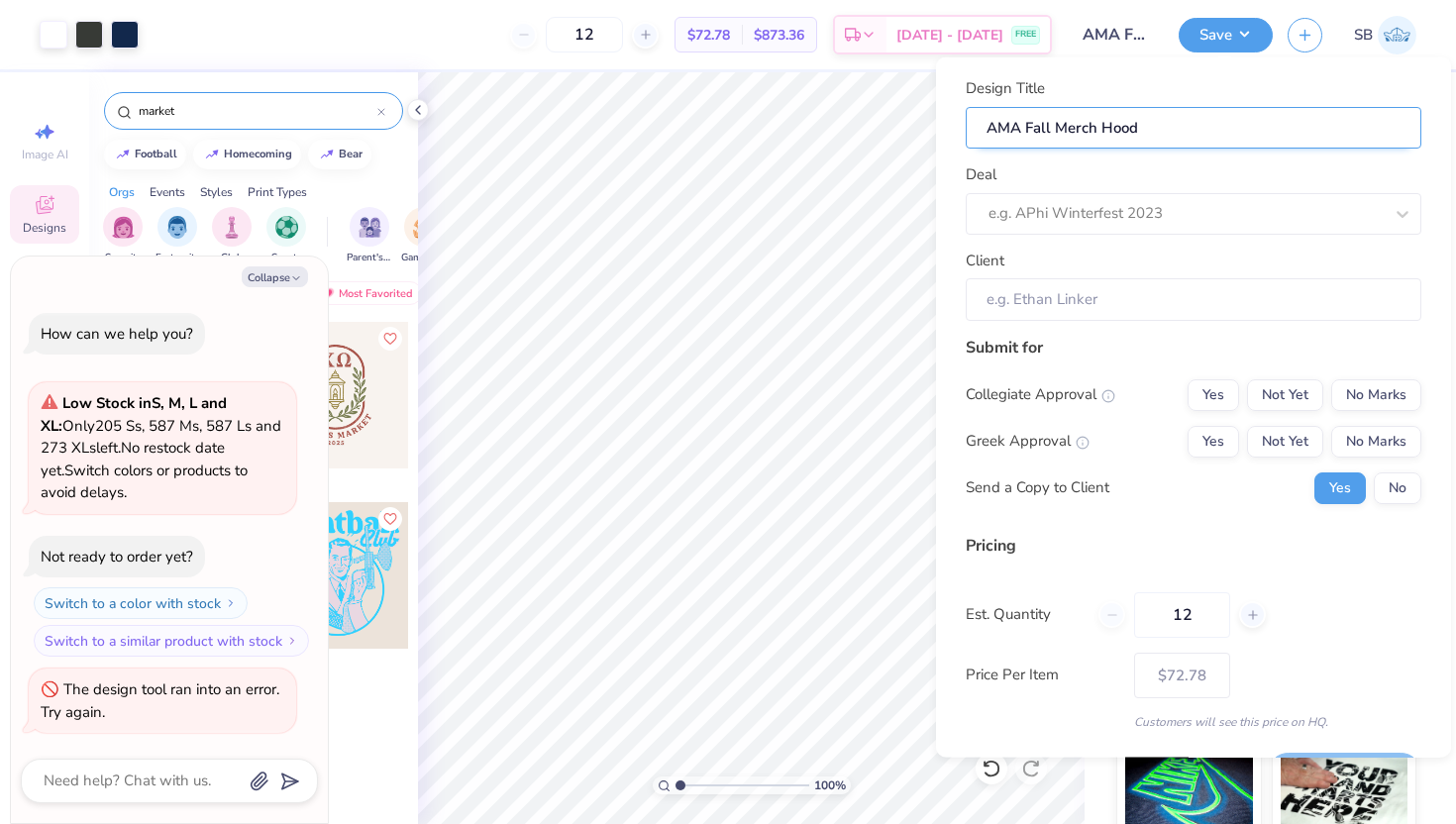
type input "AMA Fall Merch Hoodi"
type input "AMA Fall Merch Hoodie"
type textarea "x"
type input "AMA Fall Merch Hoodie"
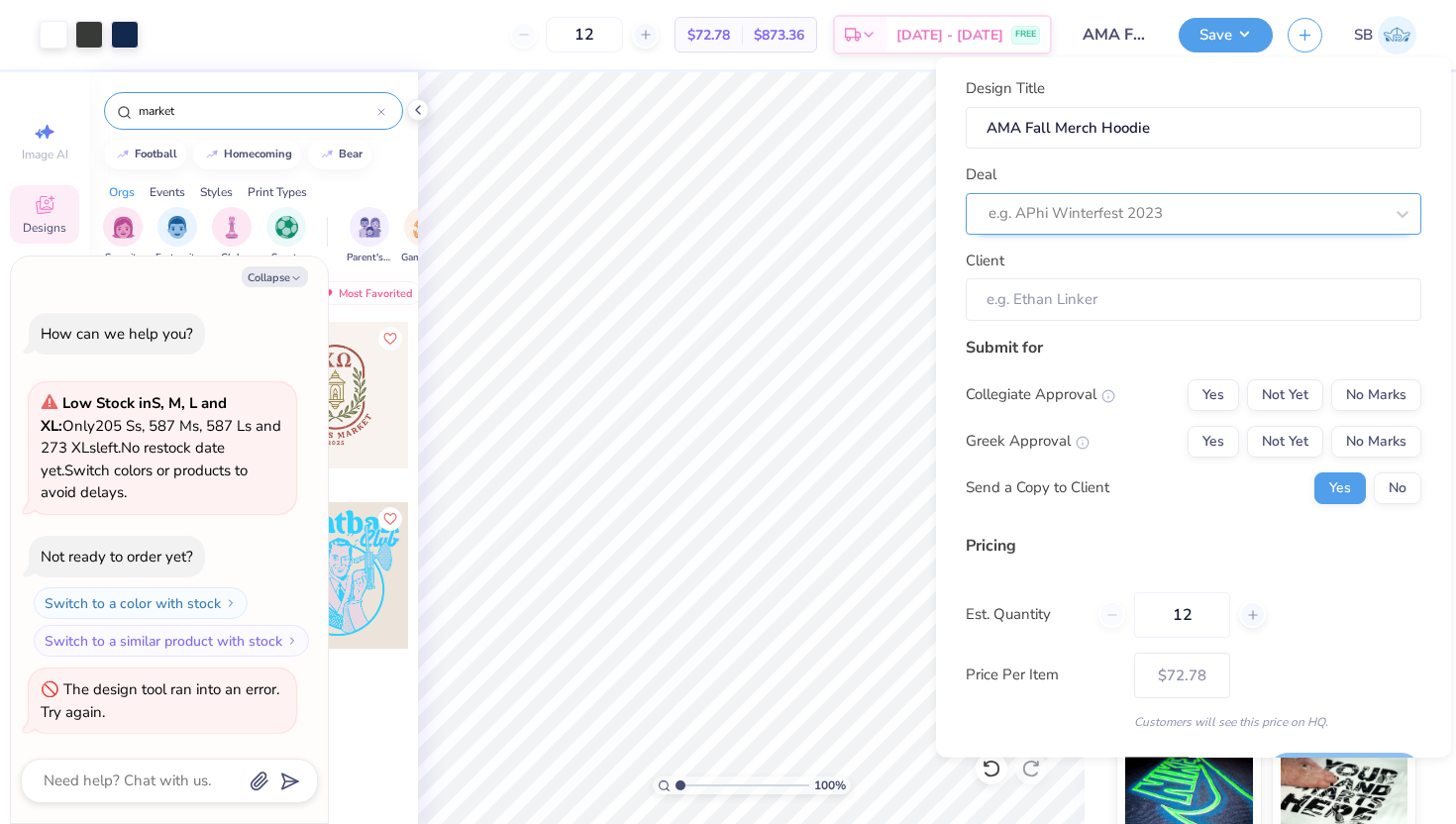
click at [1124, 208] on div at bounding box center [1185, 213] width 395 height 27
click at [1242, 204] on div at bounding box center [1165, 213] width 355 height 27
click at [1418, 218] on div at bounding box center [1403, 213] width 36 height 36
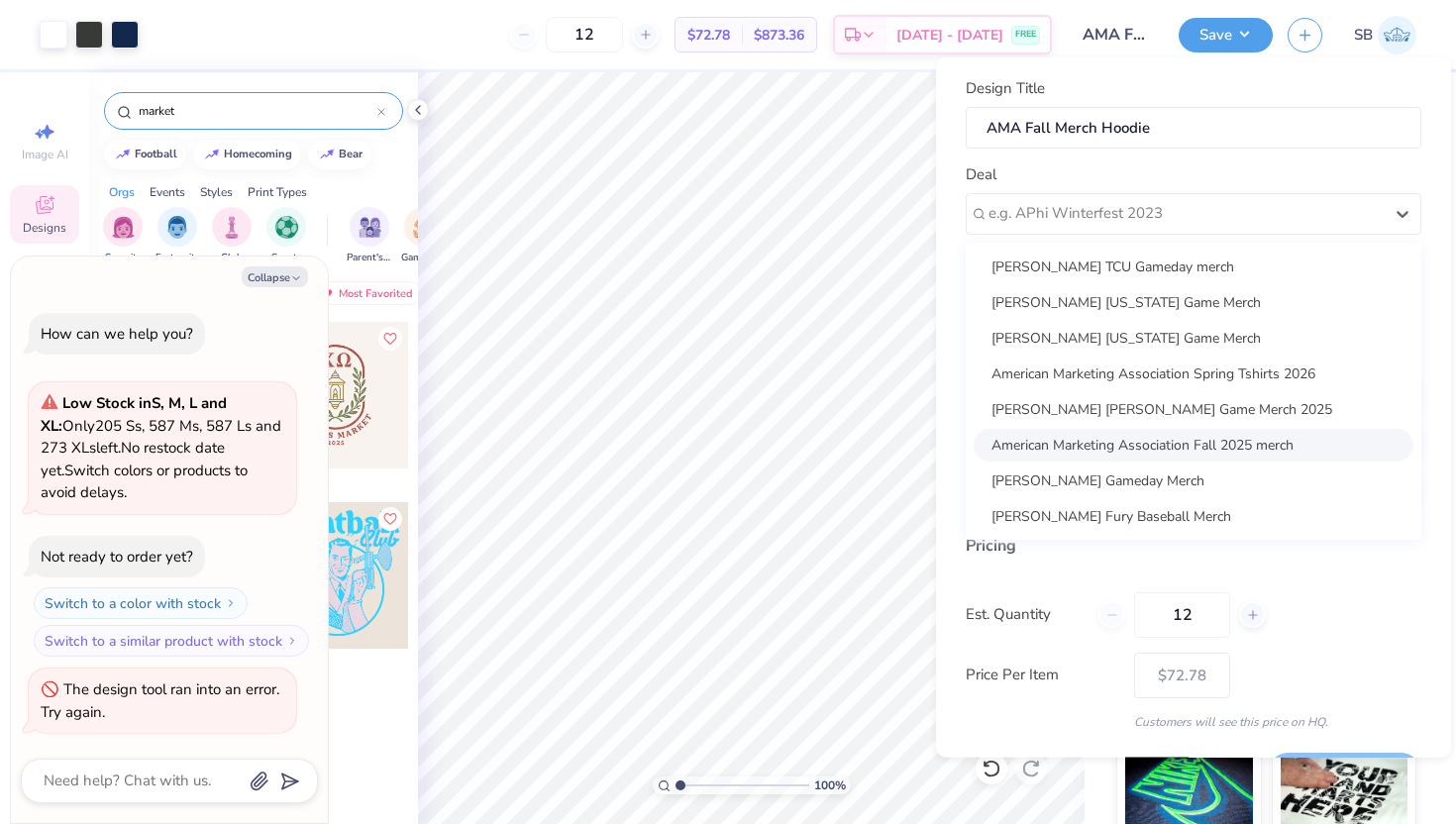
click at [1225, 438] on div "American Marketing Association Fall 2025 merch" at bounding box center [1194, 443] width 440 height 33
type textarea "x"
type input "[PERSON_NAME]"
type input "$72.78"
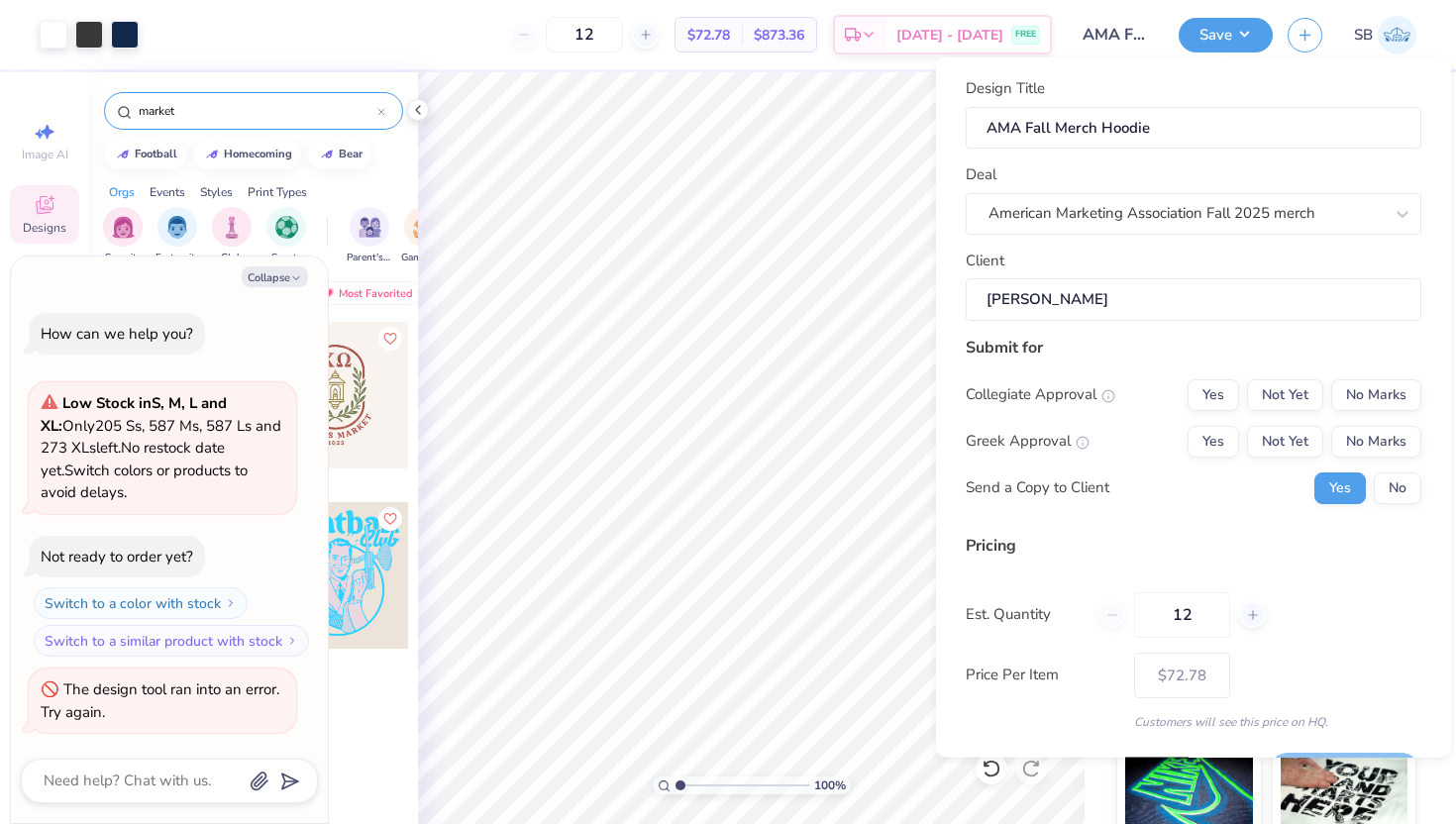
scroll to position [8, 0]
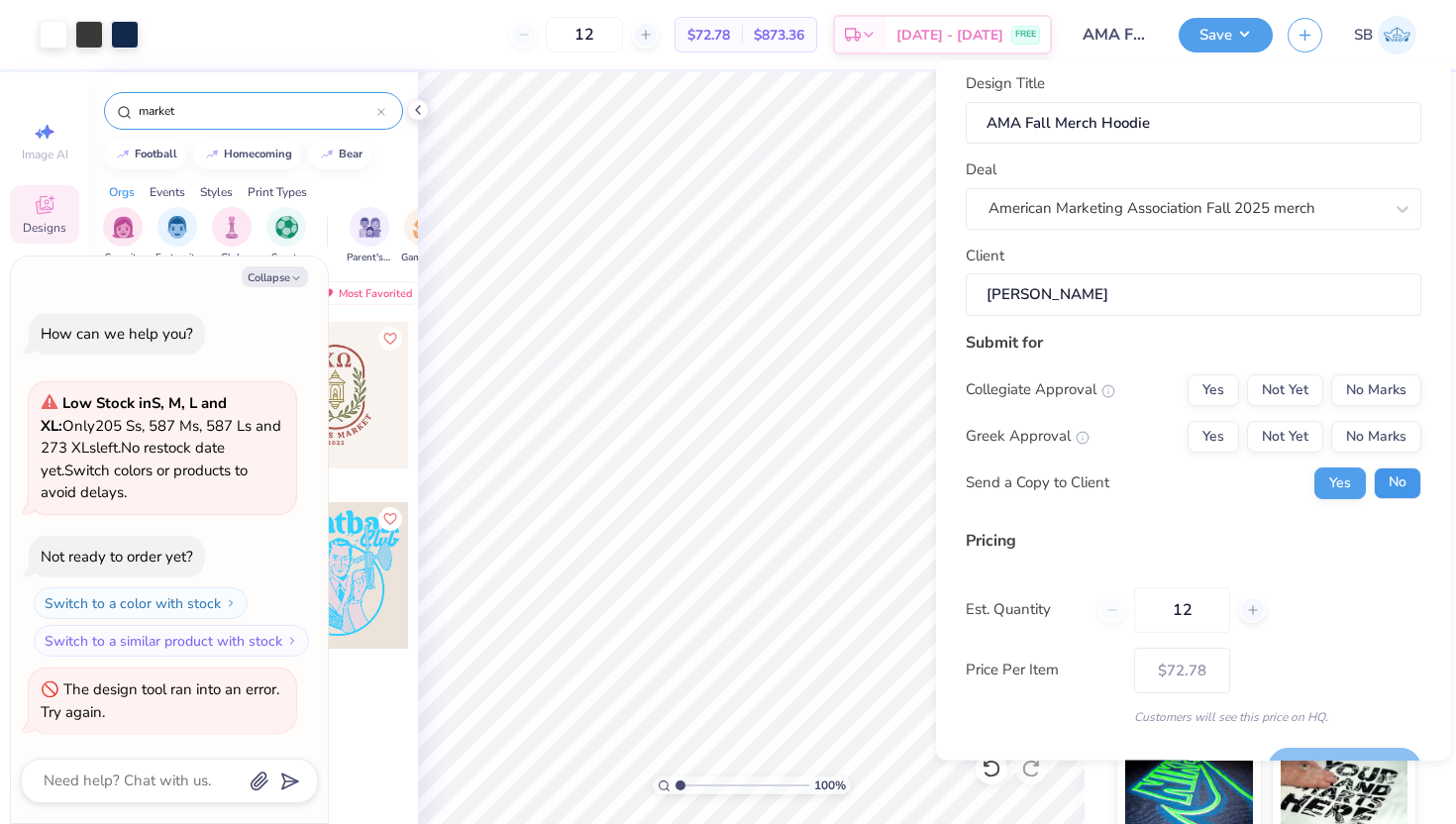
click at [1400, 487] on button "No" at bounding box center [1398, 482] width 48 height 32
type textarea "x"
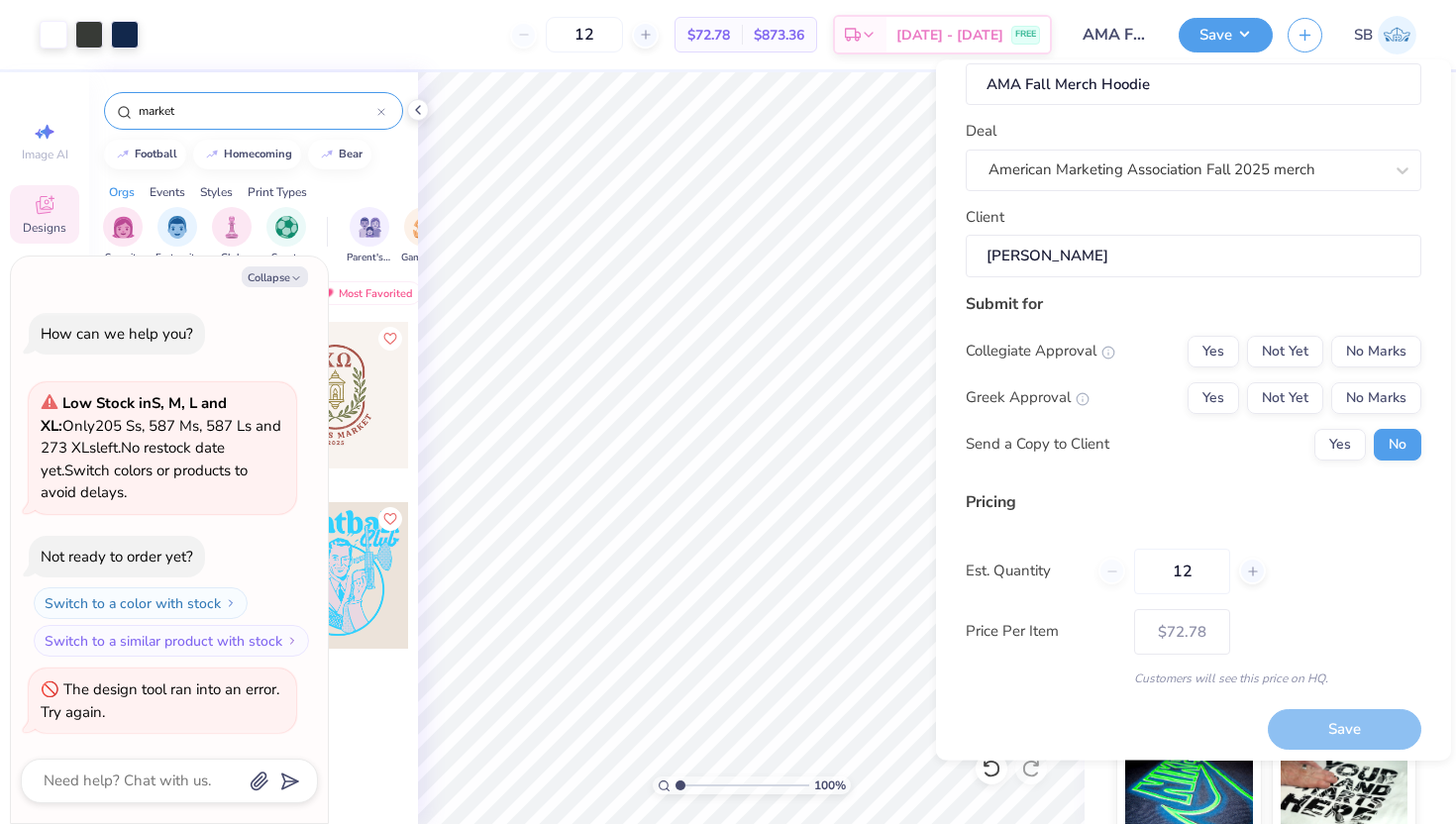
scroll to position [55, 0]
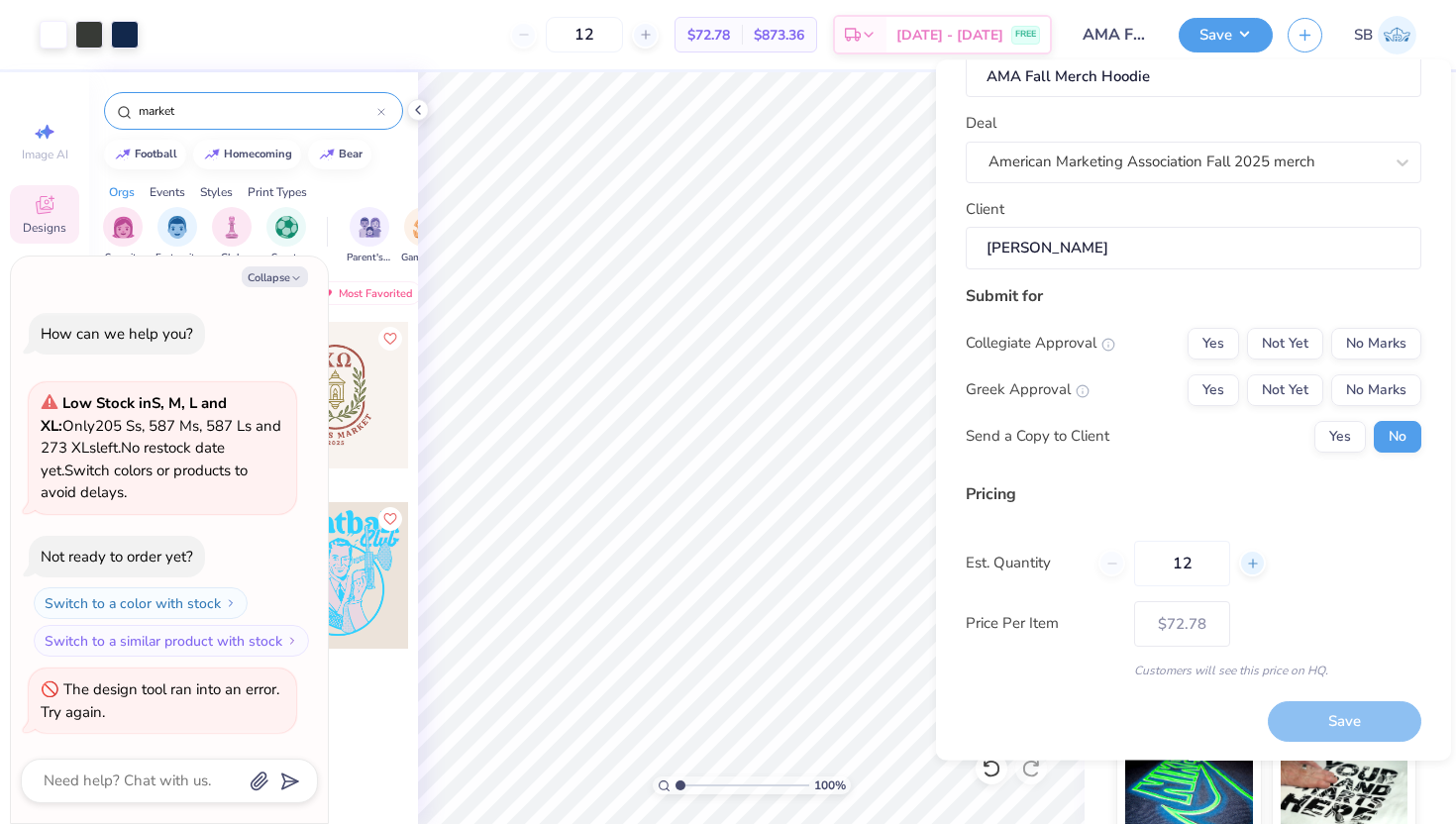
click at [1251, 565] on icon at bounding box center [1253, 562] width 14 height 14
type input "13"
type input "$71.86"
click at [1251, 565] on icon at bounding box center [1253, 562] width 14 height 14
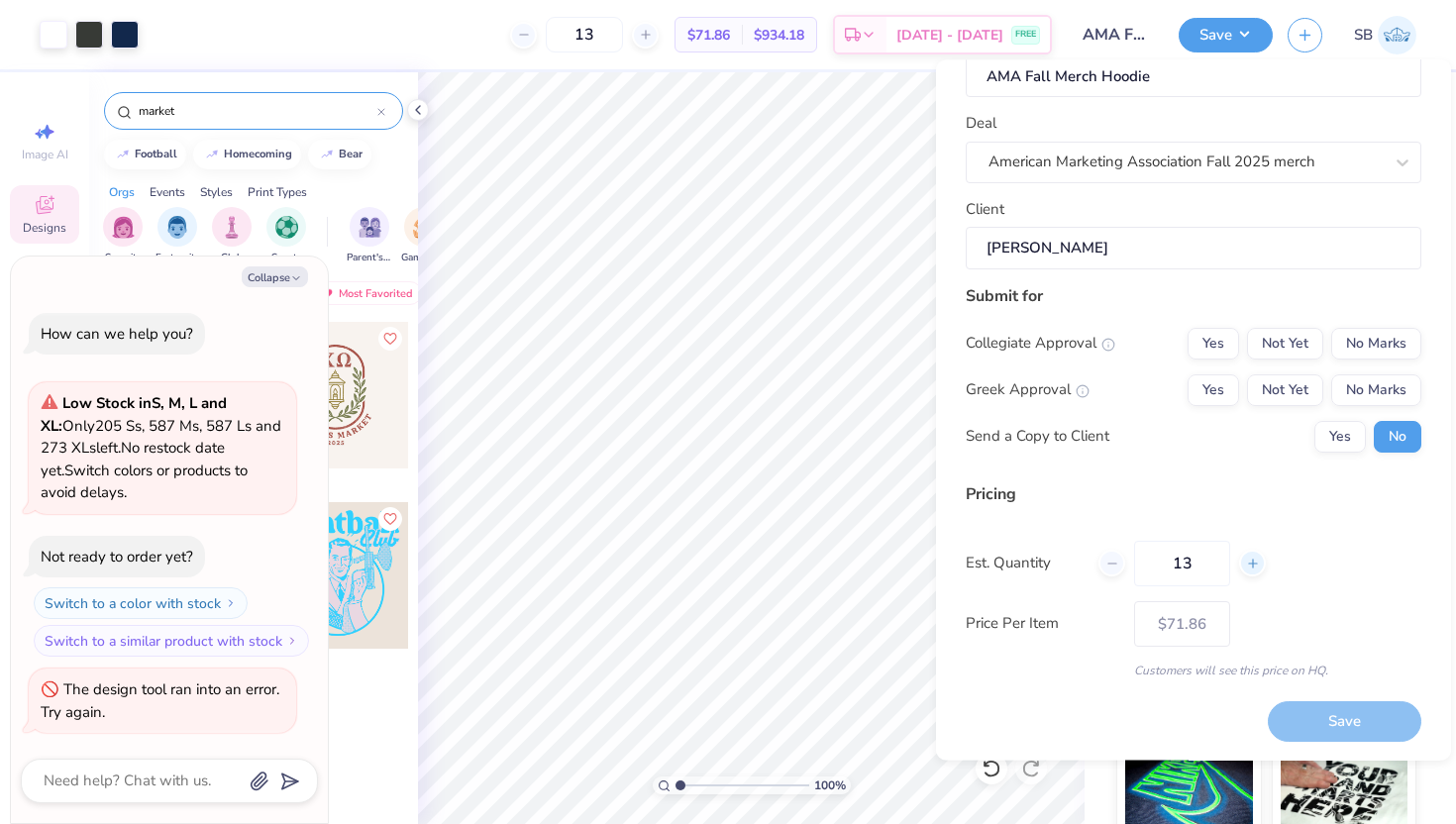
type input "14"
type input "$71.10"
click at [1251, 565] on icon at bounding box center [1253, 562] width 14 height 14
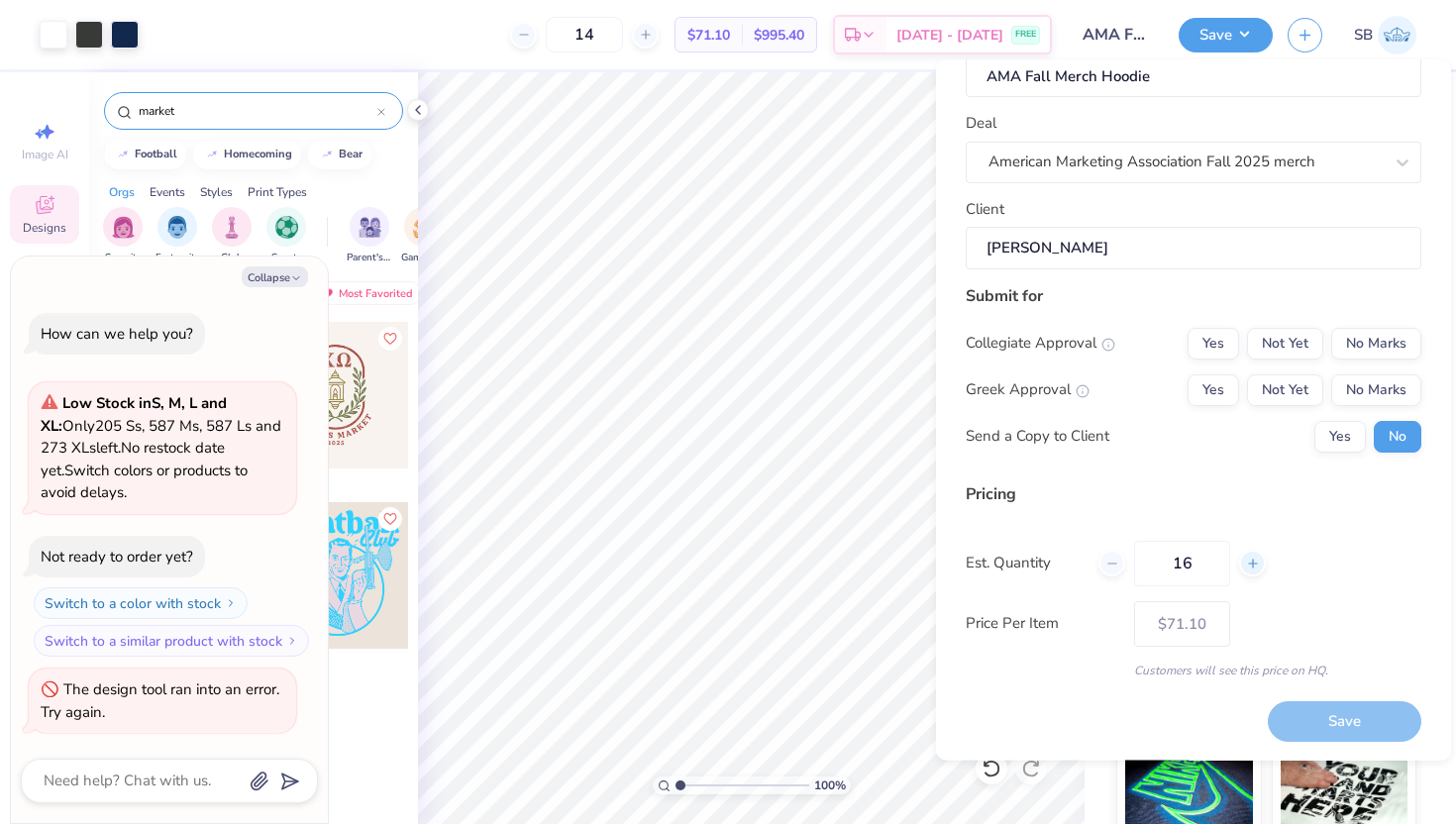
click at [1251, 565] on icon at bounding box center [1253, 562] width 14 height 14
type input "17"
type input "$69.43"
click at [1251, 565] on icon at bounding box center [1253, 562] width 14 height 14
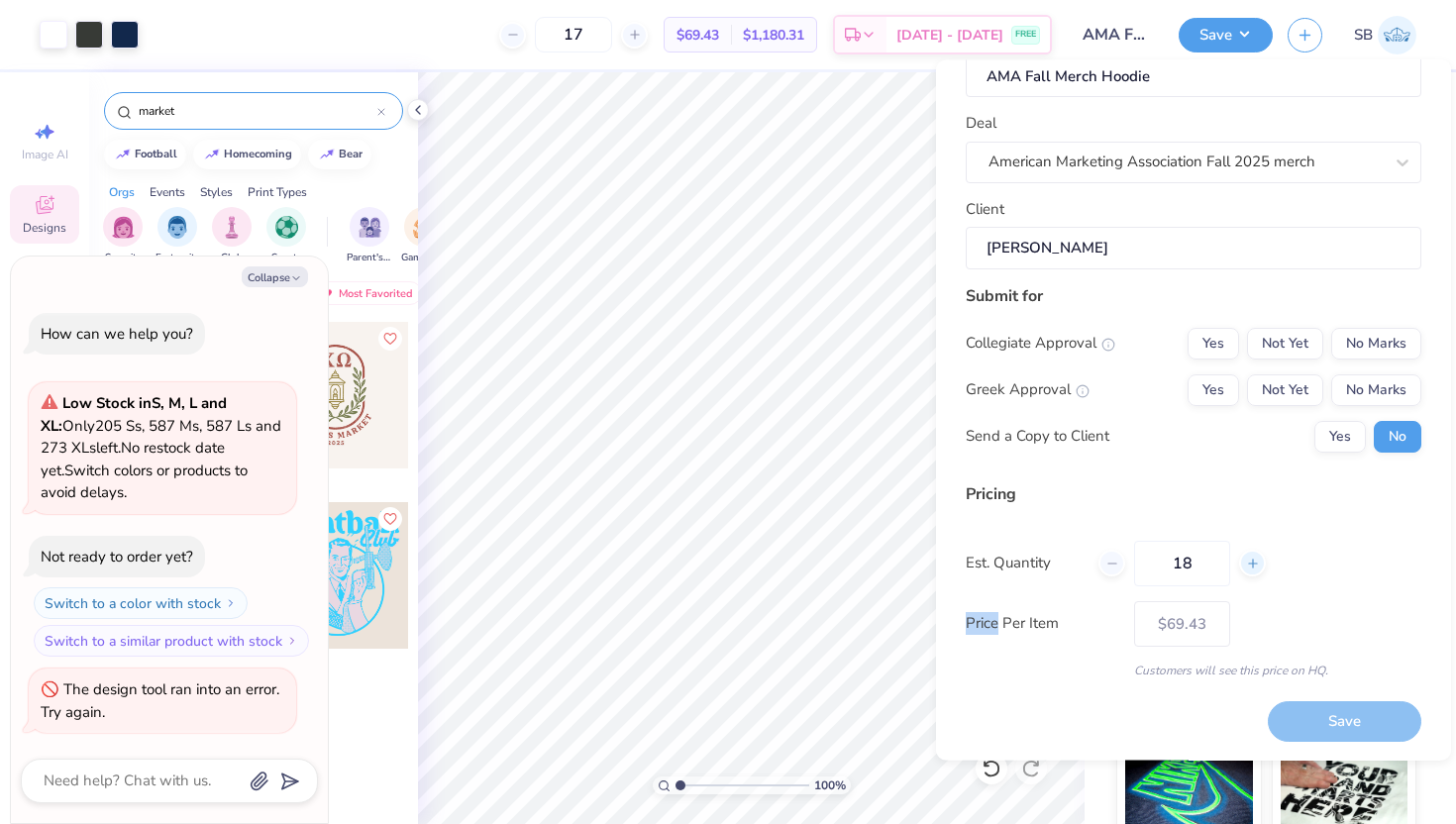
click at [1251, 565] on icon at bounding box center [1253, 562] width 14 height 14
type input "20"
click at [1243, 520] on div "Pricing Est. Quantity 20 Price Per Item $68.32 Customers will see this price on…" at bounding box center [1194, 579] width 456 height 197
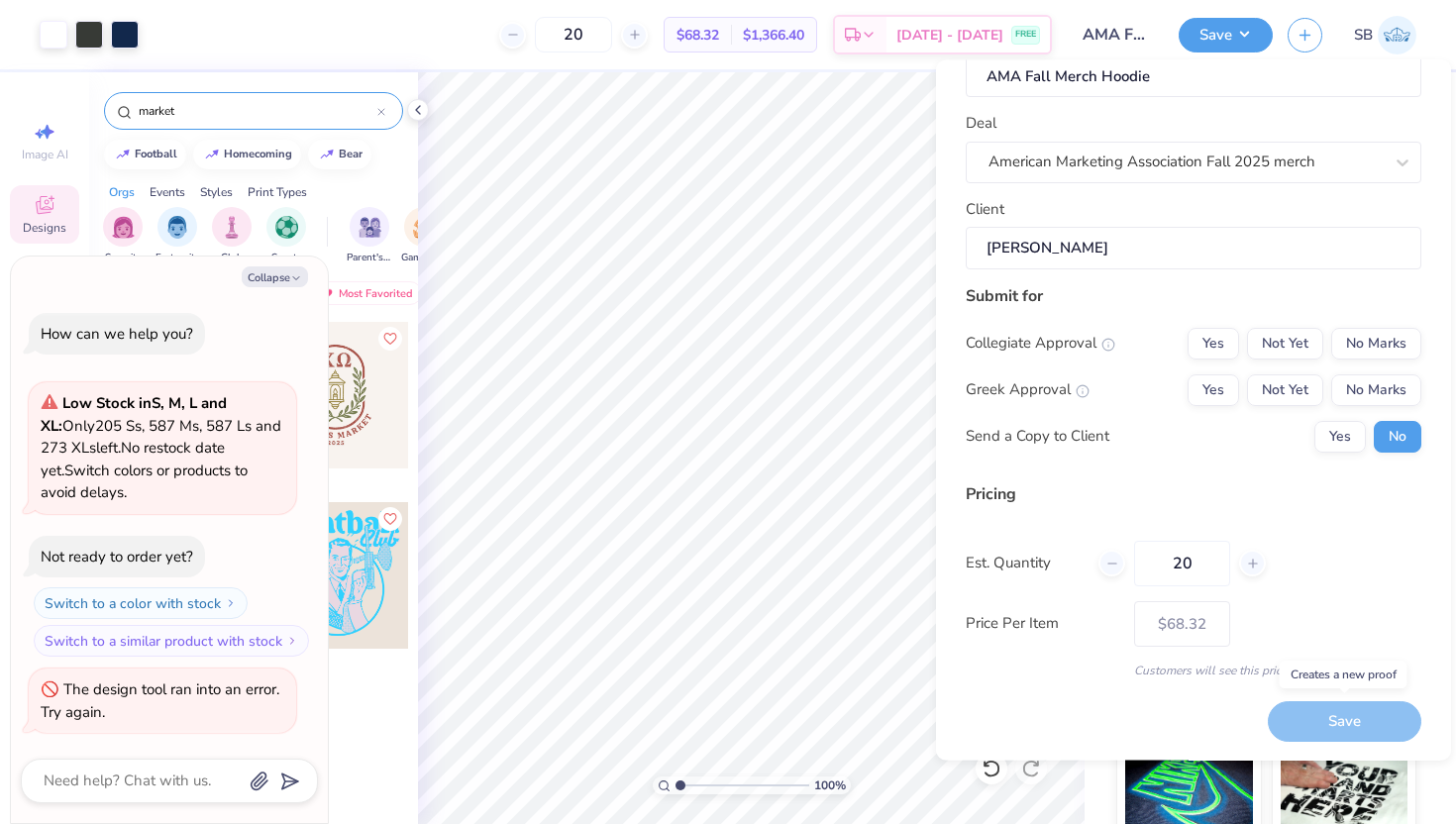
click at [1344, 720] on div "Save" at bounding box center [1345, 721] width 154 height 41
click at [1223, 739] on div "Design Title AMA Fall Merch Hoodie Deal American Marketing Association Fall 202…" at bounding box center [1194, 384] width 456 height 716
click at [1309, 728] on div "Save" at bounding box center [1345, 721] width 154 height 41
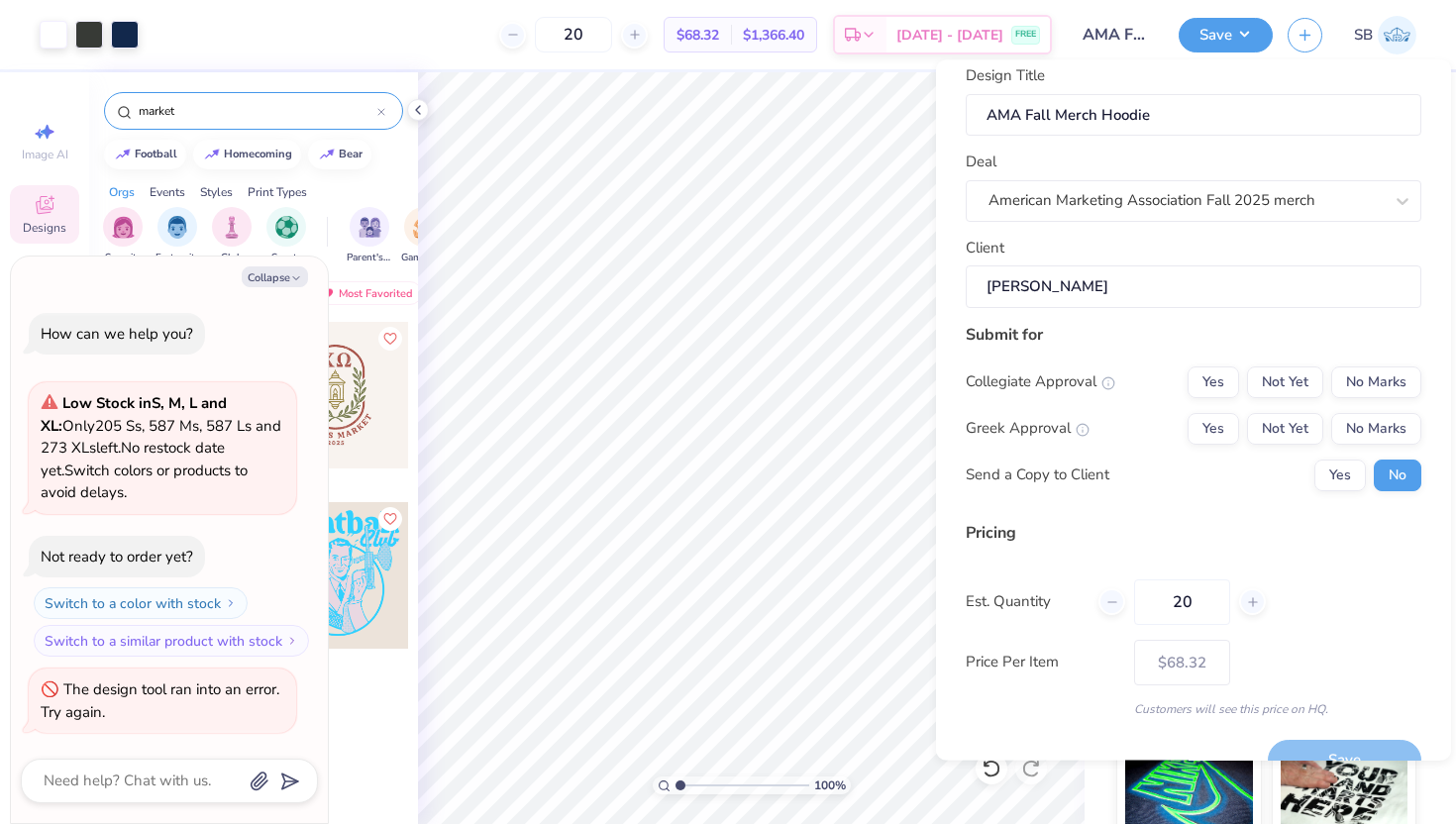
scroll to position [28, 0]
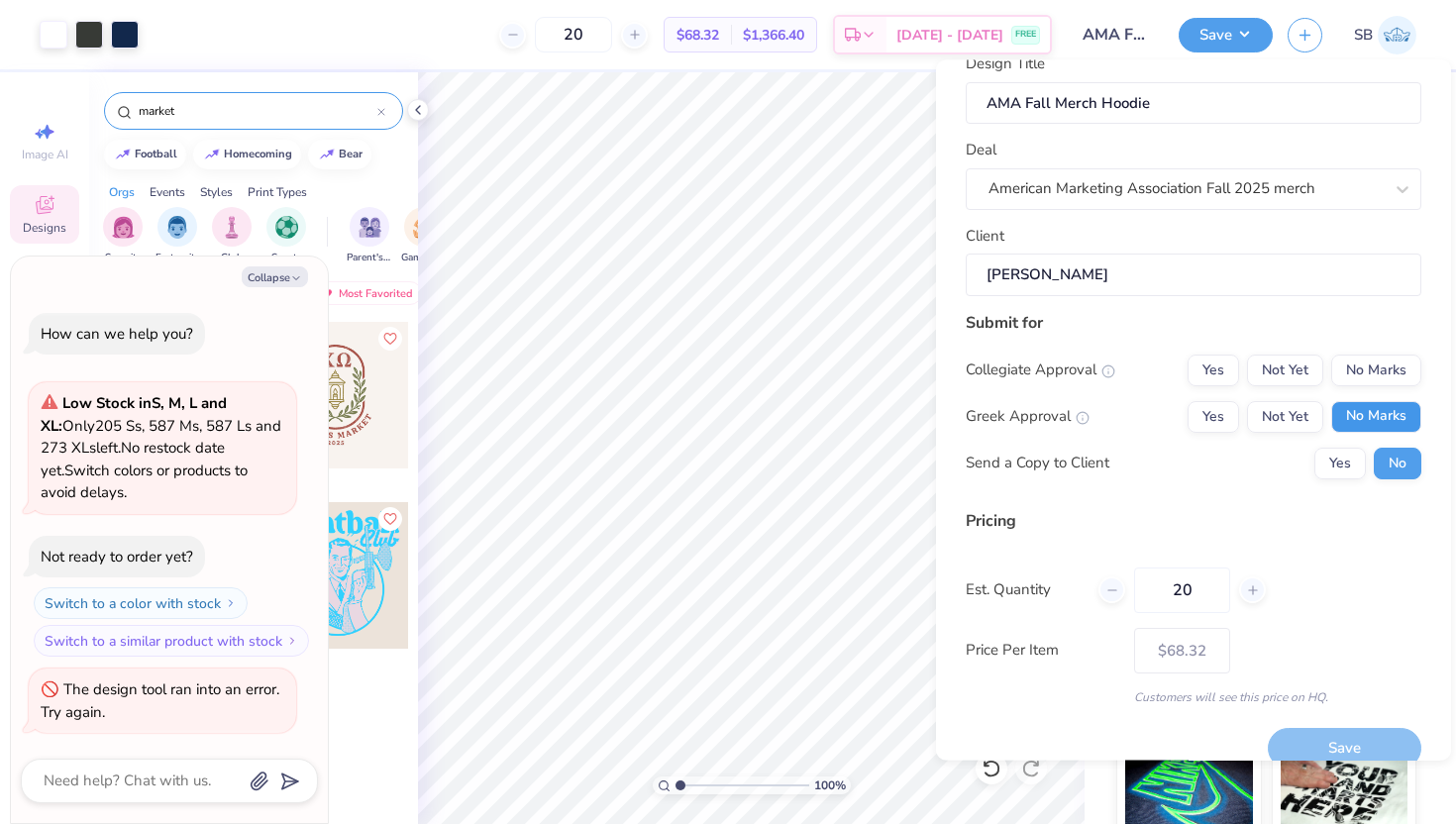
click at [1372, 405] on button "No Marks" at bounding box center [1376, 416] width 90 height 32
click at [1381, 352] on div "Submit for Collegiate Approval Yes Not Yet No Marks Greek Approval Yes Not Yet …" at bounding box center [1194, 401] width 456 height 183
click at [1381, 375] on button "No Marks" at bounding box center [1376, 370] width 90 height 32
click at [1357, 736] on button "Save" at bounding box center [1345, 748] width 154 height 41
type input "$68.32"
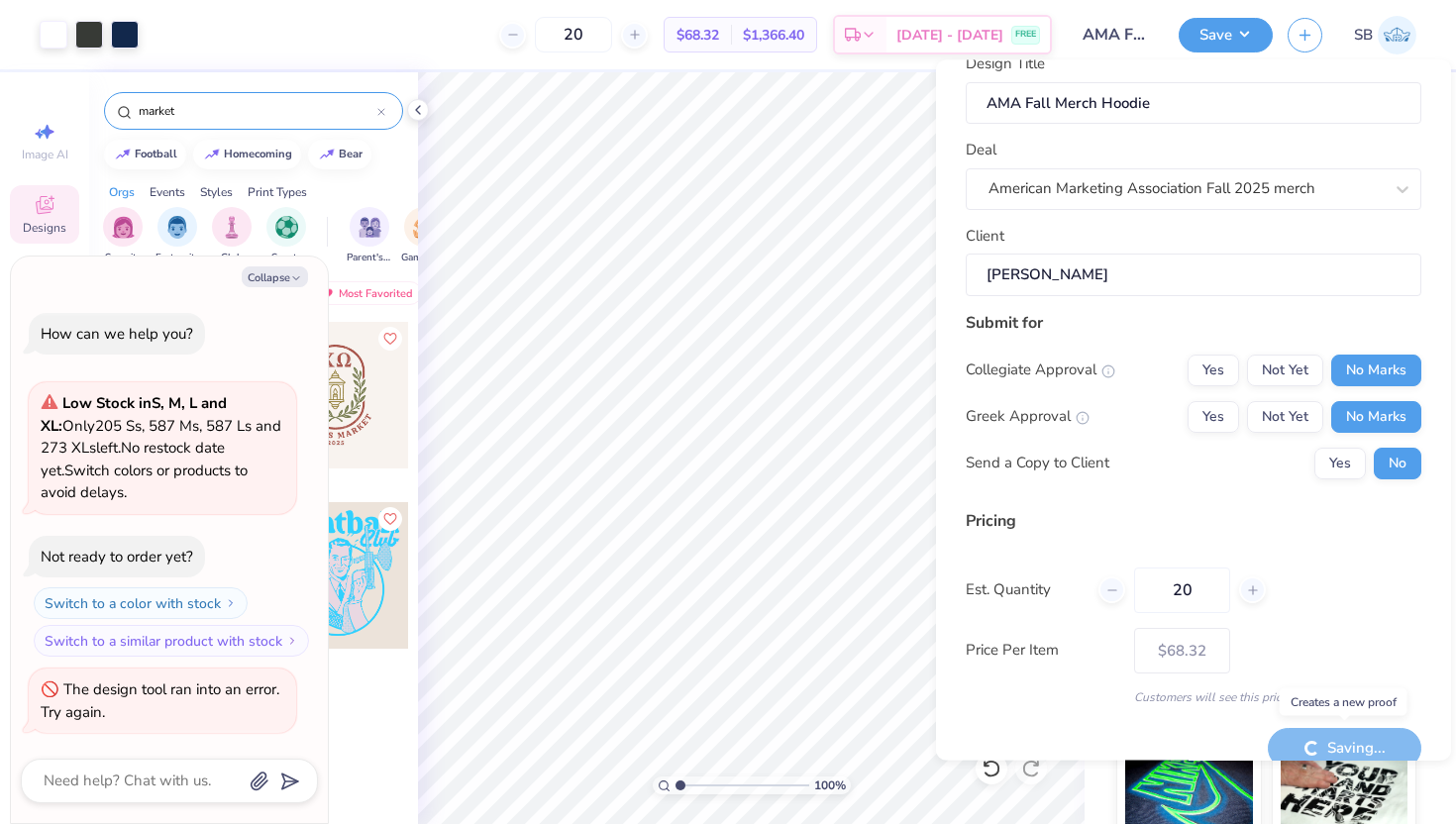
type textarea "x"
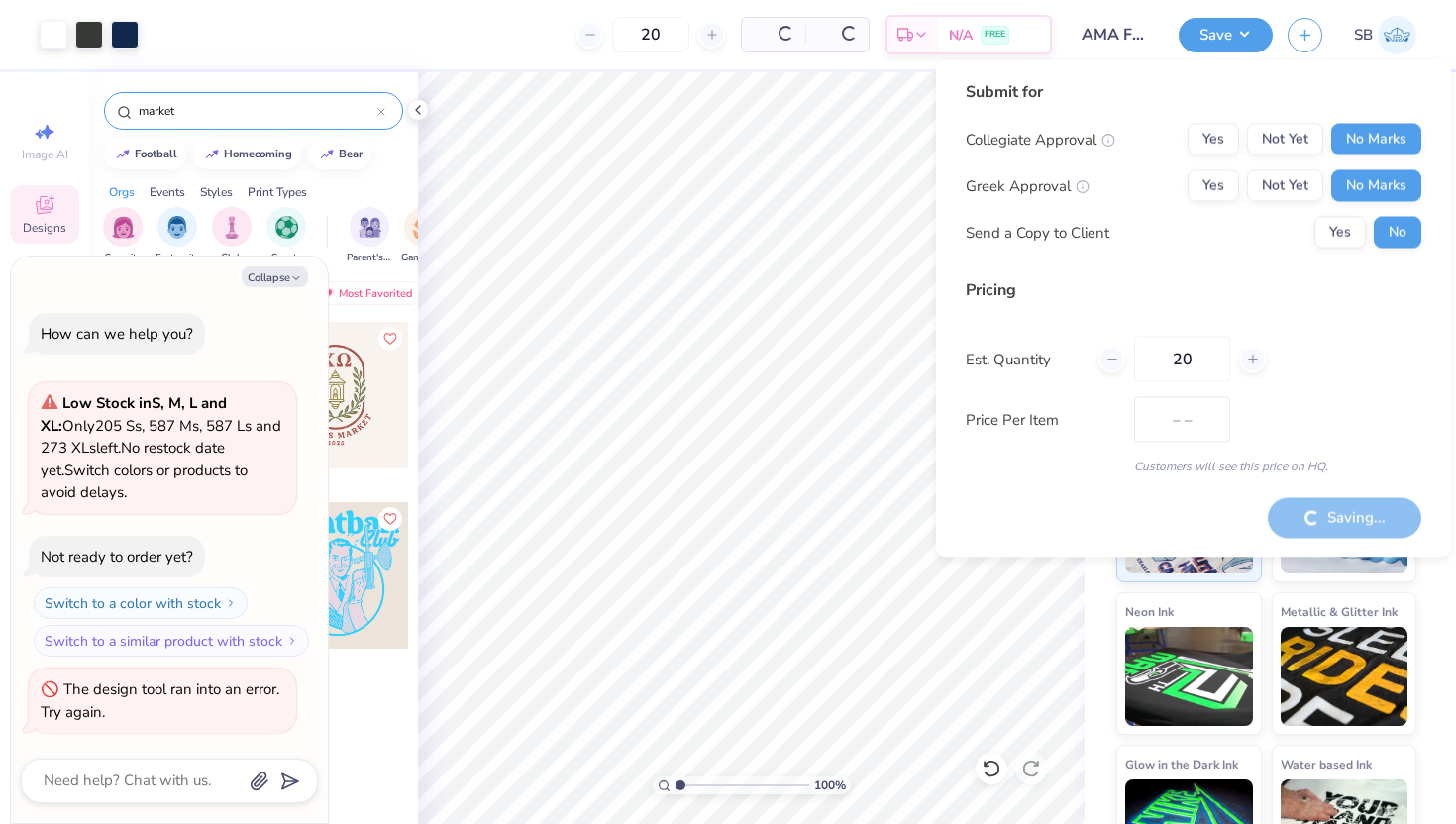
type input "$68.32"
type textarea "x"
type input "$68.32"
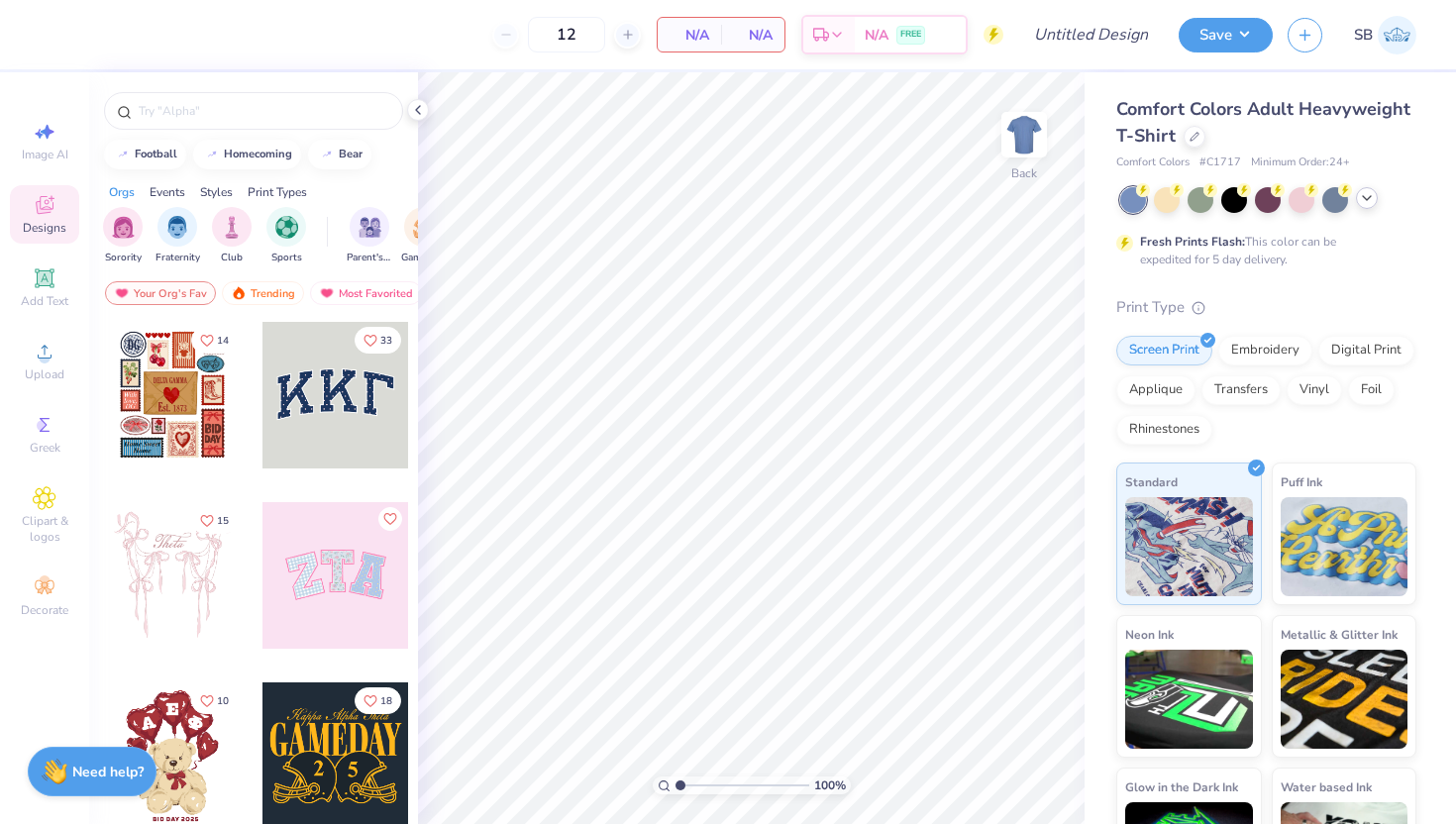
click at [1368, 199] on icon at bounding box center [1367, 198] width 16 height 16
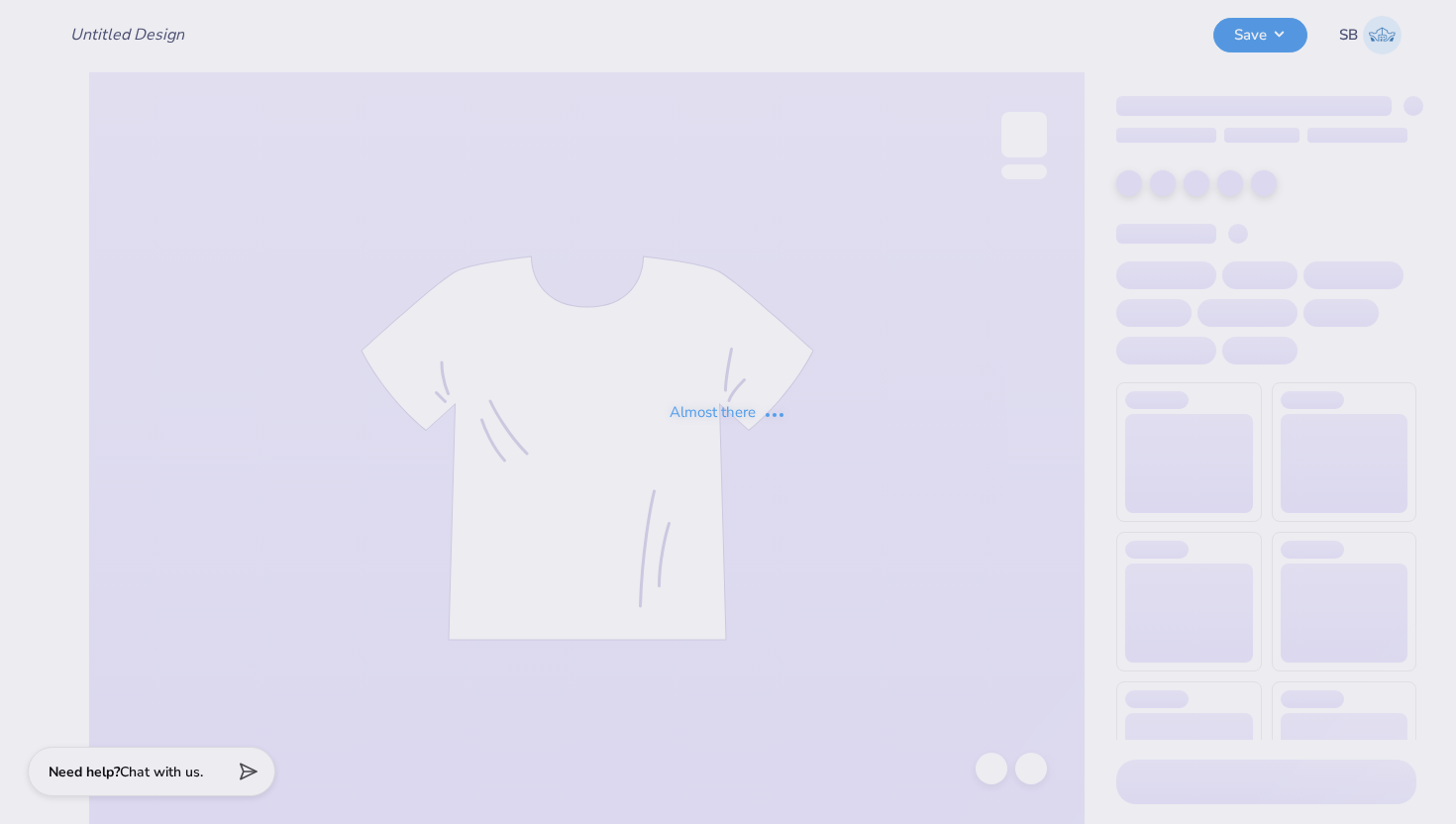
type input "WVU Tailgate Merch"
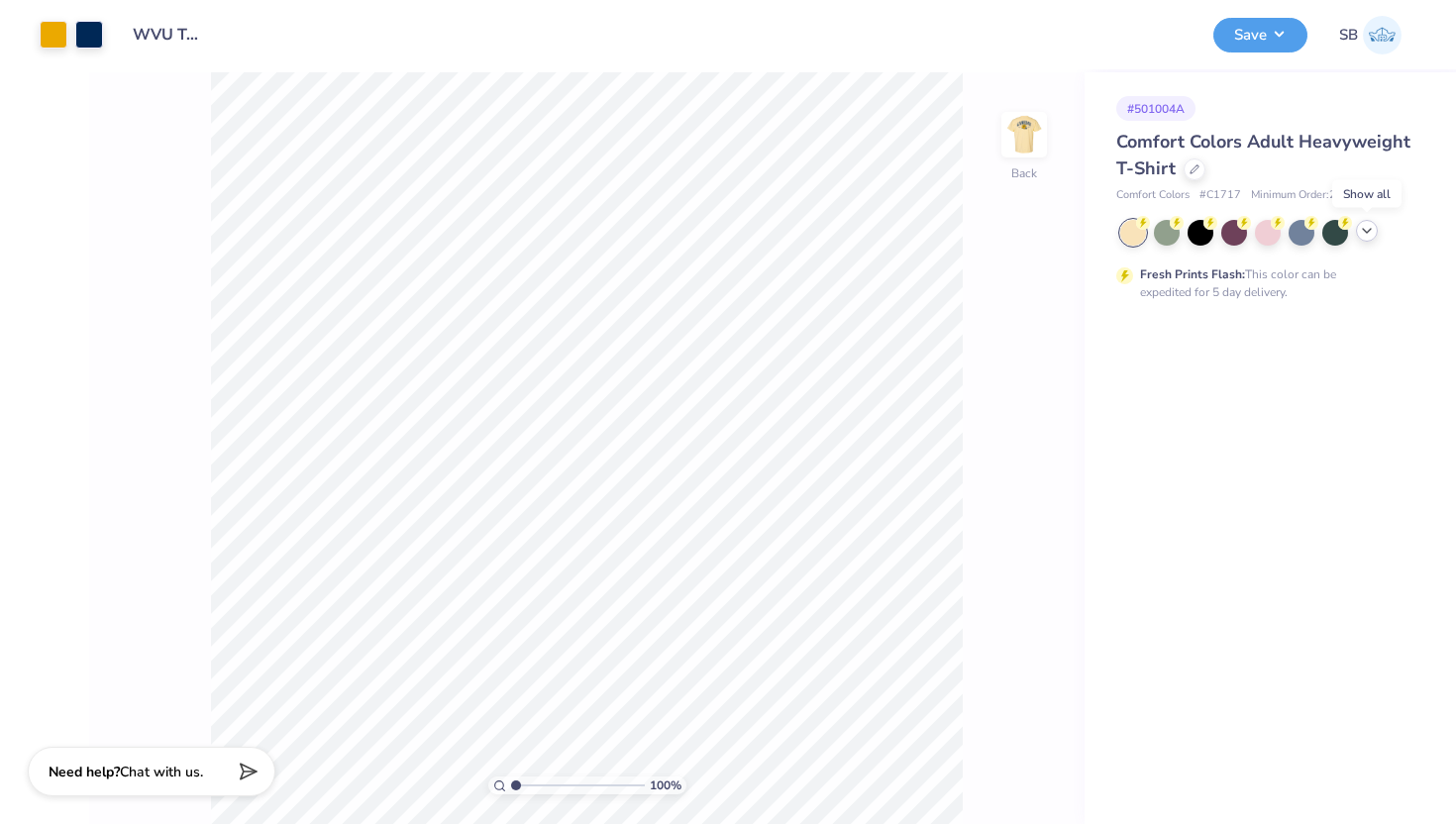
click at [1376, 230] on div at bounding box center [1367, 231] width 22 height 22
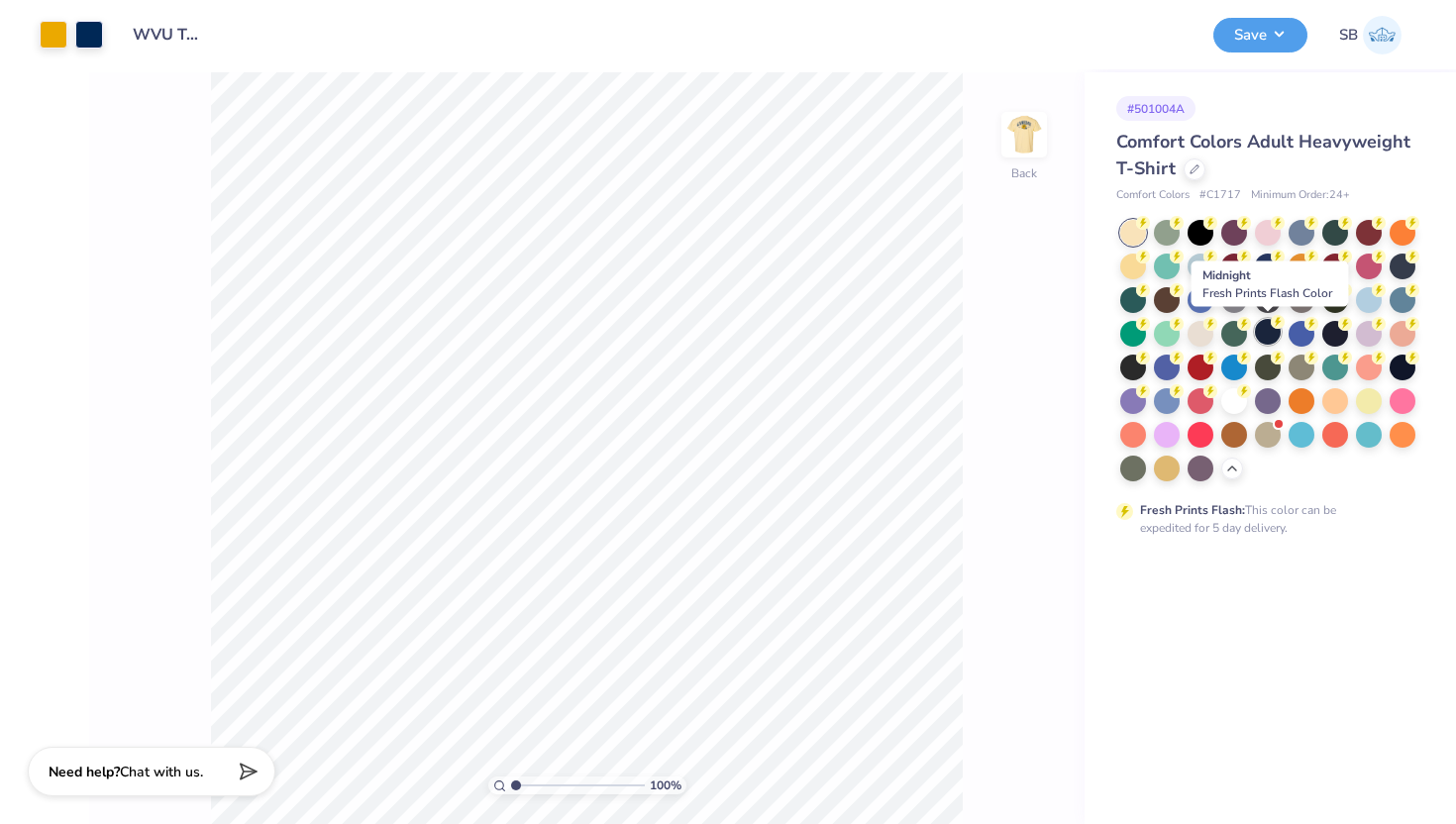
click at [1269, 337] on div at bounding box center [1268, 332] width 26 height 26
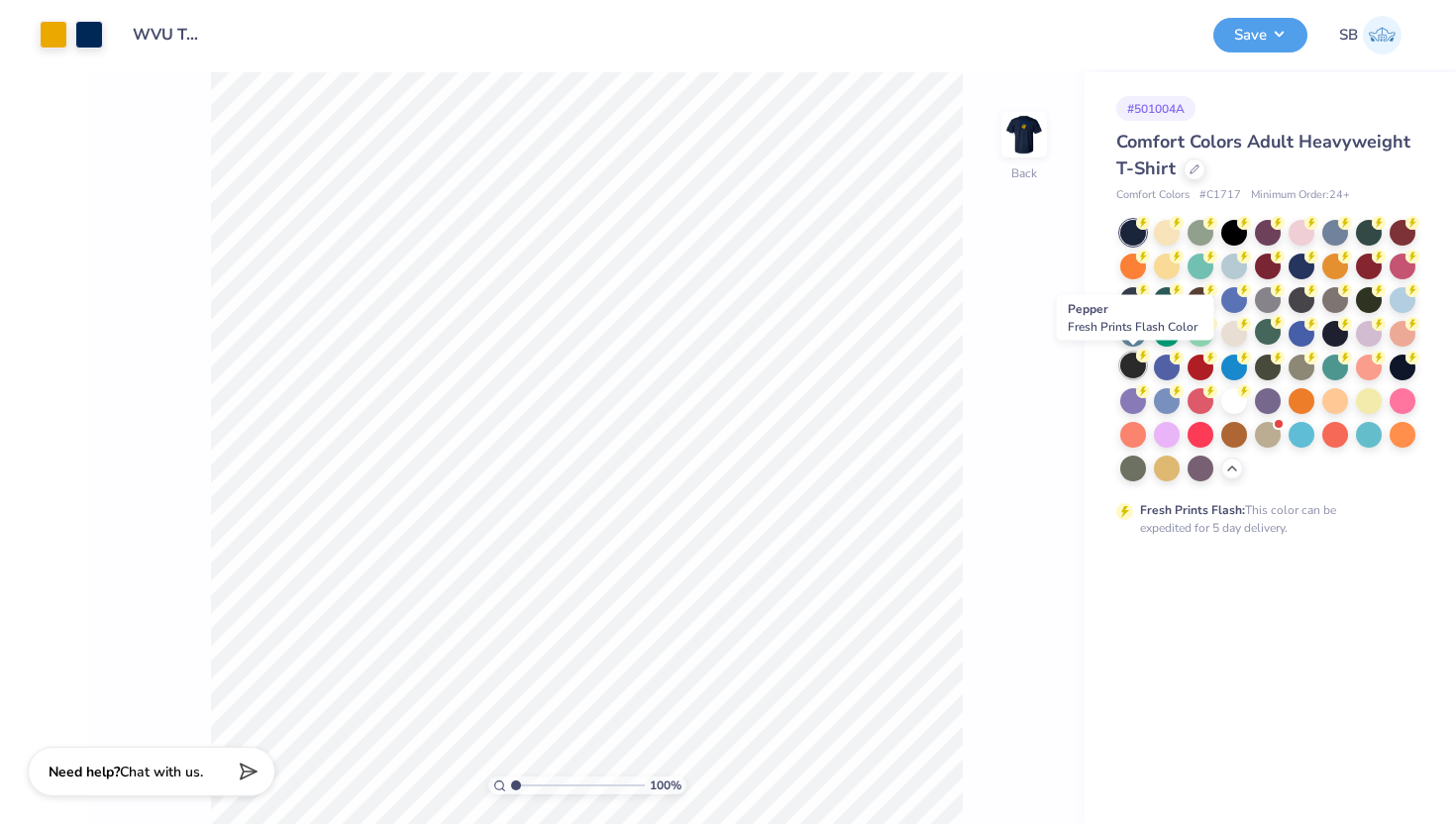
click at [1131, 363] on div at bounding box center [1133, 366] width 26 height 26
click at [1234, 404] on div at bounding box center [1234, 400] width 26 height 26
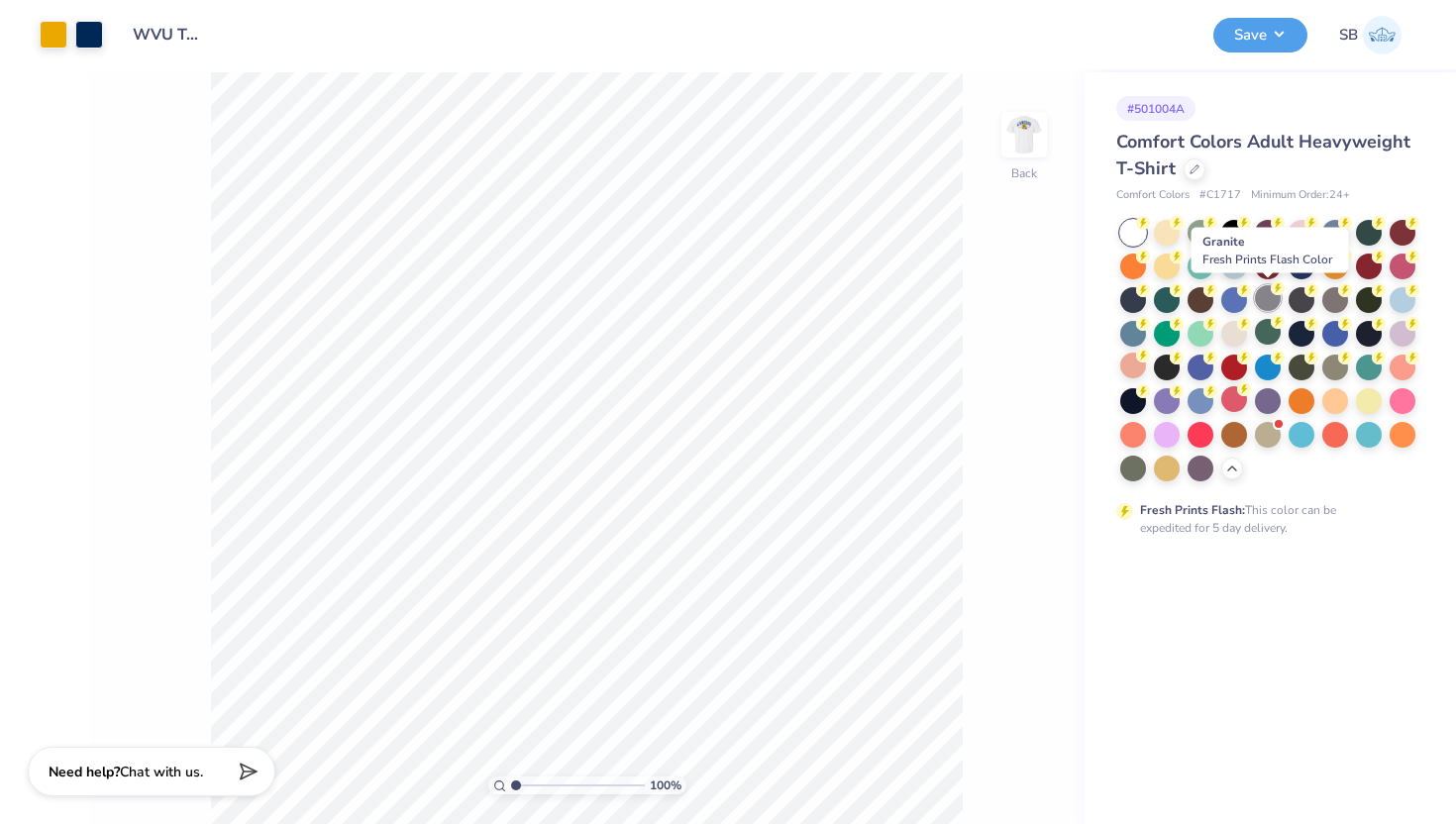
click at [1263, 301] on div at bounding box center [1268, 299] width 26 height 26
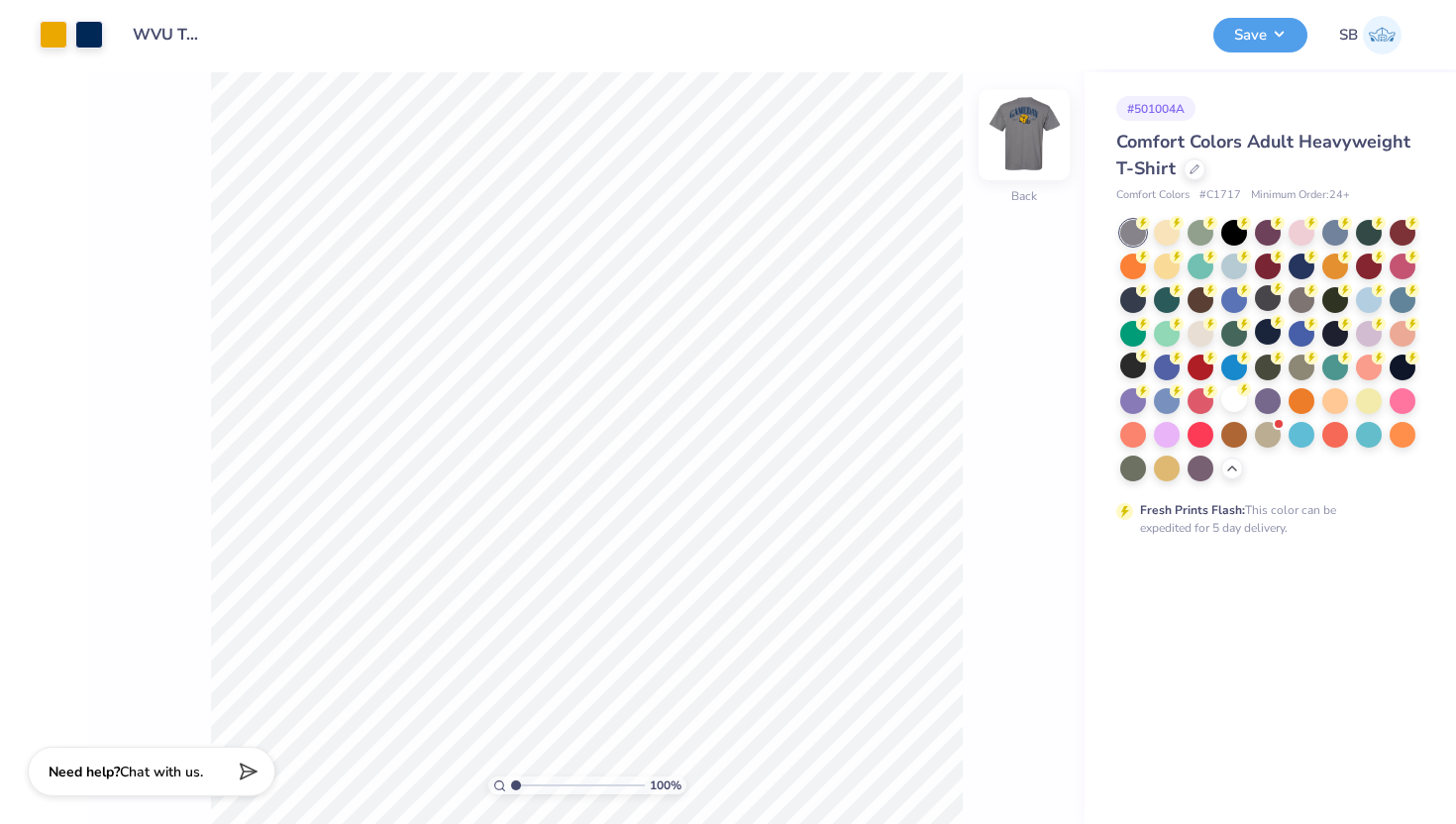
click at [1040, 144] on img at bounding box center [1023, 134] width 79 height 79
click at [1023, 141] on img at bounding box center [1023, 134] width 79 height 79
click at [1023, 141] on img at bounding box center [1024, 135] width 40 height 40
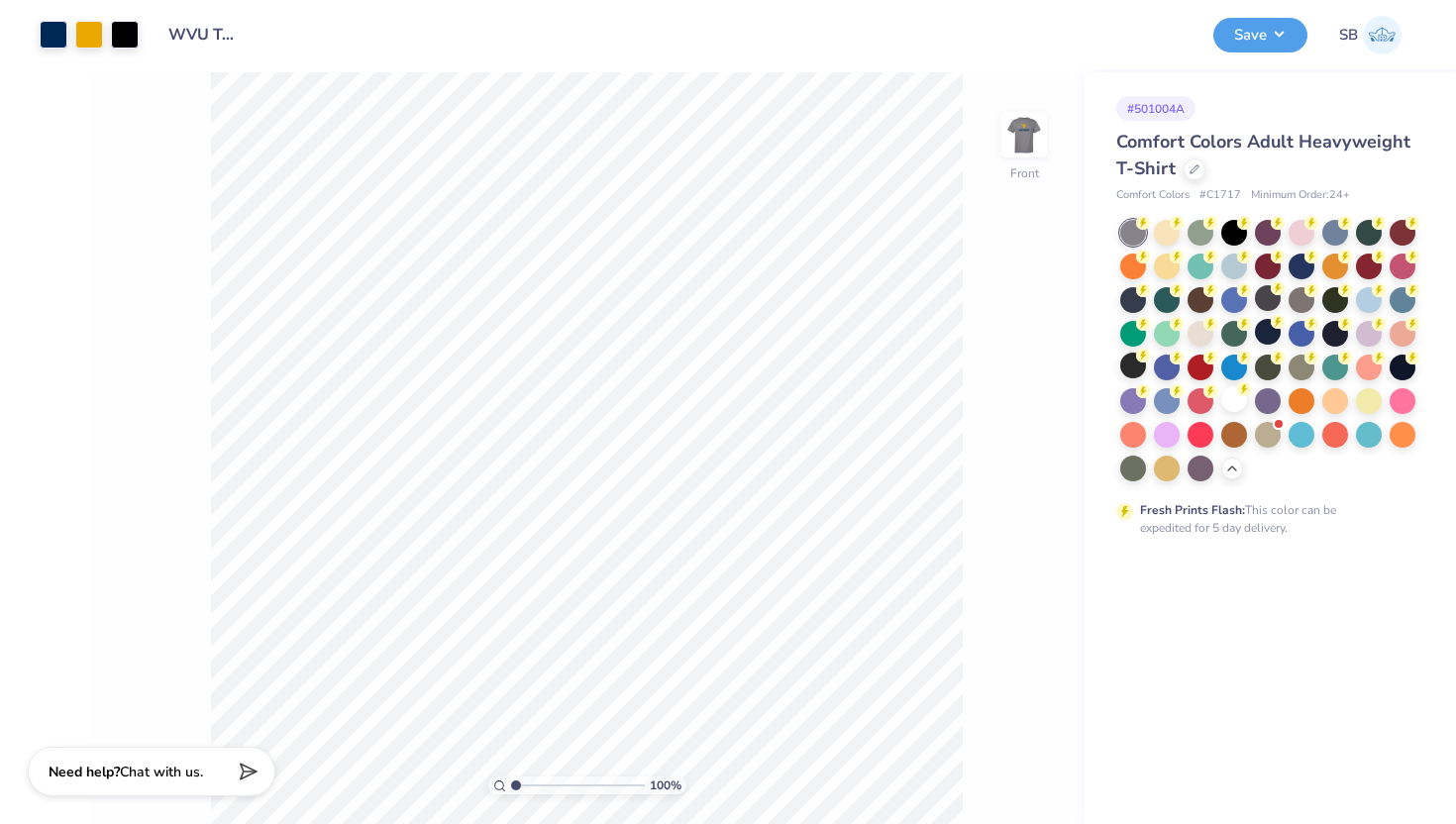
click at [1023, 141] on img at bounding box center [1024, 135] width 40 height 40
click at [1022, 147] on img at bounding box center [1023, 134] width 79 height 79
click at [1185, 173] on div at bounding box center [1195, 168] width 22 height 22
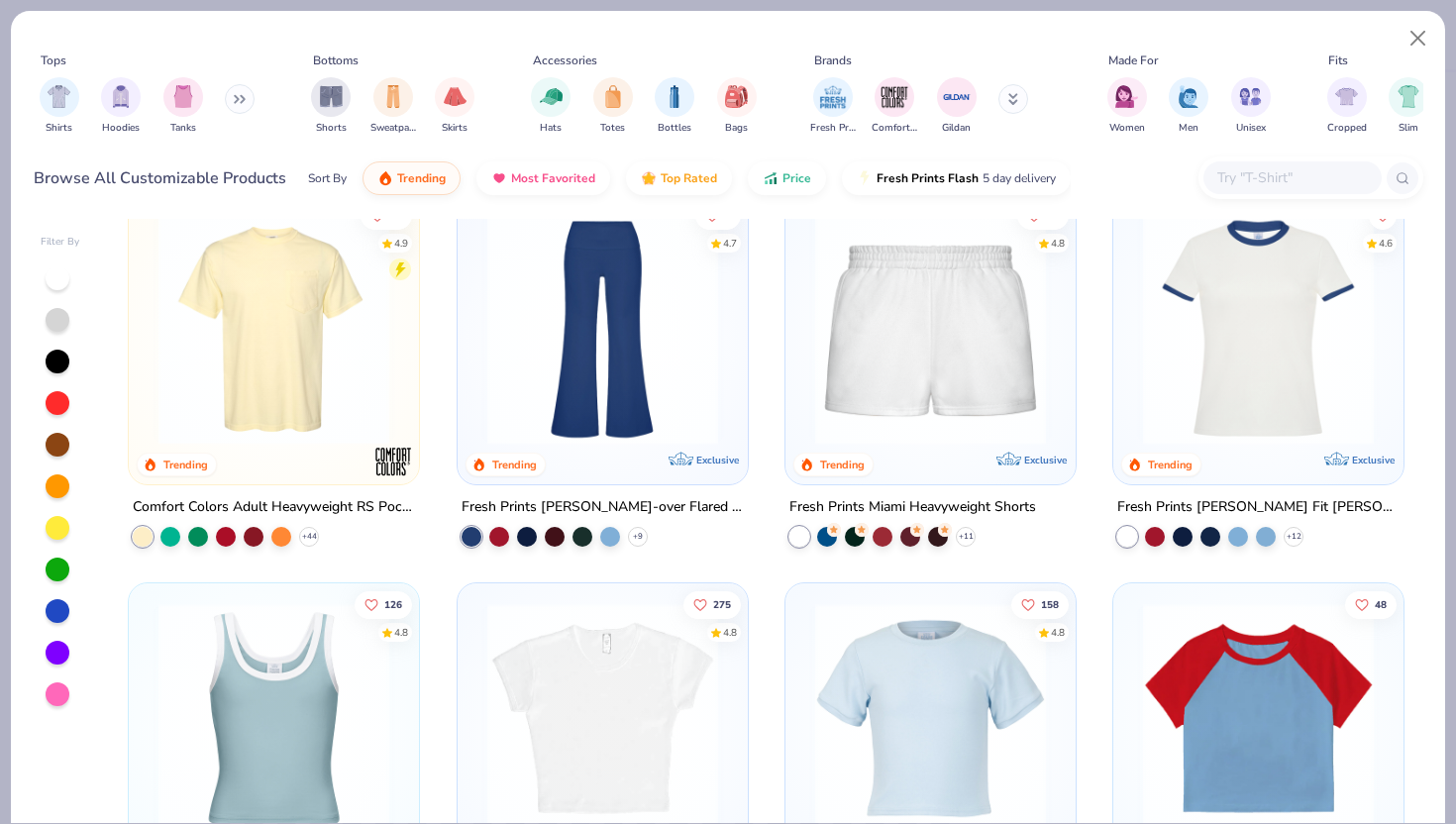
scroll to position [1986, 0]
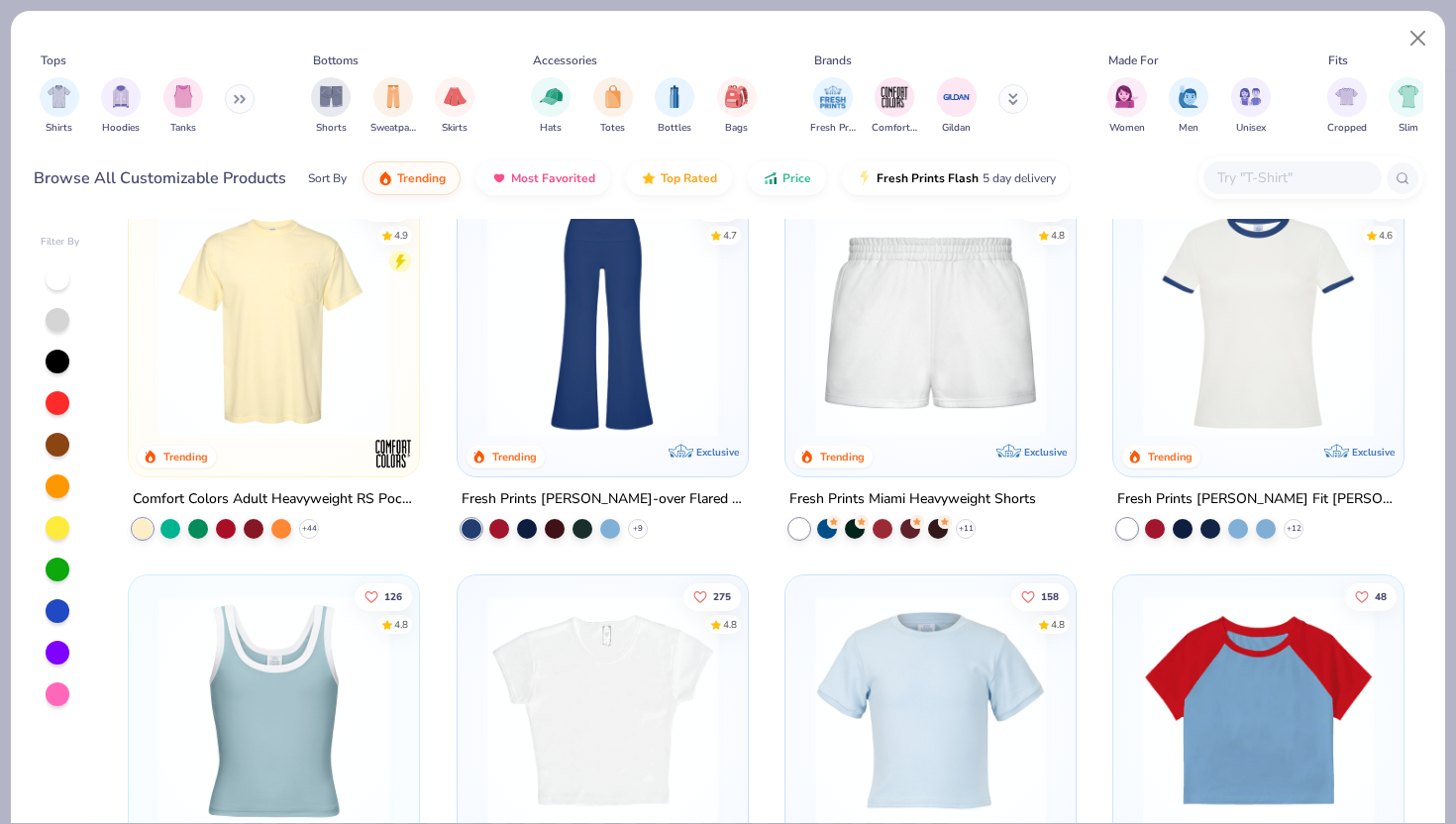
click at [308, 356] on img at bounding box center [274, 321] width 251 height 231
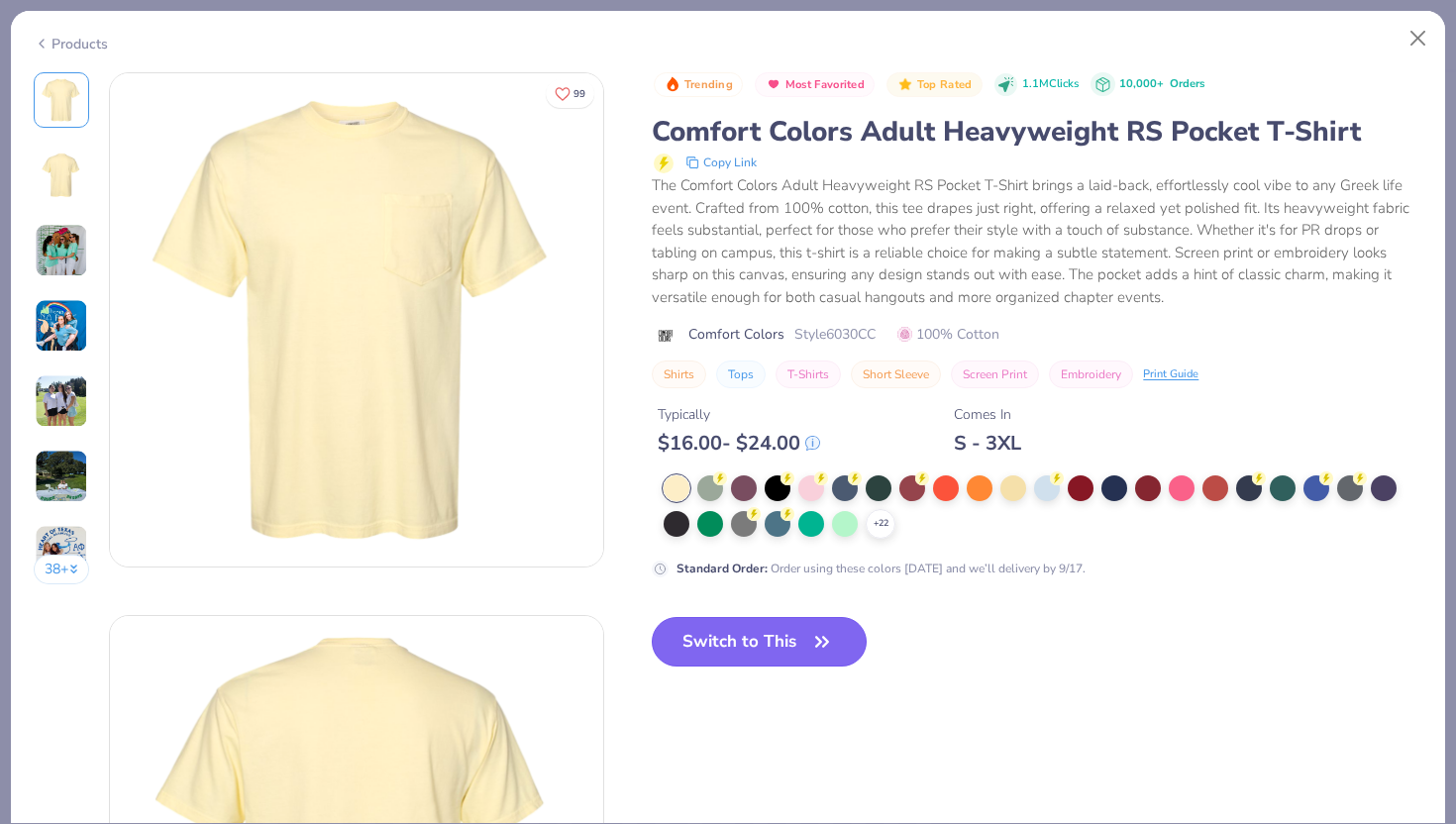
click at [775, 652] on button "Switch to This" at bounding box center [758, 642] width 215 height 50
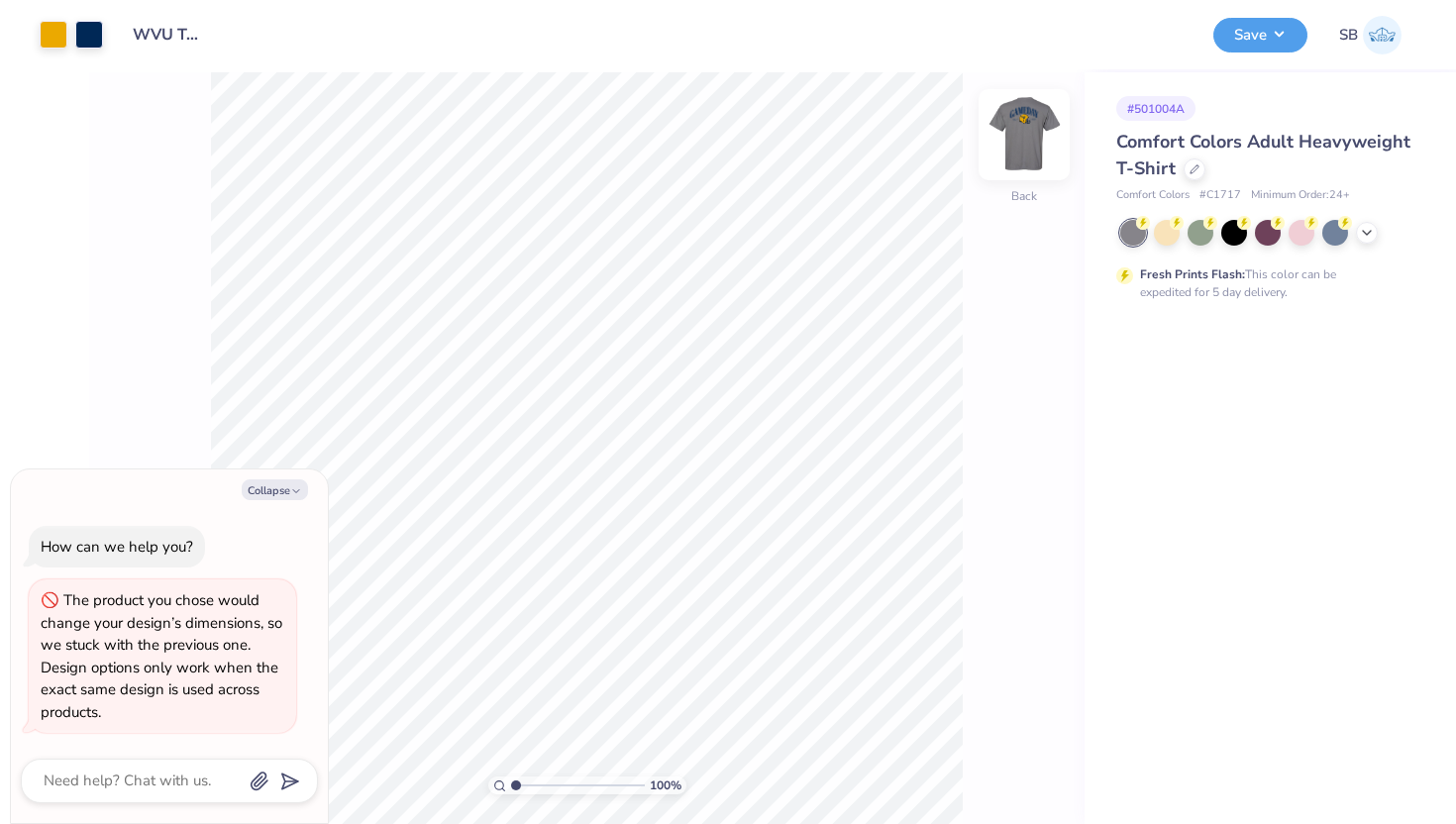
click at [1032, 127] on img at bounding box center [1023, 134] width 79 height 79
click at [1032, 127] on img at bounding box center [1024, 135] width 40 height 40
click at [1281, 43] on button "Save" at bounding box center [1260, 32] width 94 height 35
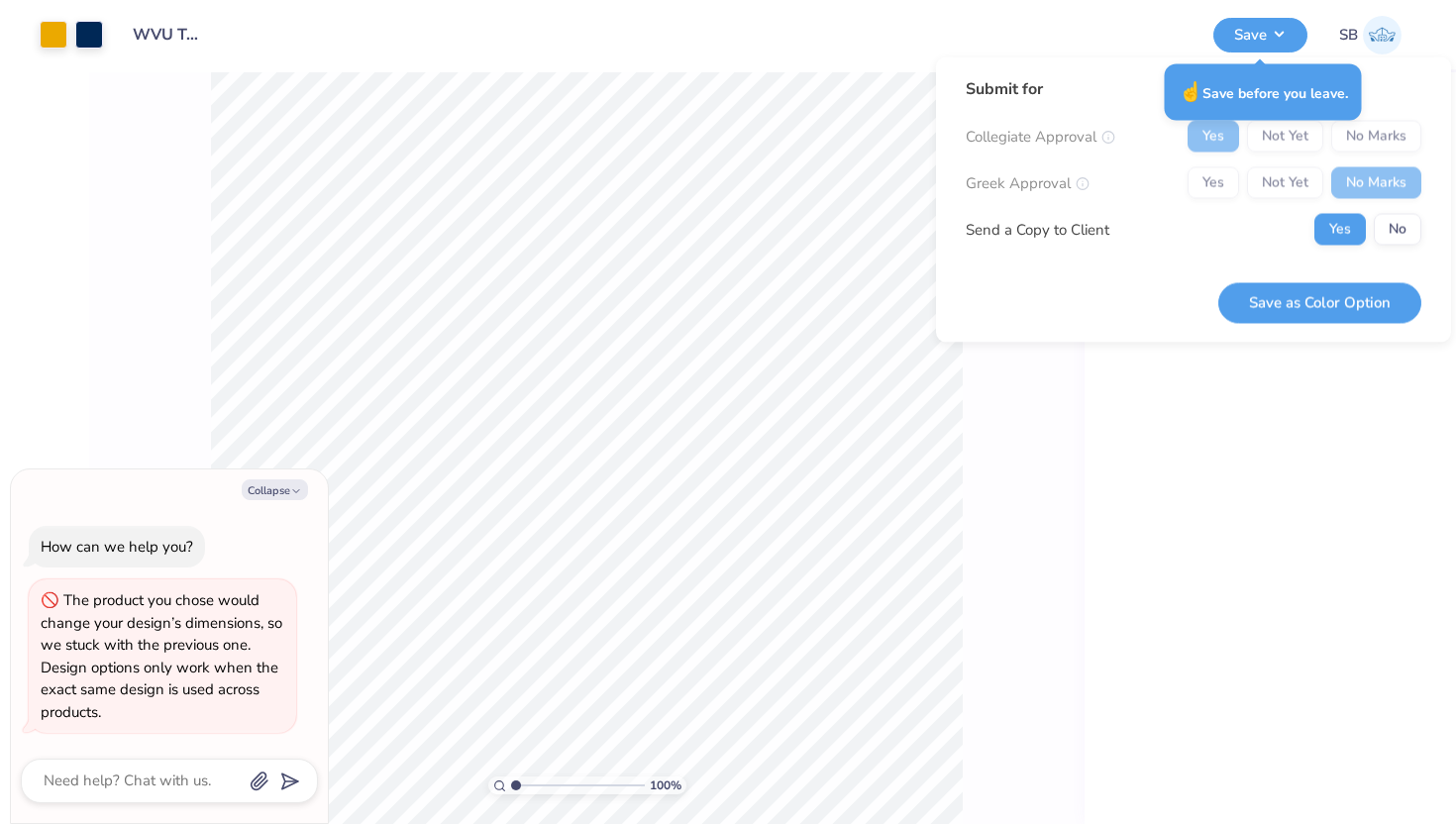
click at [1119, 164] on div "Collegiate Approval Yes Not Yet No Marks Greek Approval Yes Not Yet No Marks Se…" at bounding box center [1194, 183] width 456 height 125
click at [1394, 232] on button "No" at bounding box center [1398, 230] width 48 height 32
click at [866, 68] on div "Design Title WVU Tailgate Merch" at bounding box center [659, 34] width 1081 height 69
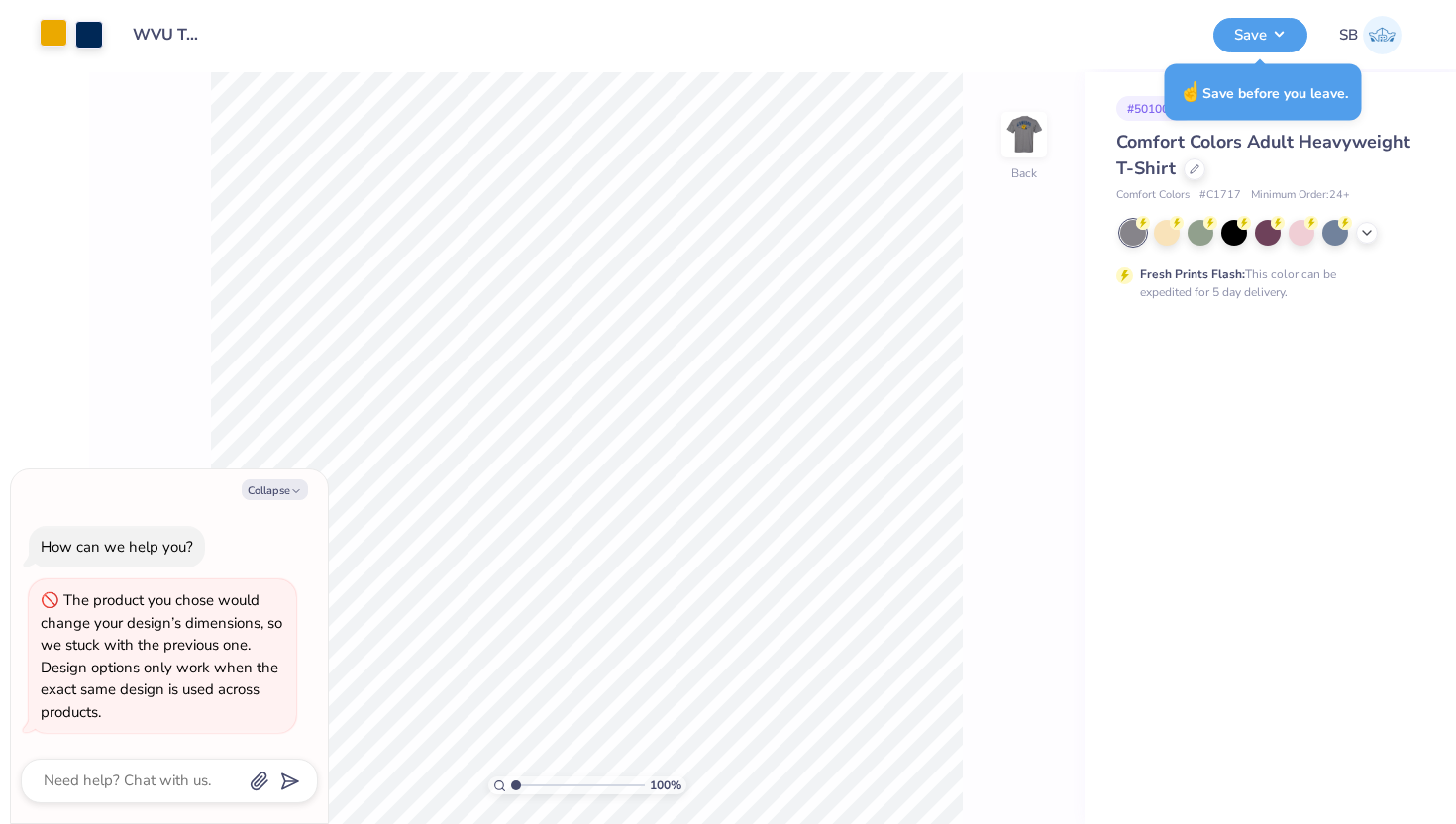
click at [54, 30] on div at bounding box center [54, 33] width 28 height 28
type textarea "x"
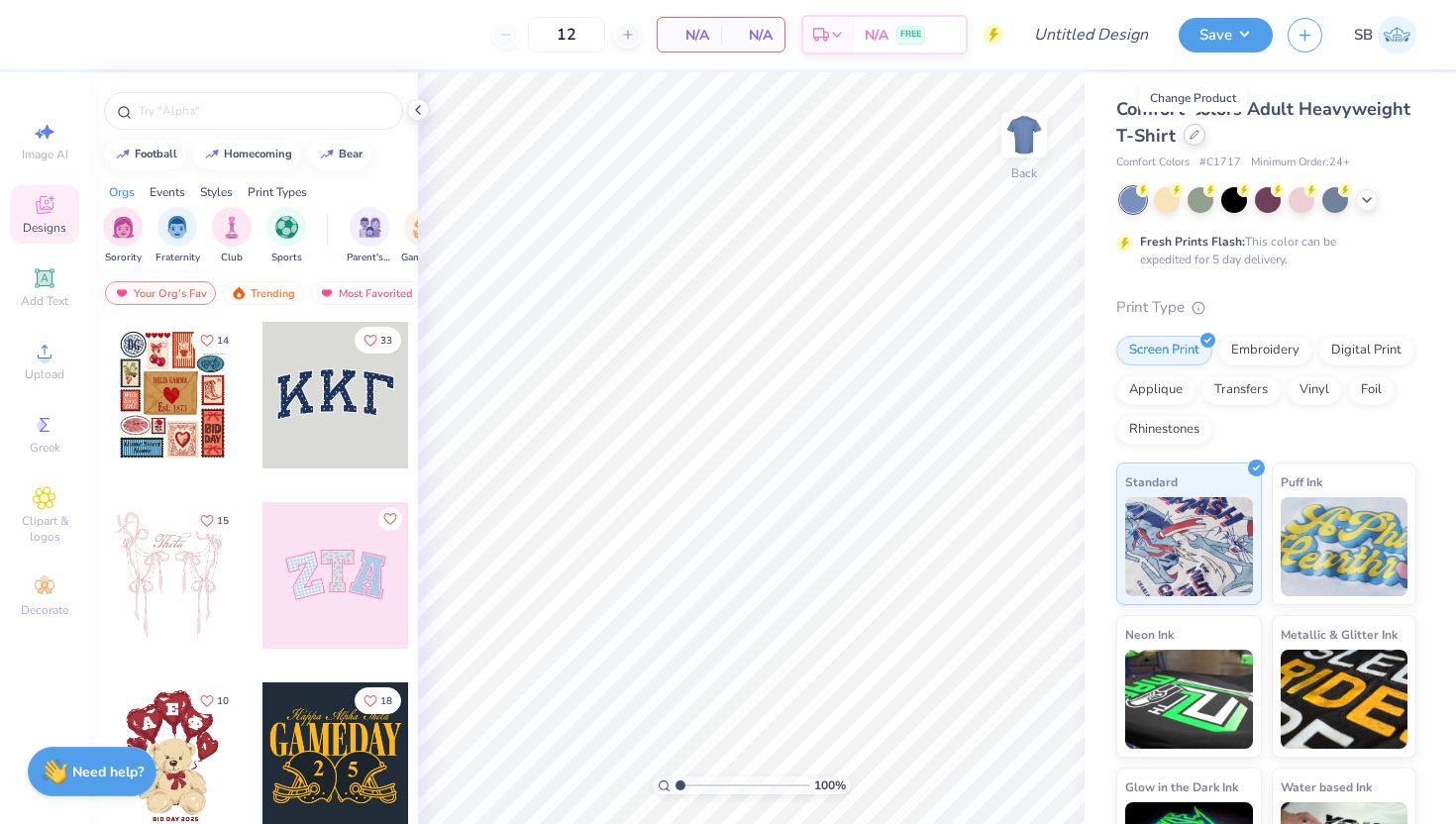
click at [1191, 138] on icon at bounding box center [1195, 135] width 10 height 10
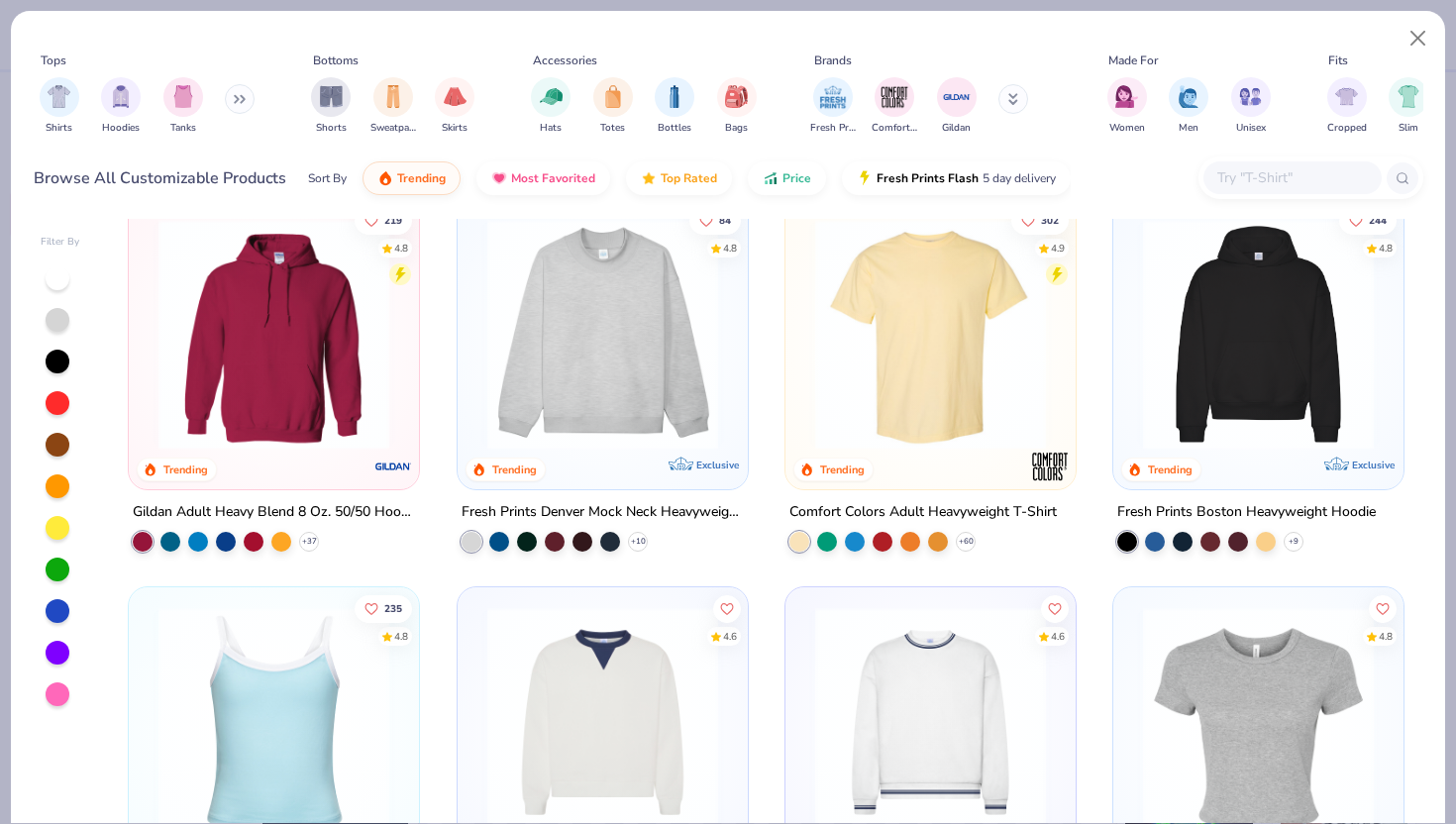
scroll to position [18, 0]
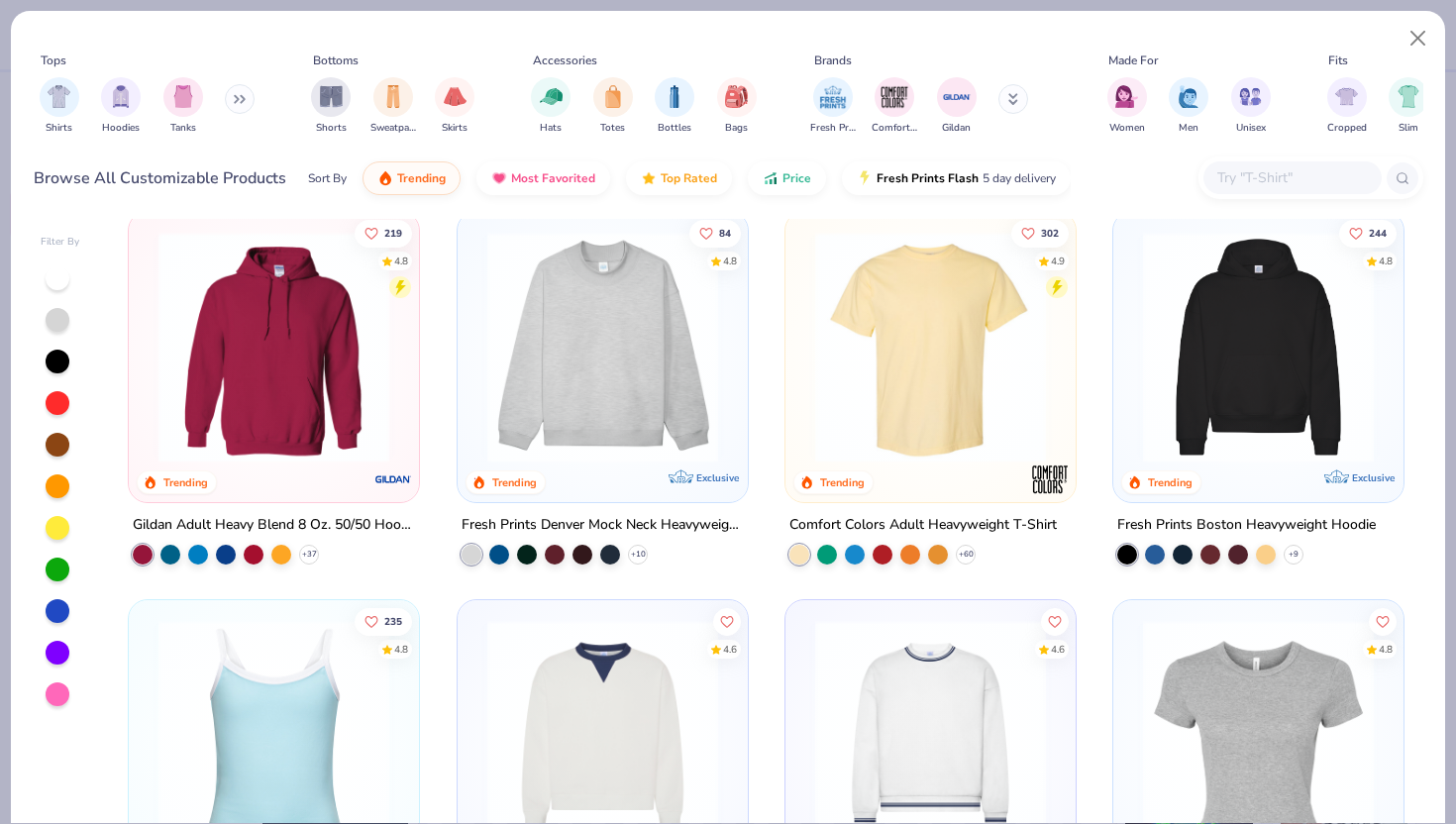
click at [894, 387] on img at bounding box center [930, 347] width 251 height 231
